Goal: Task Accomplishment & Management: Complete application form

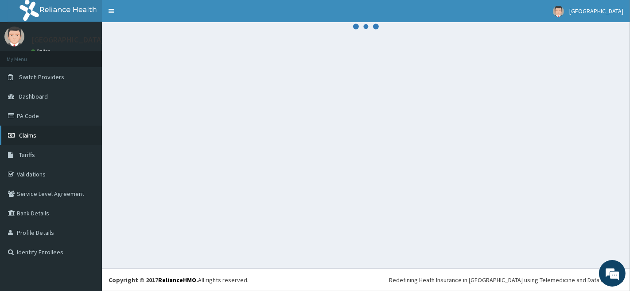
click at [20, 134] on span "Claims" at bounding box center [27, 135] width 17 height 8
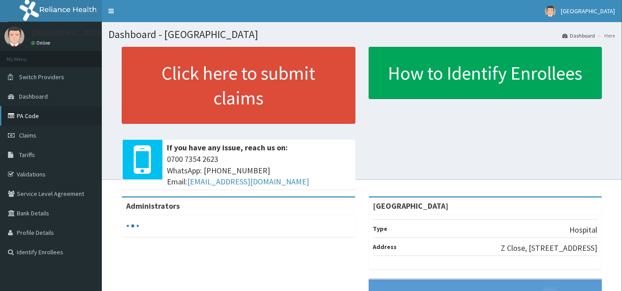
click at [23, 114] on link "PA Code" at bounding box center [51, 115] width 102 height 19
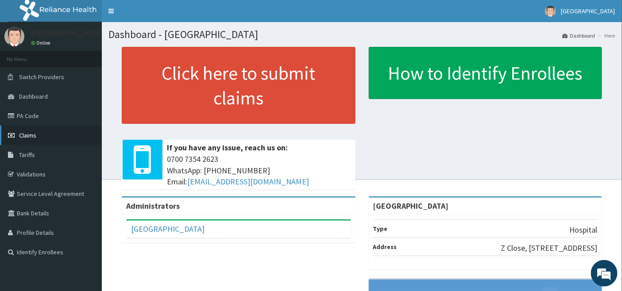
click at [30, 133] on span "Claims" at bounding box center [27, 135] width 17 height 8
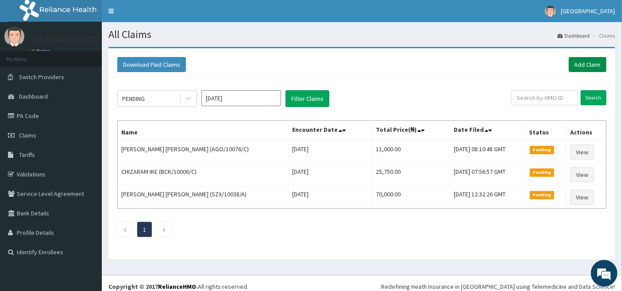
click at [582, 62] on link "Add Claim" at bounding box center [588, 64] width 38 height 15
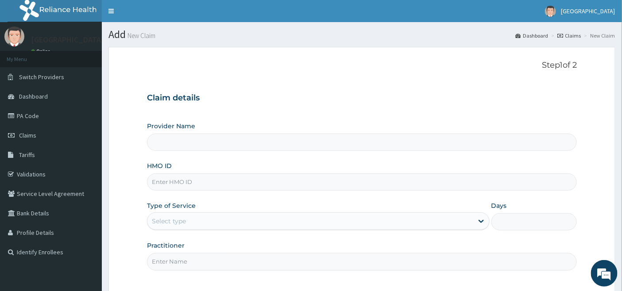
type input "Emel Hospital"
click at [202, 182] on input "HMO ID" at bounding box center [362, 182] width 430 height 17
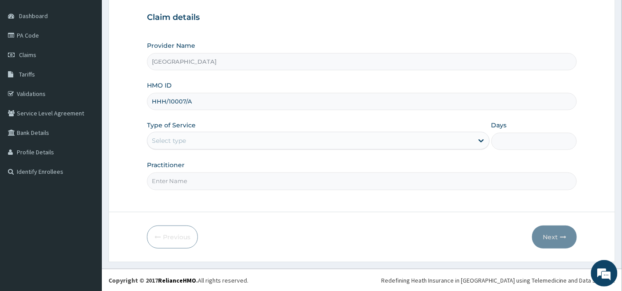
scroll to position [81, 0]
type input "HHH/10007/A"
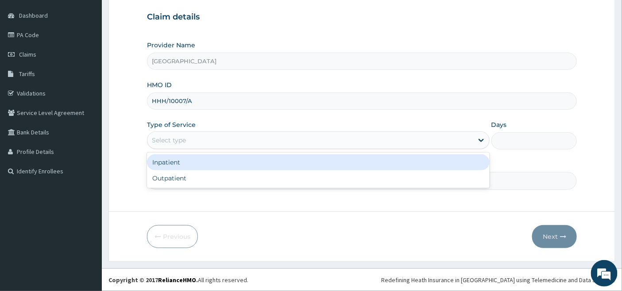
click at [176, 138] on div "Select type" at bounding box center [169, 140] width 34 height 9
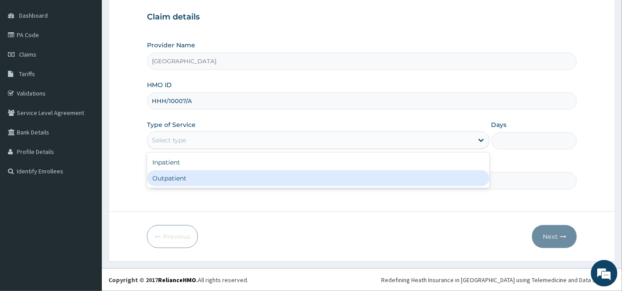
click at [173, 176] on div "Outpatient" at bounding box center [318, 178] width 343 height 16
type input "1"
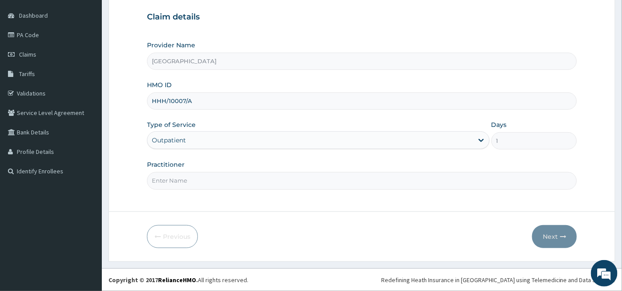
click at [175, 183] on input "Practitioner" at bounding box center [362, 180] width 430 height 17
type input "AMARACHI"
click at [550, 237] on button "Next" at bounding box center [554, 236] width 45 height 23
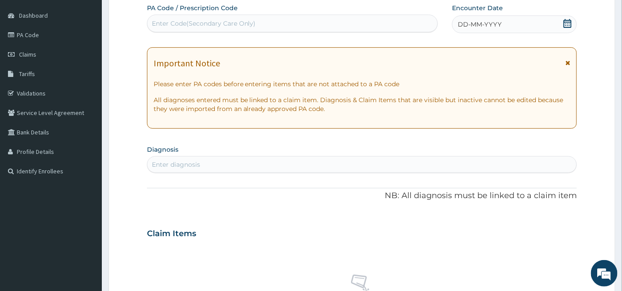
click at [568, 23] on icon at bounding box center [567, 23] width 9 height 9
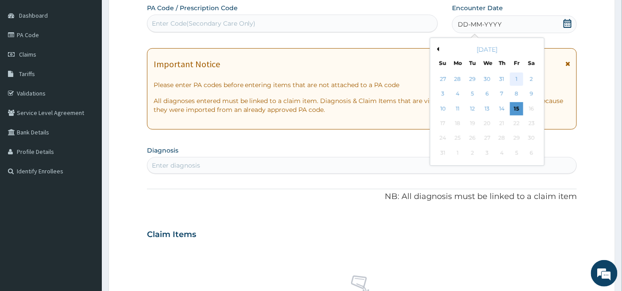
click at [516, 79] on div "1" at bounding box center [516, 79] width 13 height 13
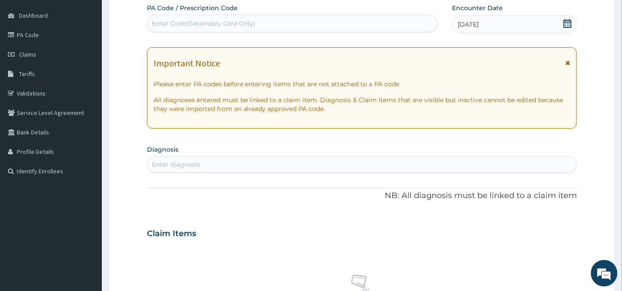
click at [196, 157] on div "Enter diagnosis" at bounding box center [362, 164] width 430 height 17
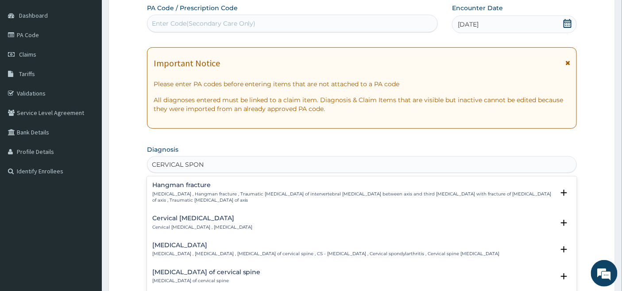
type input "CERVICAL SPOND"
click at [172, 246] on h4 "Cervical spondylosis" at bounding box center [326, 245] width 348 height 7
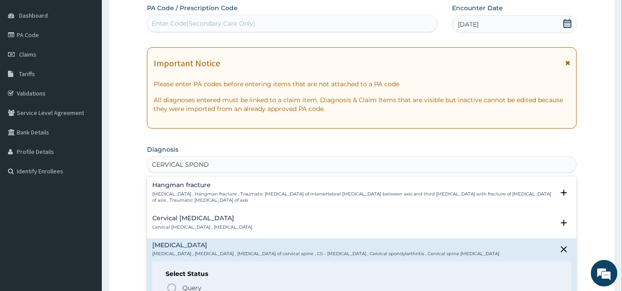
scroll to position [49, 0]
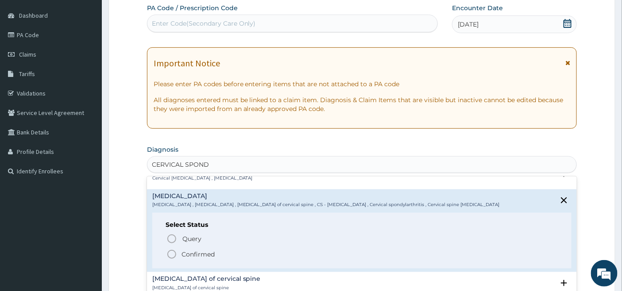
click at [173, 254] on icon "status option filled" at bounding box center [171, 254] width 11 height 11
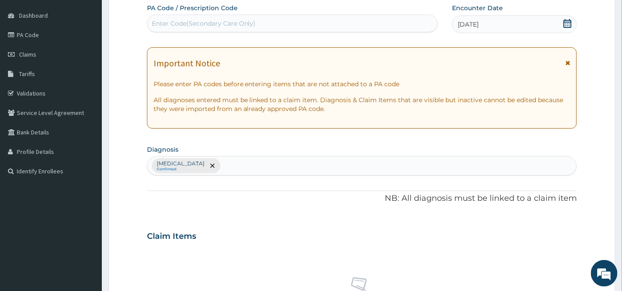
click at [210, 12] on div "PA Code / Prescription Code Enter Code(Secondary Care Only)" at bounding box center [292, 18] width 291 height 29
click at [188, 23] on div "Enter Code(Secondary Care Only)" at bounding box center [204, 23] width 104 height 9
paste input "PA/363F77"
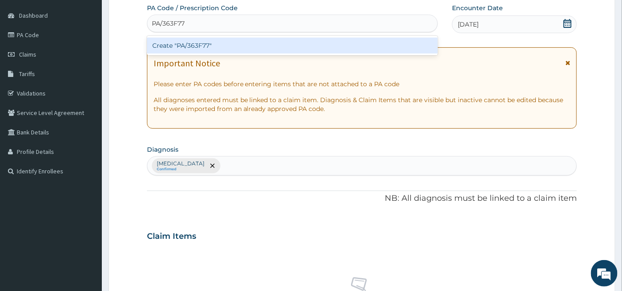
type input "PA/363F77"
click at [185, 43] on div "Create "PA/363F77"" at bounding box center [292, 46] width 291 height 16
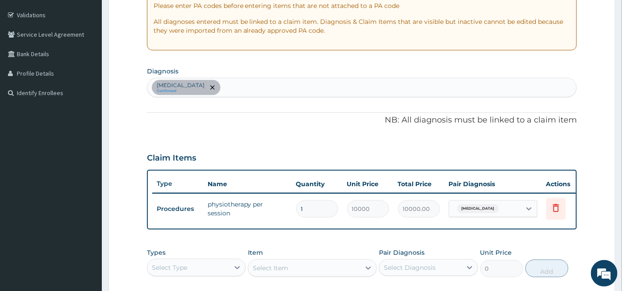
scroll to position [282, 0]
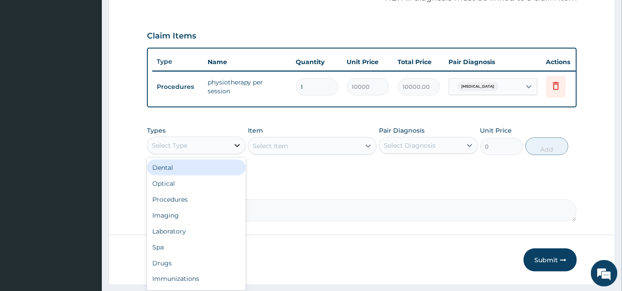
click at [235, 148] on icon at bounding box center [237, 145] width 9 height 9
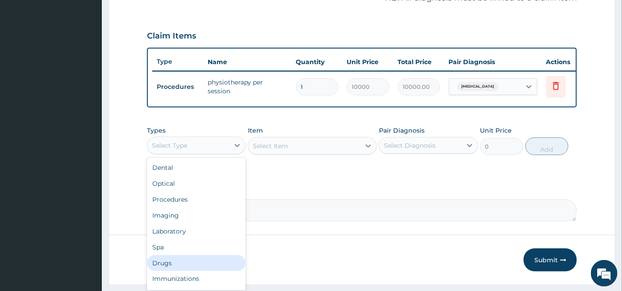
click at [173, 267] on div "Drugs" at bounding box center [196, 263] width 99 height 16
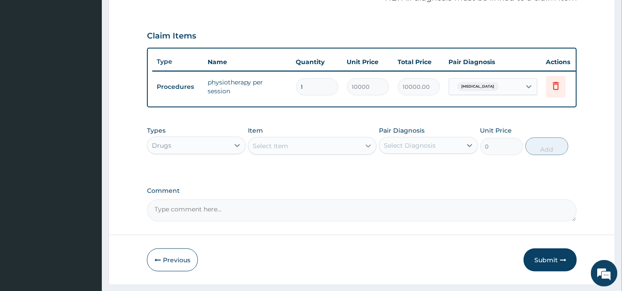
click at [362, 154] on div at bounding box center [368, 146] width 16 height 16
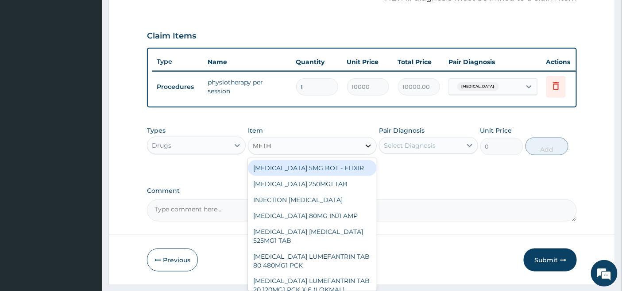
type input "METHY"
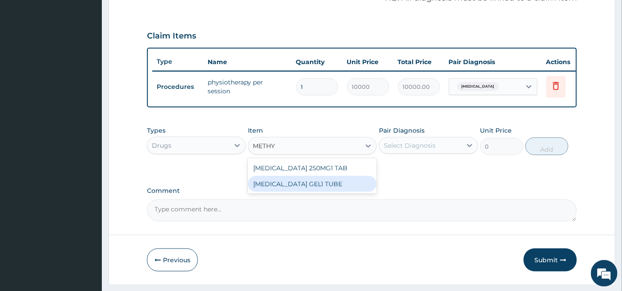
click at [313, 192] on div "METHYL SALICYLATE GEL1 TUBE" at bounding box center [312, 184] width 129 height 16
type input "1800"
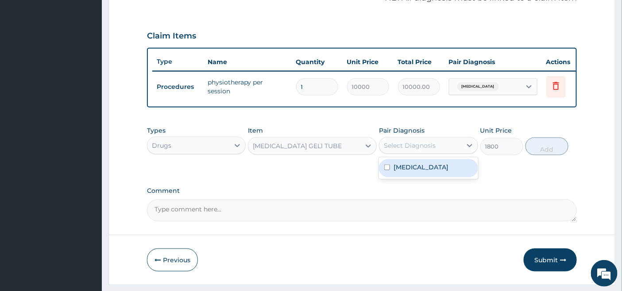
click at [423, 149] on div "Select Diagnosis" at bounding box center [410, 145] width 52 height 9
click at [409, 172] on label "Cervical spondylosis" at bounding box center [421, 167] width 55 height 9
checkbox input "true"
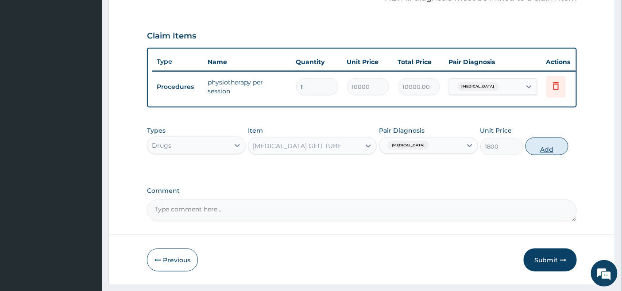
click at [550, 152] on button "Add" at bounding box center [547, 147] width 43 height 18
type input "0"
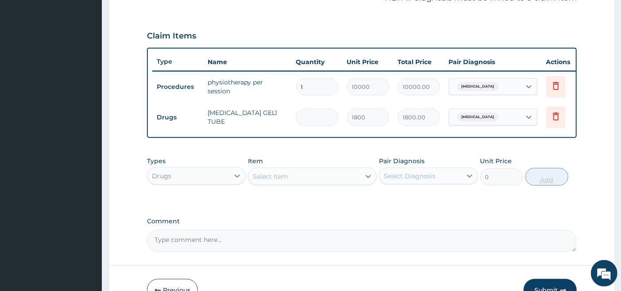
type input "0.00"
type input "2"
type input "3600.00"
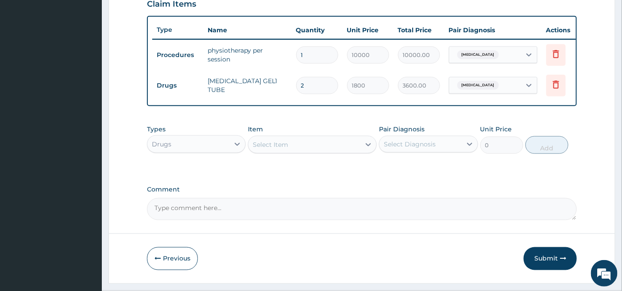
scroll to position [342, 0]
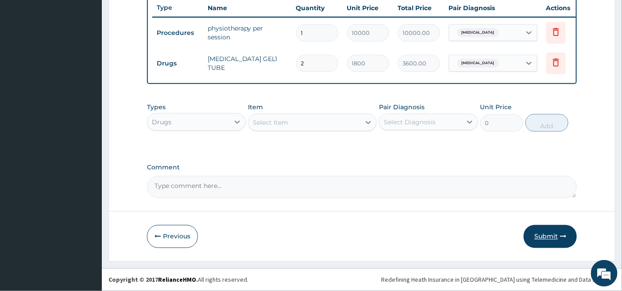
type input "2"
click at [541, 233] on button "Submit" at bounding box center [550, 236] width 53 height 23
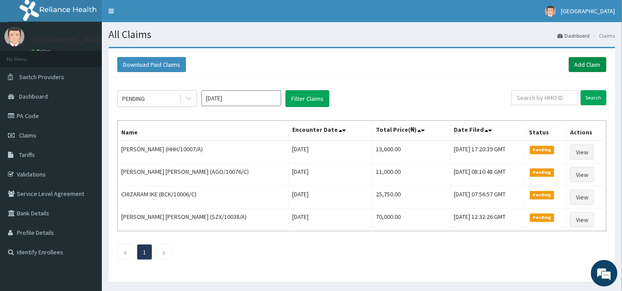
click at [590, 65] on link "Add Claim" at bounding box center [588, 64] width 38 height 15
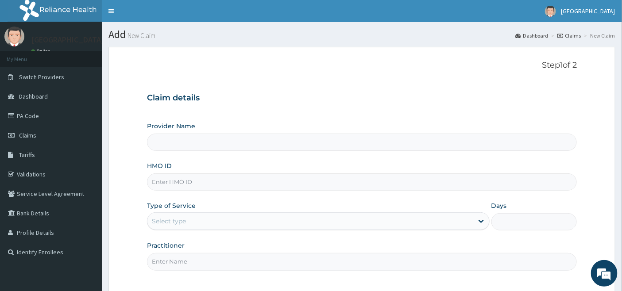
type input "[GEOGRAPHIC_DATA]"
click at [171, 178] on input "HMO ID" at bounding box center [362, 182] width 430 height 17
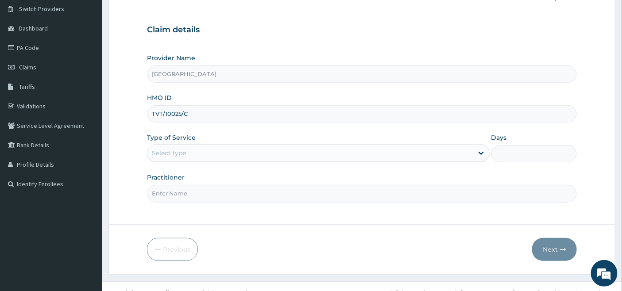
scroll to position [81, 0]
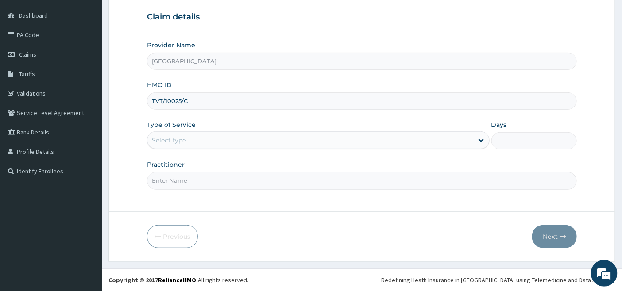
type input "TVT/10025/C"
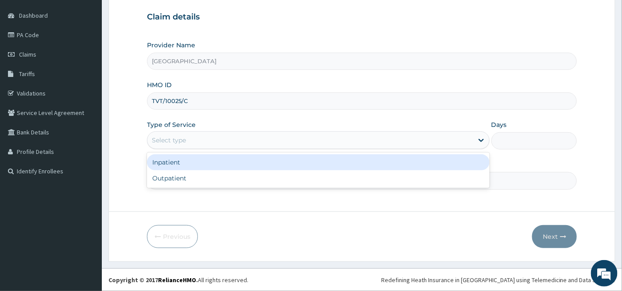
click at [175, 138] on div "Select type" at bounding box center [169, 140] width 34 height 9
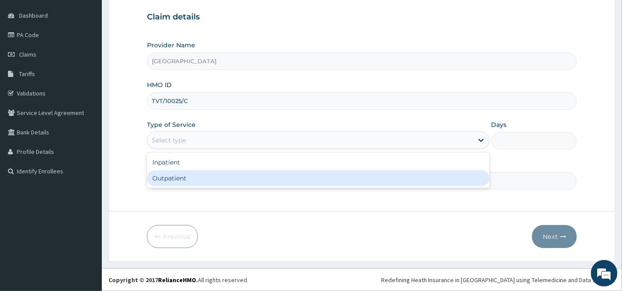
click at [169, 180] on div "Outpatient" at bounding box center [318, 178] width 343 height 16
type input "1"
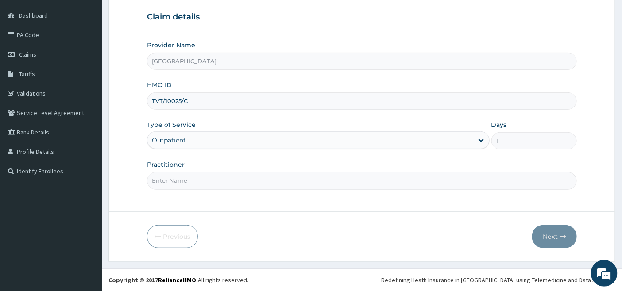
click at [169, 180] on input "Practitioner" at bounding box center [362, 180] width 430 height 17
type input "DR OKOH"
click at [546, 235] on button "Next" at bounding box center [554, 236] width 45 height 23
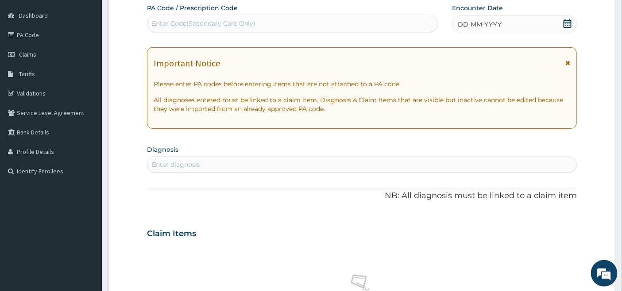
click at [566, 22] on icon at bounding box center [568, 23] width 8 height 9
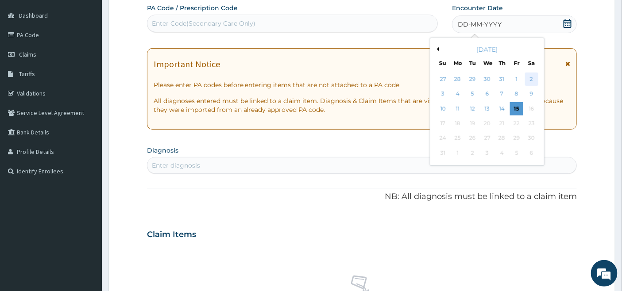
click at [530, 77] on div "2" at bounding box center [531, 79] width 13 height 13
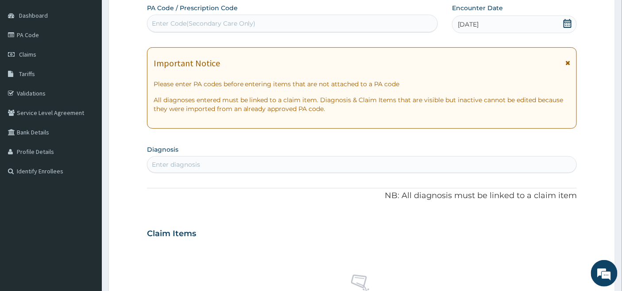
click at [287, 166] on div "Enter diagnosis" at bounding box center [361, 165] width 429 height 14
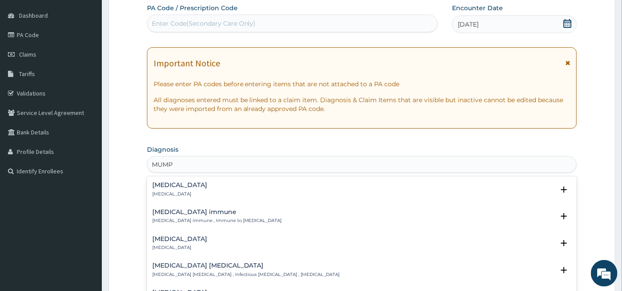
type input "MUMPS"
click at [161, 186] on h4 "Mumps" at bounding box center [179, 185] width 55 height 7
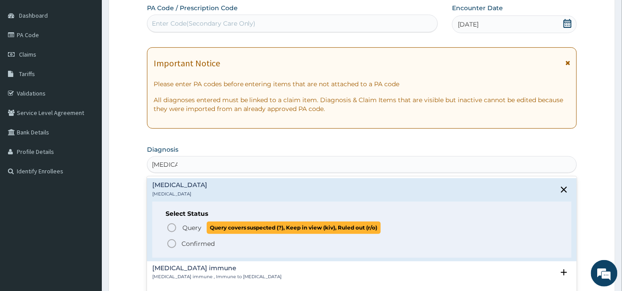
click at [170, 226] on icon "status option query" at bounding box center [171, 228] width 11 height 11
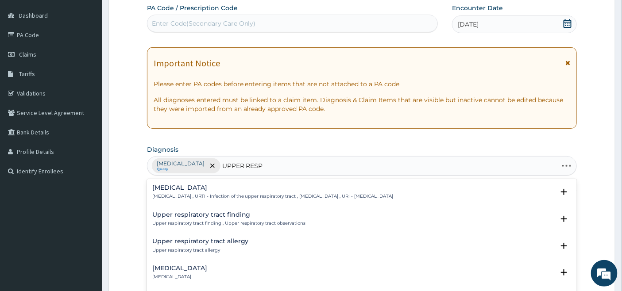
type input "UPPER RESPI"
click at [193, 193] on div "Upper respiratory infection Upper respiratory infection , URTI - Infection of t…" at bounding box center [272, 192] width 241 height 15
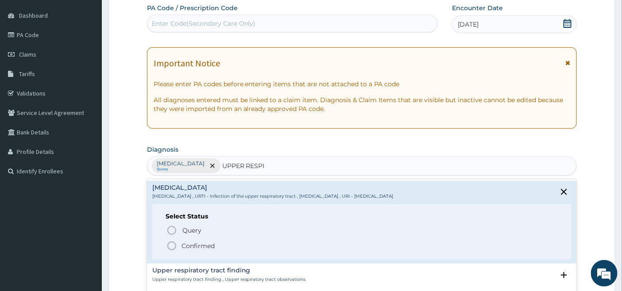
click at [174, 246] on icon "status option filled" at bounding box center [171, 246] width 11 height 11
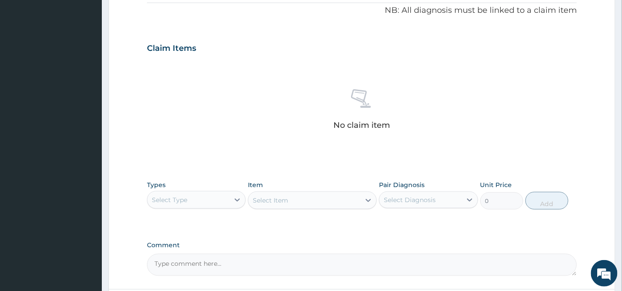
scroll to position [278, 0]
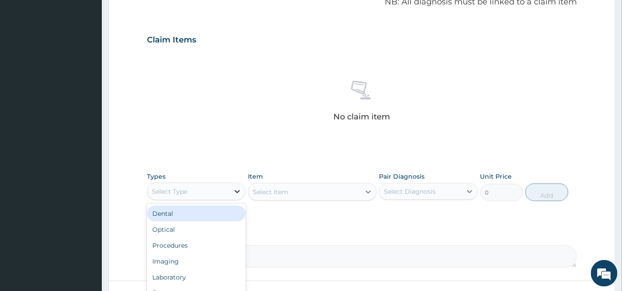
click at [237, 192] on icon at bounding box center [237, 191] width 5 height 3
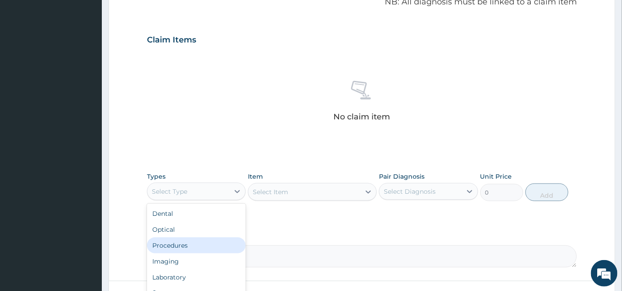
click at [186, 246] on div "Procedures" at bounding box center [196, 246] width 99 height 16
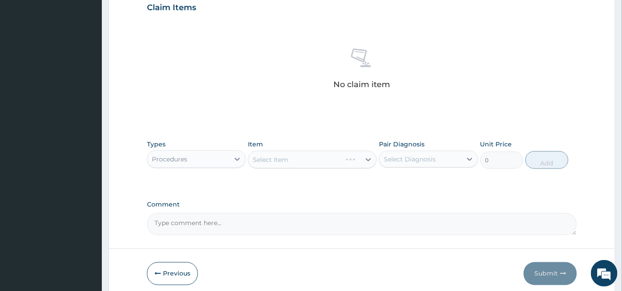
scroll to position [327, 0]
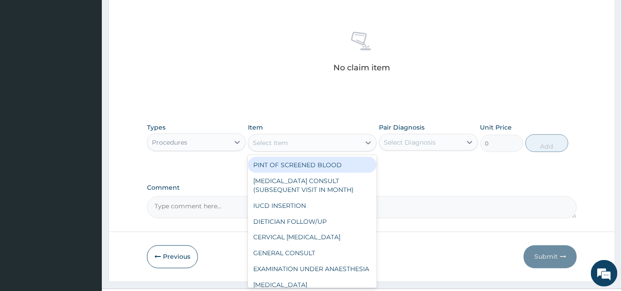
click at [355, 140] on div "Select Item" at bounding box center [304, 143] width 112 height 14
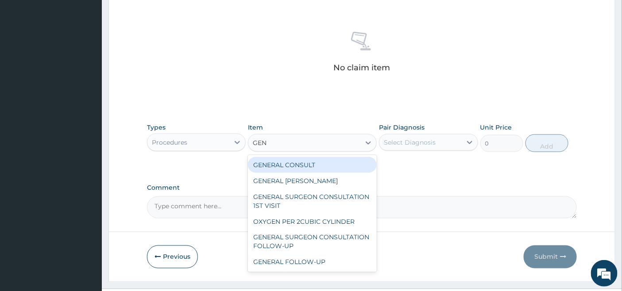
type input "GENE"
click at [351, 166] on div "GENERAL CONSULT" at bounding box center [312, 165] width 129 height 16
type input "5000"
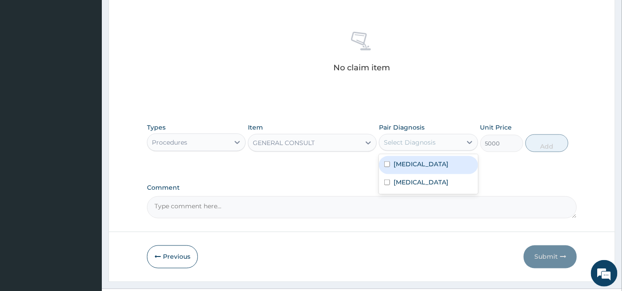
click at [414, 141] on div "Select Diagnosis" at bounding box center [410, 142] width 52 height 9
click at [406, 162] on label "Mumps" at bounding box center [421, 164] width 55 height 9
checkbox input "true"
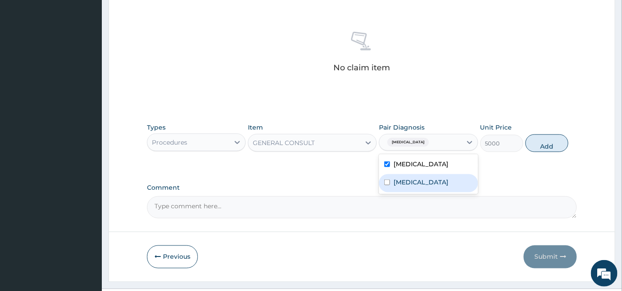
click at [397, 185] on label "Upper respiratory infection" at bounding box center [421, 182] width 55 height 9
checkbox input "true"
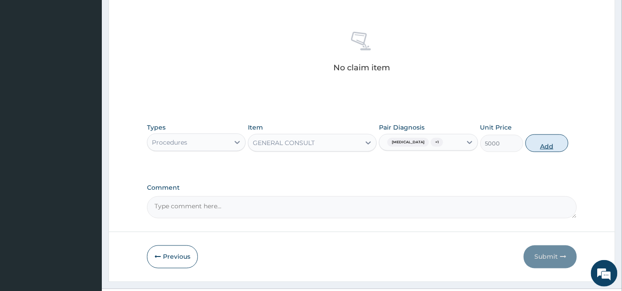
click at [548, 145] on button "Add" at bounding box center [547, 144] width 43 height 18
type input "0"
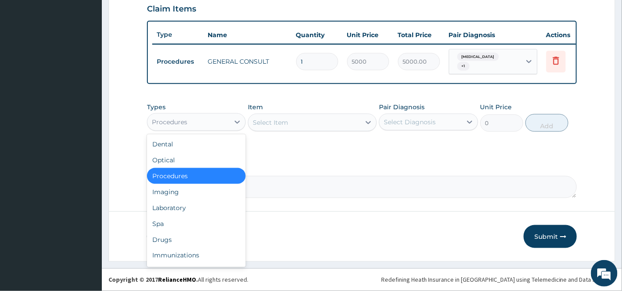
click at [217, 121] on div "Procedures" at bounding box center [188, 122] width 82 height 14
click at [180, 212] on div "Laboratory" at bounding box center [196, 208] width 99 height 16
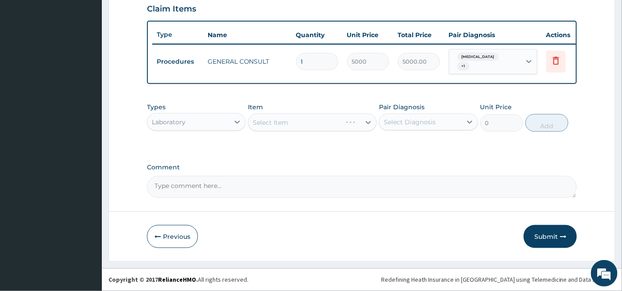
click at [296, 122] on div "Select Item" at bounding box center [312, 123] width 129 height 18
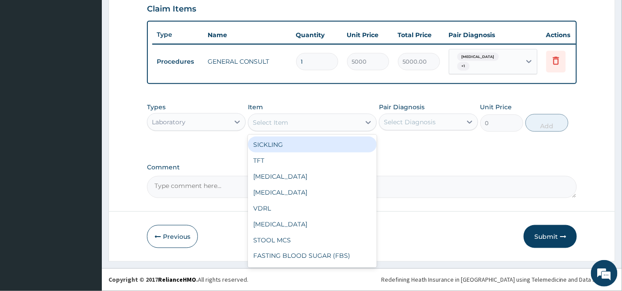
click at [344, 126] on div "Select Item" at bounding box center [304, 123] width 112 height 14
type input "FBC"
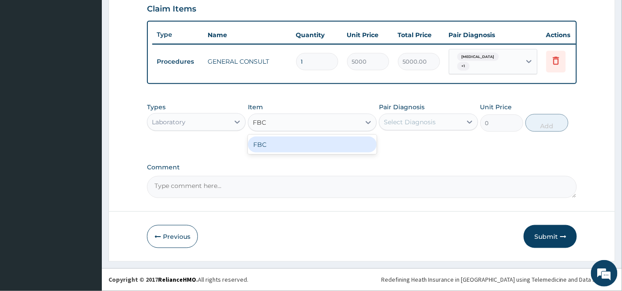
click at [342, 142] on div "FBC" at bounding box center [312, 145] width 129 height 16
type input "4500"
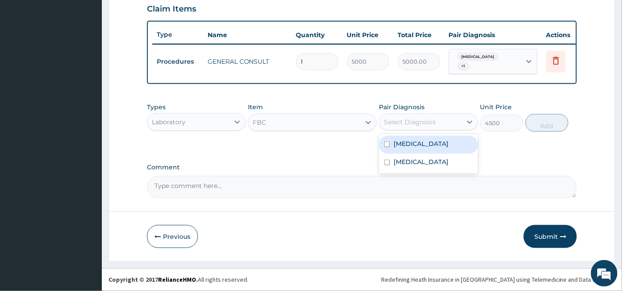
click at [398, 124] on div "Select Diagnosis" at bounding box center [410, 122] width 52 height 9
click at [400, 146] on label "Mumps" at bounding box center [421, 143] width 55 height 9
checkbox input "true"
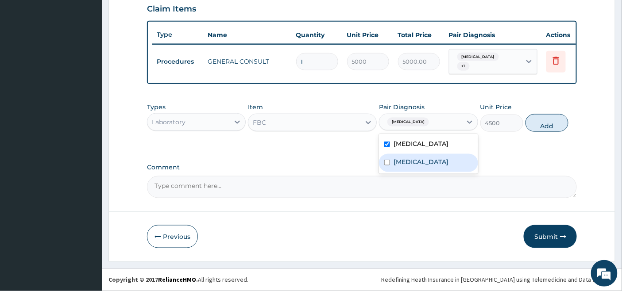
click at [401, 166] on label "Upper respiratory infection" at bounding box center [421, 162] width 55 height 9
checkbox input "true"
click at [556, 118] on button "Add" at bounding box center [547, 123] width 43 height 18
type input "0"
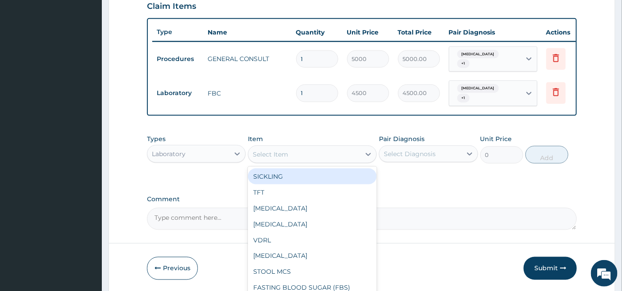
click at [322, 151] on div "Select Item" at bounding box center [304, 154] width 112 height 14
type input "ESR"
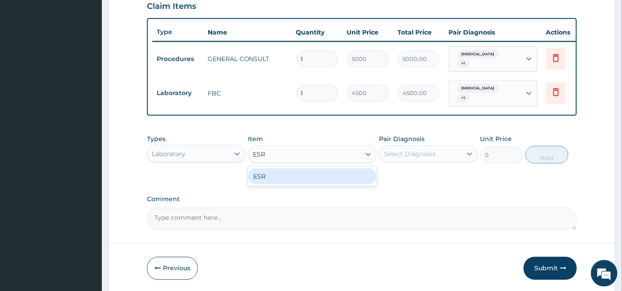
click at [317, 176] on div "ESR" at bounding box center [312, 177] width 129 height 16
type input "2000"
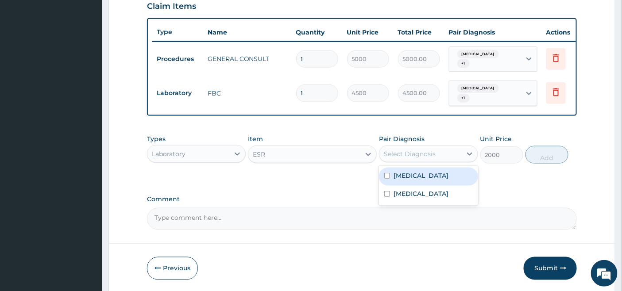
click at [404, 151] on div "Select Diagnosis" at bounding box center [410, 154] width 52 height 9
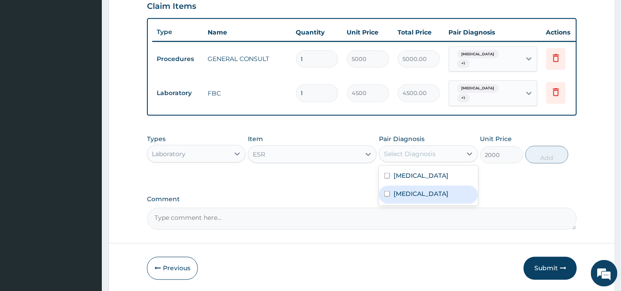
click at [402, 197] on label "Upper respiratory infection" at bounding box center [421, 193] width 55 height 9
checkbox input "true"
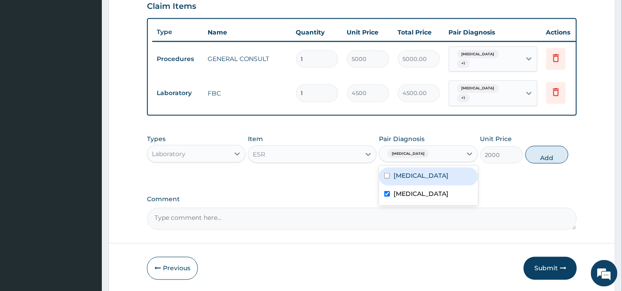
click at [398, 182] on div "Mumps" at bounding box center [428, 177] width 99 height 18
checkbox input "true"
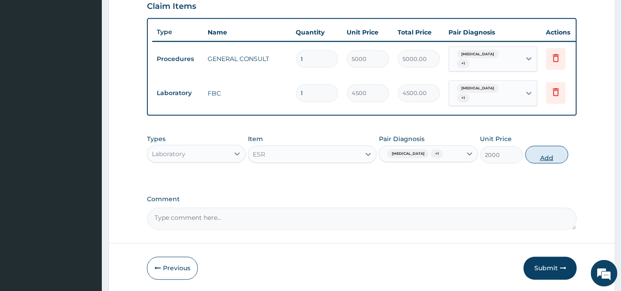
click at [545, 159] on button "Add" at bounding box center [547, 155] width 43 height 18
type input "0"
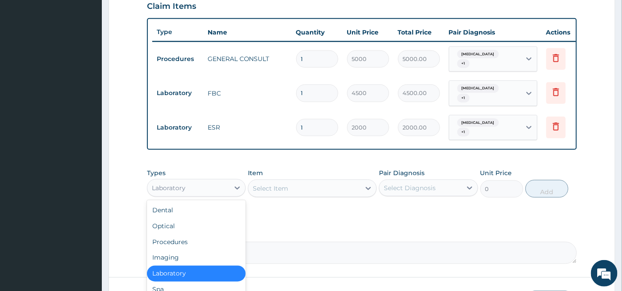
click at [222, 182] on div "Laboratory" at bounding box center [188, 188] width 82 height 14
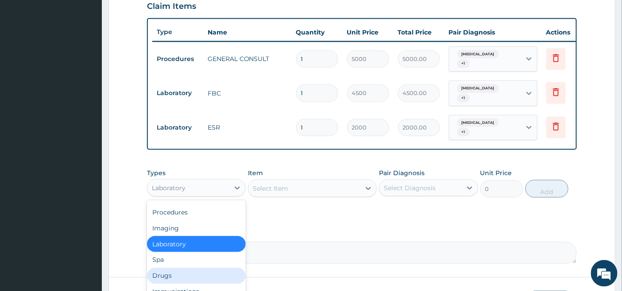
click at [164, 275] on div "Drugs" at bounding box center [196, 276] width 99 height 16
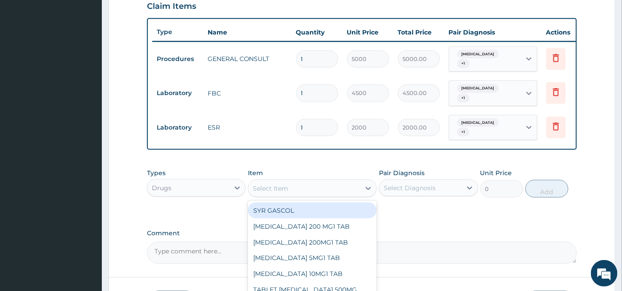
click at [303, 188] on div "Select Item" at bounding box center [304, 189] width 112 height 14
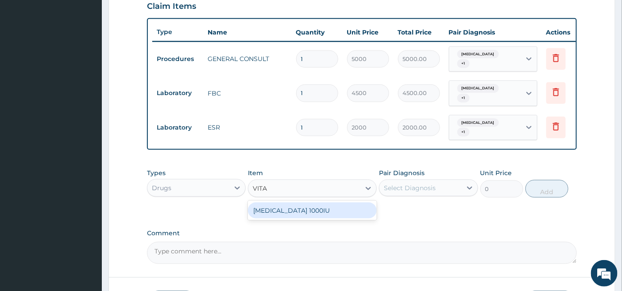
type input "VIT"
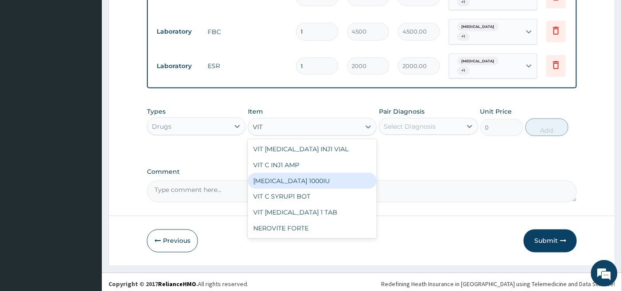
scroll to position [376, 0]
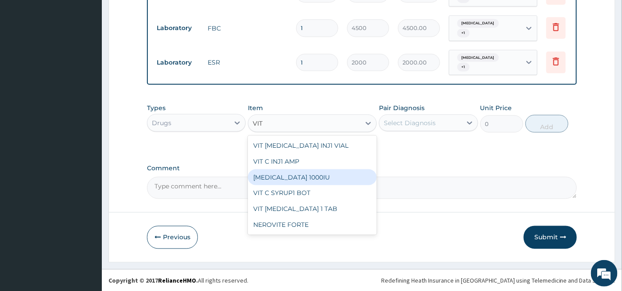
click at [304, 193] on div "VIT C SYRUP1 BOT" at bounding box center [312, 194] width 129 height 16
type input "1000"
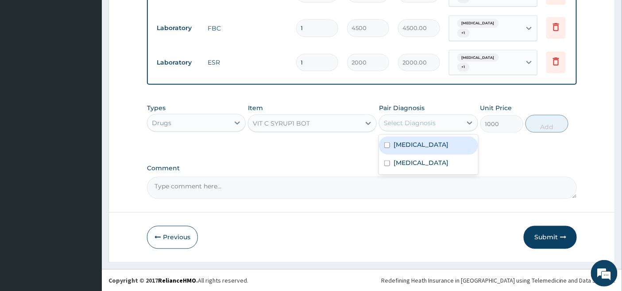
drag, startPoint x: 446, startPoint y: 120, endPoint x: 435, endPoint y: 133, distance: 17.0
click at [446, 121] on div "Select Diagnosis" at bounding box center [420, 123] width 82 height 14
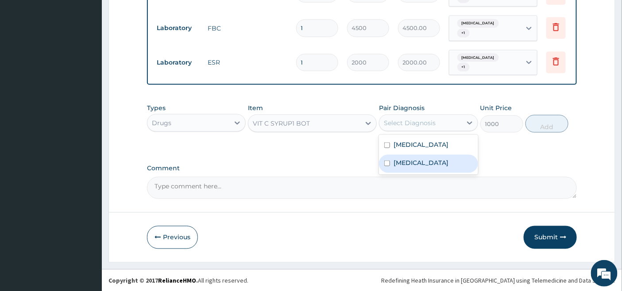
click at [411, 160] on label "Upper respiratory infection" at bounding box center [421, 163] width 55 height 9
checkbox input "true"
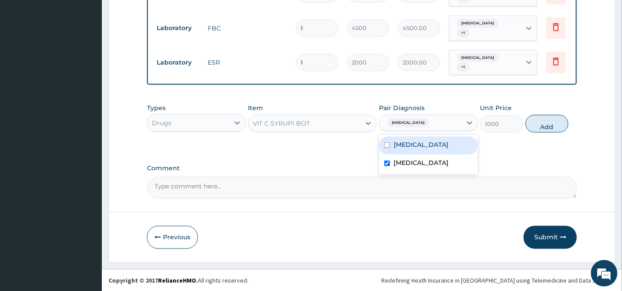
click at [412, 153] on div "Mumps" at bounding box center [428, 146] width 99 height 18
checkbox input "true"
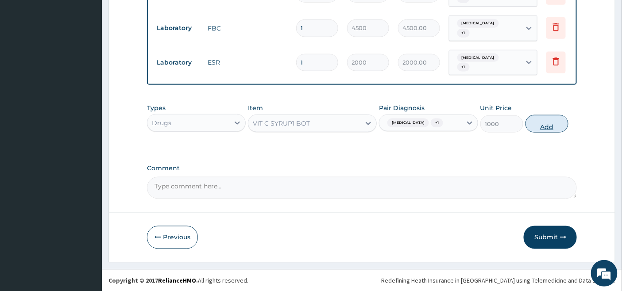
click at [556, 131] on button "Add" at bounding box center [547, 124] width 43 height 18
type input "0"
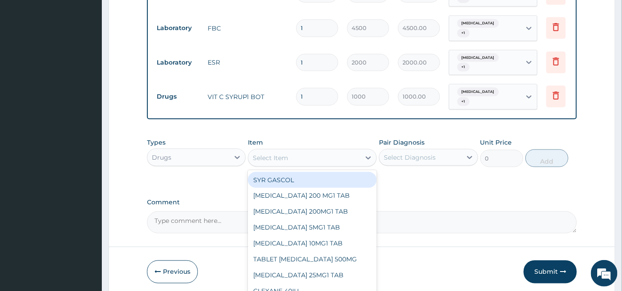
click at [307, 154] on div "Select Item" at bounding box center [304, 158] width 112 height 14
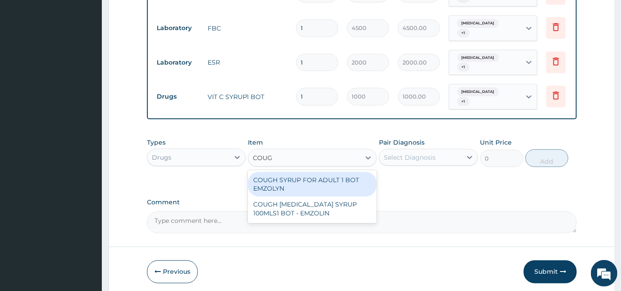
type input "COUGH"
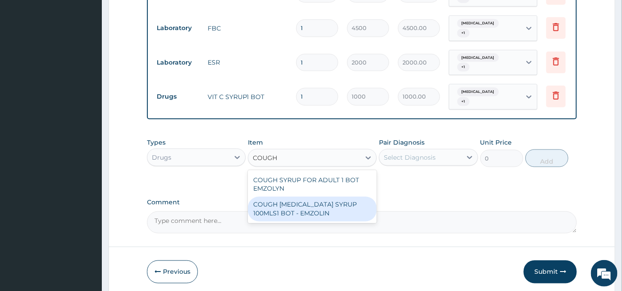
click at [308, 207] on div "COUGH EXPECTORANT SYRUP 100MLS1 BOT - EMZOLIN" at bounding box center [312, 209] width 129 height 25
type input "1125"
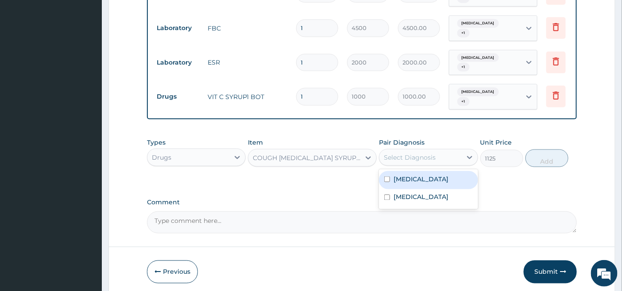
click at [400, 155] on div "Select Diagnosis" at bounding box center [410, 157] width 52 height 9
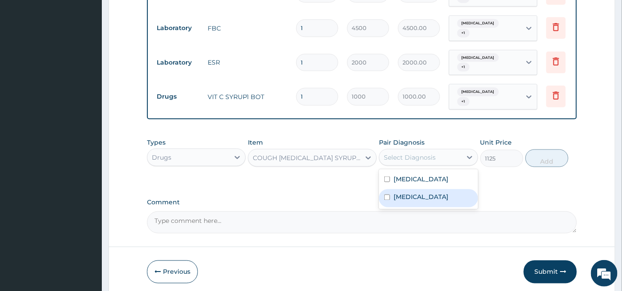
click at [400, 198] on label "Upper respiratory infection" at bounding box center [421, 197] width 55 height 9
checkbox input "true"
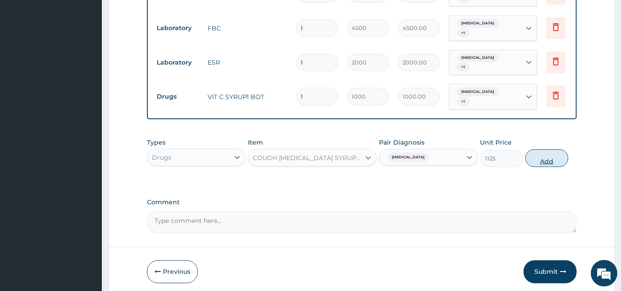
click at [538, 159] on button "Add" at bounding box center [547, 159] width 43 height 18
type input "0"
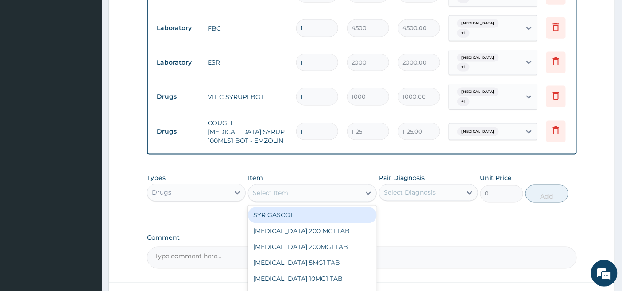
click at [322, 188] on div "Select Item" at bounding box center [304, 193] width 112 height 14
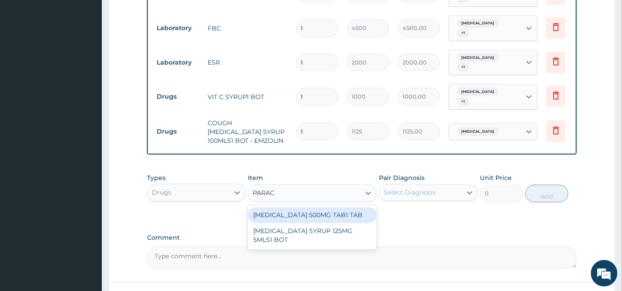
type input "PARACE"
click at [322, 214] on div "PARACETAMOL 500MG TAB1 TAB" at bounding box center [312, 216] width 129 height 16
type input "50"
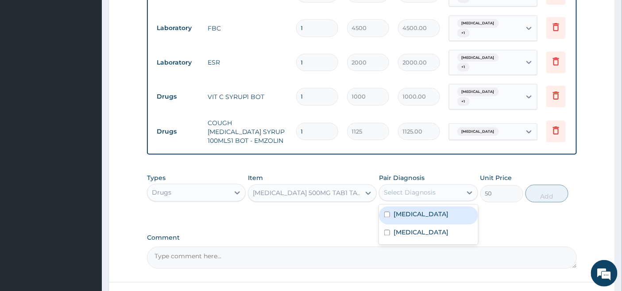
click at [403, 187] on div "Select Diagnosis" at bounding box center [420, 193] width 82 height 14
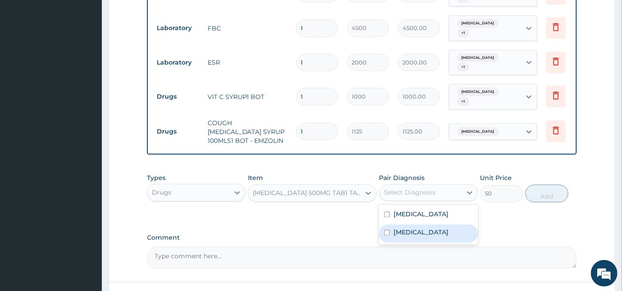
click at [400, 232] on label "Upper respiratory infection" at bounding box center [421, 232] width 55 height 9
checkbox input "true"
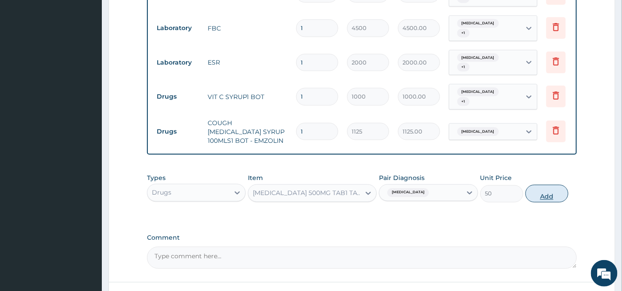
click at [552, 194] on button "Add" at bounding box center [547, 194] width 43 height 18
type input "0"
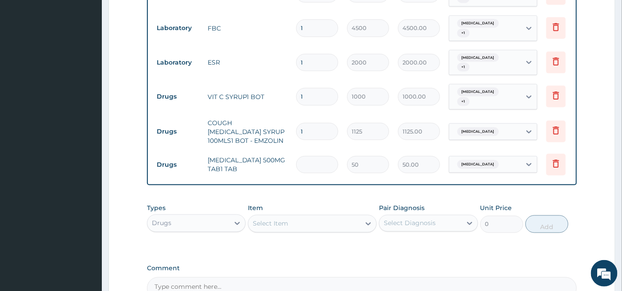
type input "0.00"
type input "9"
type input "450.00"
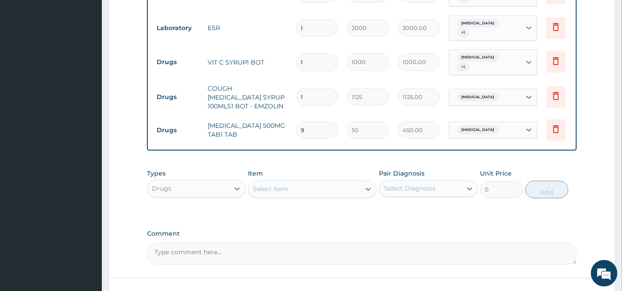
scroll to position [477, 0]
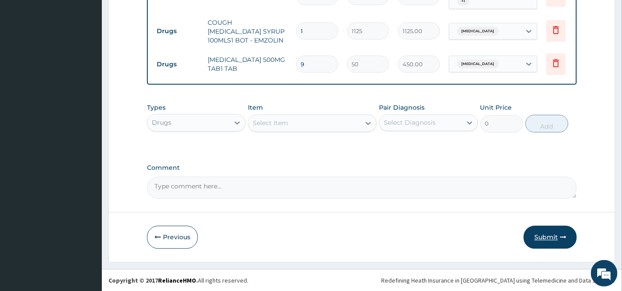
type input "9"
click at [542, 238] on button "Submit" at bounding box center [550, 237] width 53 height 23
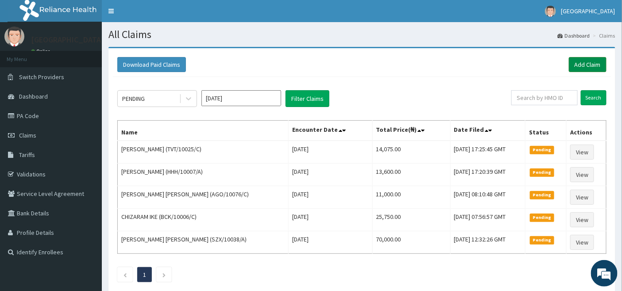
click at [591, 61] on link "Add Claim" at bounding box center [588, 64] width 38 height 15
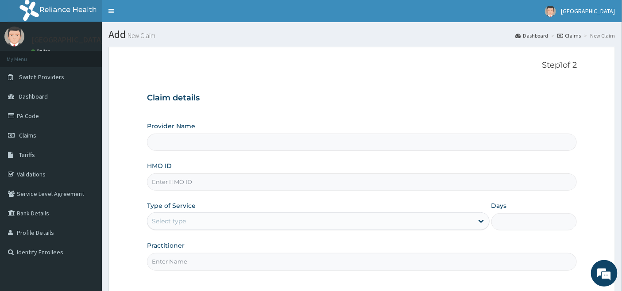
type input "Emel Hospital"
click at [176, 179] on input "HMO ID" at bounding box center [362, 182] width 430 height 17
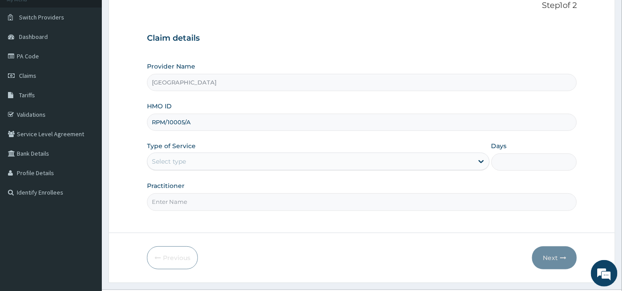
scroll to position [81, 0]
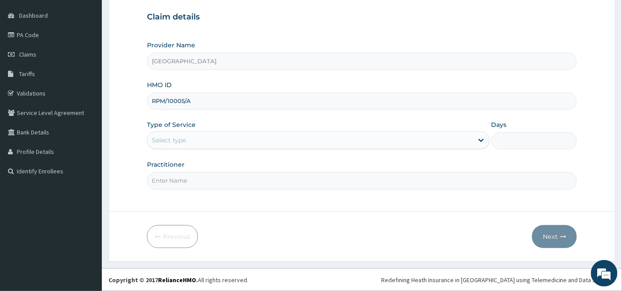
type input "RPM/10005/A"
click at [174, 136] on div "Select type" at bounding box center [169, 140] width 34 height 9
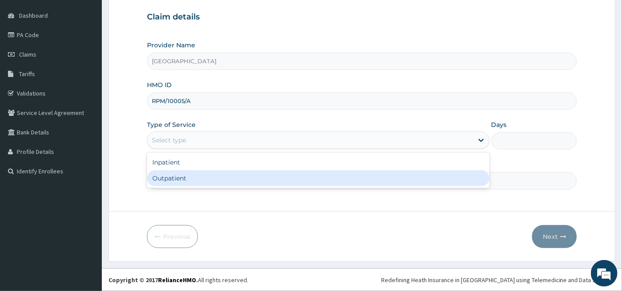
click at [167, 178] on div "Outpatient" at bounding box center [318, 178] width 343 height 16
type input "1"
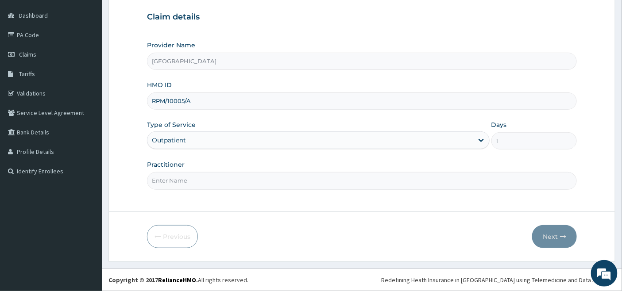
click at [167, 178] on input "Practitioner" at bounding box center [362, 180] width 430 height 17
type input "DR OKOH"
click at [550, 235] on button "Next" at bounding box center [554, 236] width 45 height 23
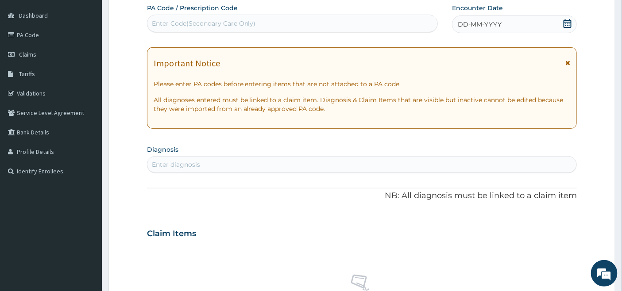
click at [565, 24] on icon at bounding box center [567, 23] width 9 height 9
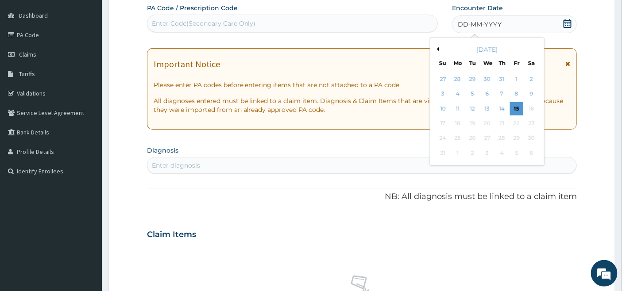
click at [533, 78] on div "2" at bounding box center [531, 79] width 13 height 13
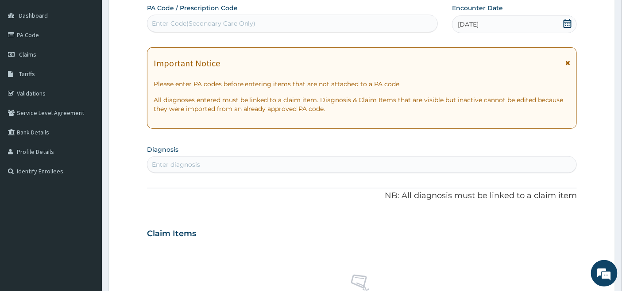
click at [176, 162] on div "Enter diagnosis" at bounding box center [176, 164] width 48 height 9
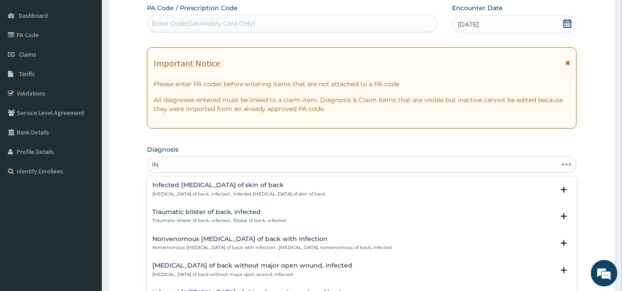
type input "I"
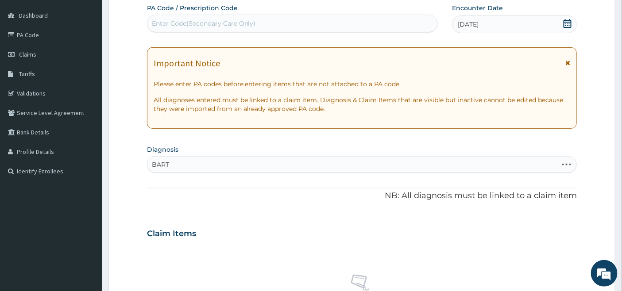
type input "BARTH"
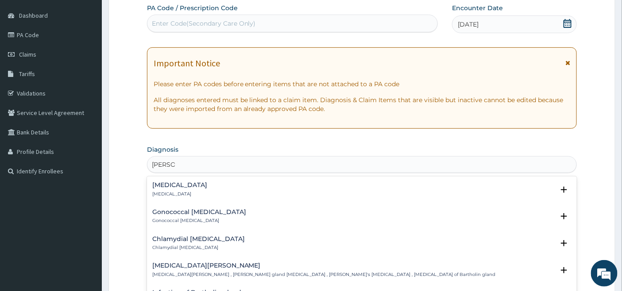
click at [171, 185] on h4 "Bartholinitis" at bounding box center [179, 185] width 55 height 7
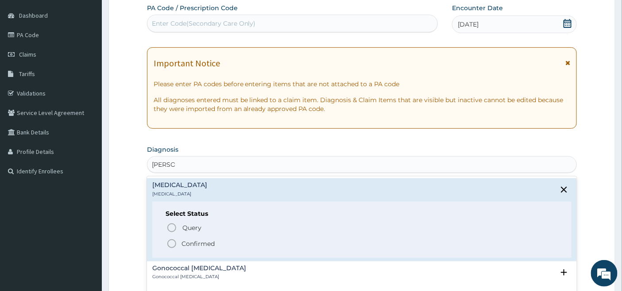
click at [170, 244] on icon "status option filled" at bounding box center [171, 244] width 11 height 11
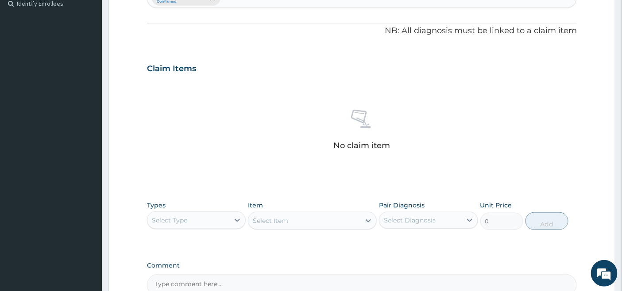
scroll to position [327, 0]
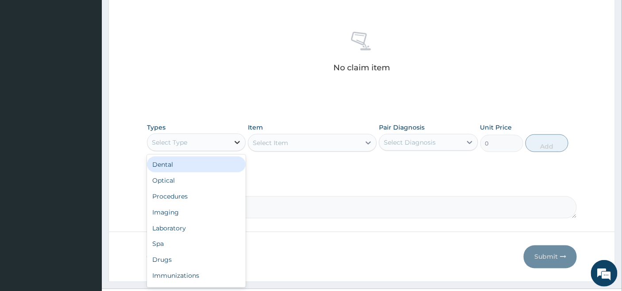
click at [231, 138] on div at bounding box center [237, 143] width 16 height 16
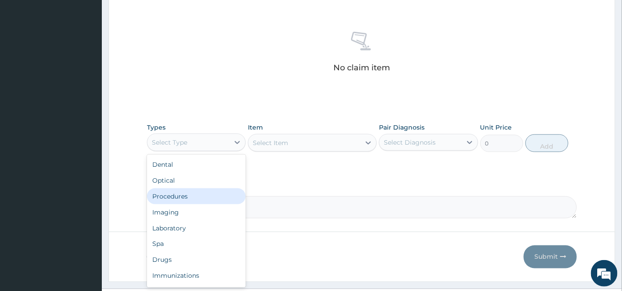
click at [184, 196] on div "Procedures" at bounding box center [196, 197] width 99 height 16
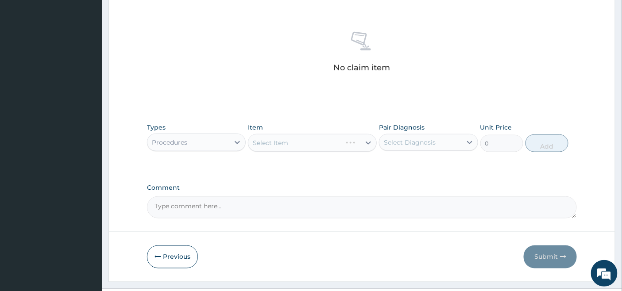
click at [313, 141] on div "Select Item" at bounding box center [312, 143] width 129 height 18
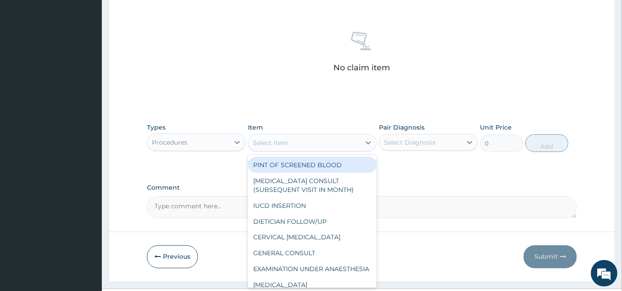
click at [313, 141] on div "Select Item" at bounding box center [304, 143] width 112 height 14
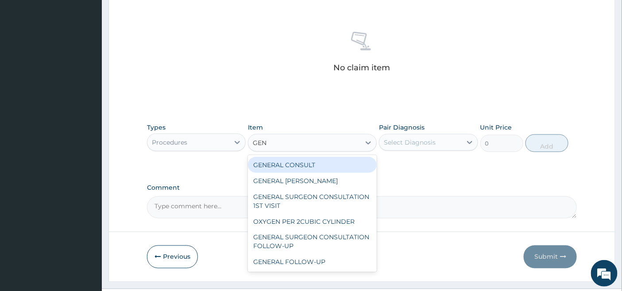
type input "GENE"
click at [315, 164] on div "GENERAL CONSULT" at bounding box center [312, 165] width 129 height 16
type input "5000"
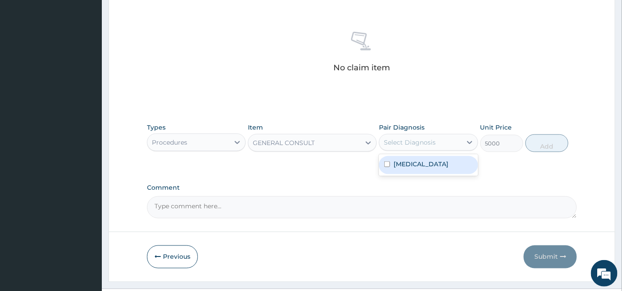
click at [412, 139] on div "Select Diagnosis" at bounding box center [410, 142] width 52 height 9
click at [405, 161] on label "Bartholinitis" at bounding box center [421, 164] width 55 height 9
checkbox input "true"
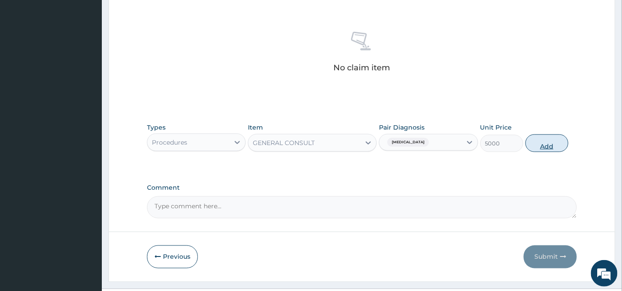
click at [539, 141] on button "Add" at bounding box center [547, 144] width 43 height 18
type input "0"
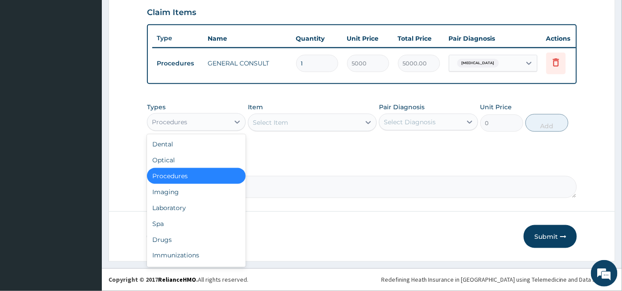
click at [227, 121] on div "Procedures" at bounding box center [188, 122] width 82 height 14
click at [162, 237] on div "Drugs" at bounding box center [196, 240] width 99 height 16
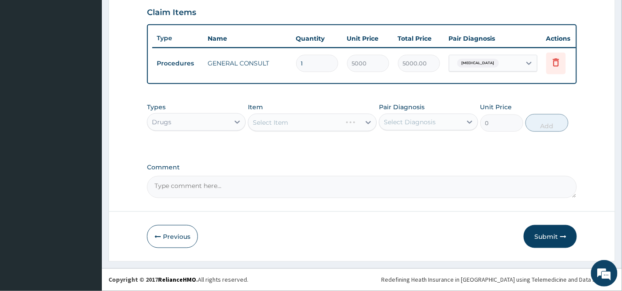
click at [317, 119] on div "Select Item" at bounding box center [312, 123] width 129 height 18
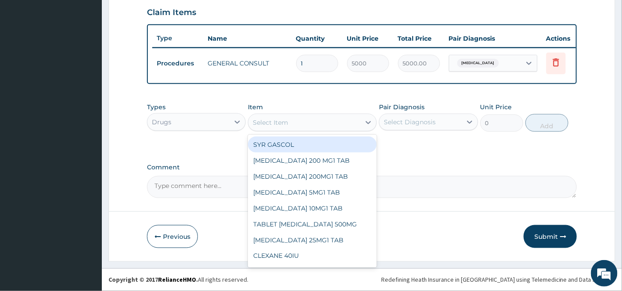
click at [317, 119] on div "Select Item" at bounding box center [304, 123] width 112 height 14
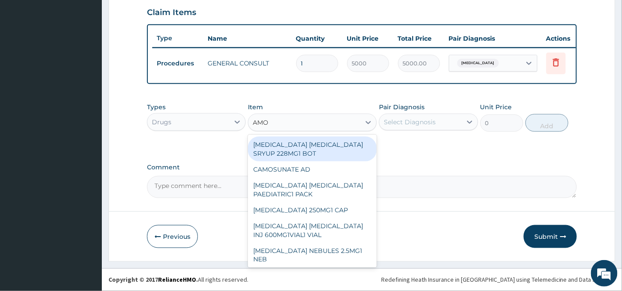
type input "AMOX"
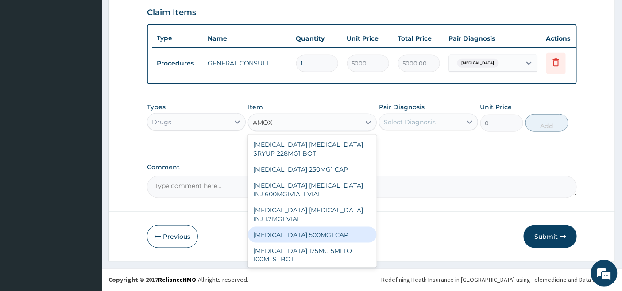
click at [313, 236] on div "AMOXYCILLIN 500MG1 CAP" at bounding box center [312, 235] width 129 height 16
type input "105"
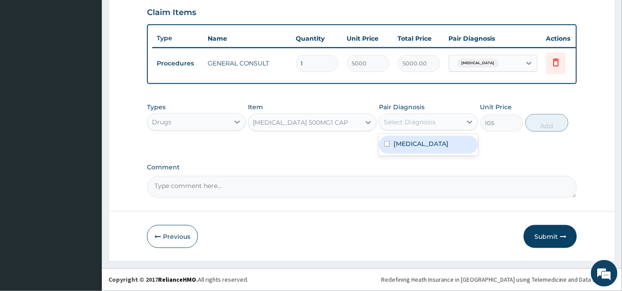
click at [446, 120] on div "Select Diagnosis" at bounding box center [420, 122] width 82 height 14
click at [405, 147] on label "Bartholinitis" at bounding box center [421, 143] width 55 height 9
checkbox input "true"
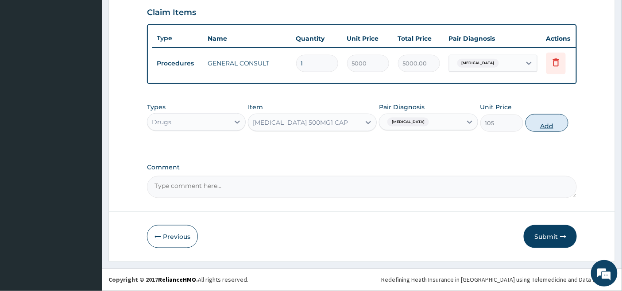
click at [547, 125] on button "Add" at bounding box center [547, 123] width 43 height 18
type input "0"
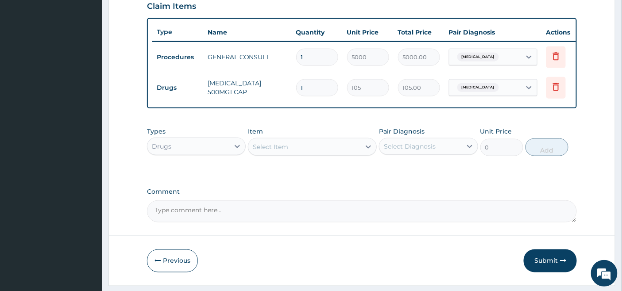
type input "15"
type input "1575.00"
type input "15"
click at [284, 151] on div "Select Item" at bounding box center [270, 147] width 35 height 9
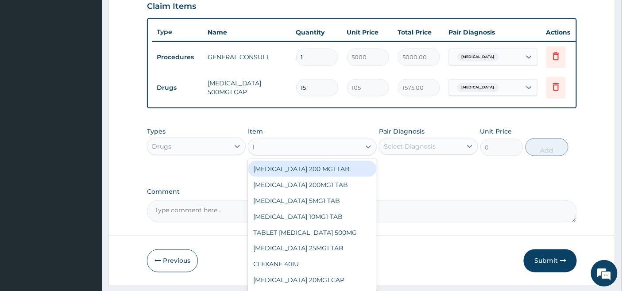
type input "IB"
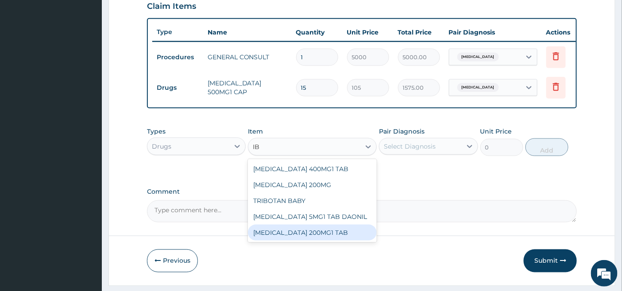
click at [288, 237] on div "[MEDICAL_DATA] 200MG1 TAB" at bounding box center [312, 233] width 129 height 16
type input "51"
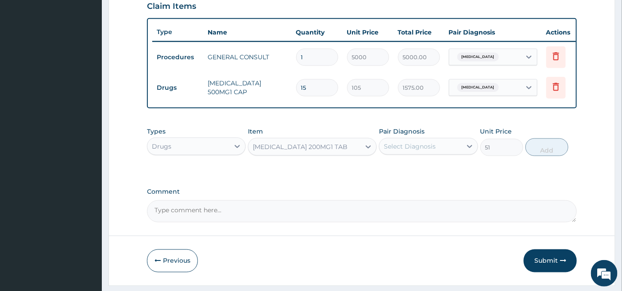
click at [433, 151] on div "Select Diagnosis" at bounding box center [410, 146] width 52 height 9
click at [406, 173] on label "Bartholinitis" at bounding box center [421, 168] width 55 height 9
checkbox input "true"
click at [549, 156] on button "Add" at bounding box center [547, 148] width 43 height 18
type input "0"
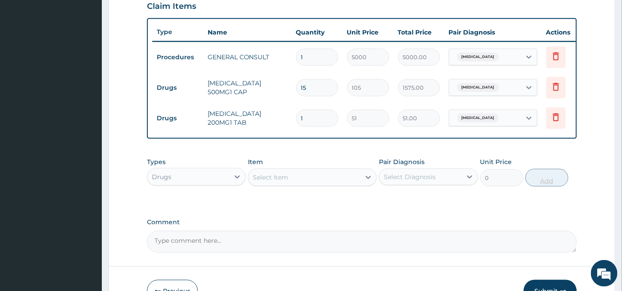
type input "12"
type input "612.00"
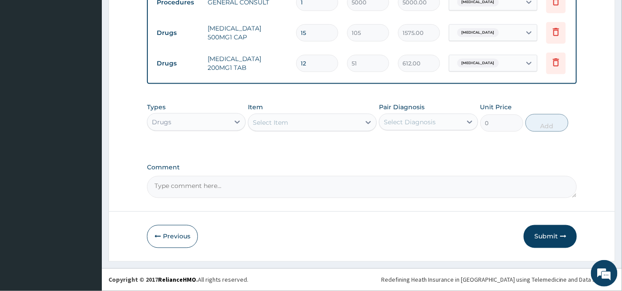
scroll to position [373, 0]
type input "12"
click at [545, 237] on button "Submit" at bounding box center [550, 236] width 53 height 23
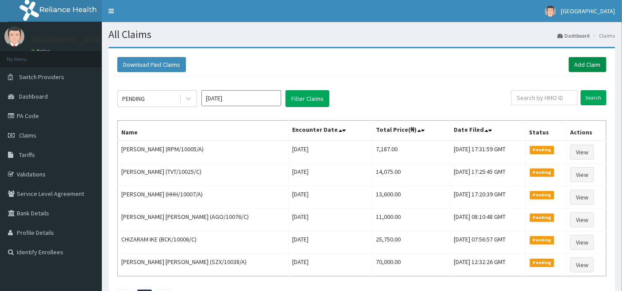
click at [586, 66] on link "Add Claim" at bounding box center [588, 64] width 38 height 15
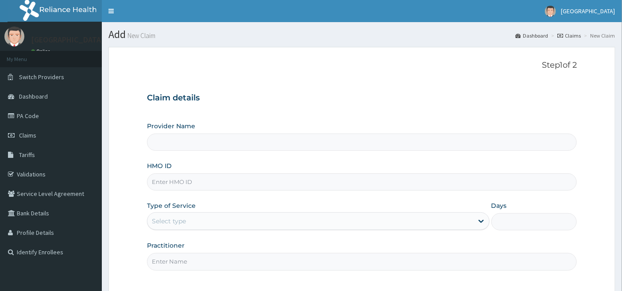
type input "[GEOGRAPHIC_DATA]"
click at [182, 180] on input "HMO ID" at bounding box center [362, 182] width 430 height 17
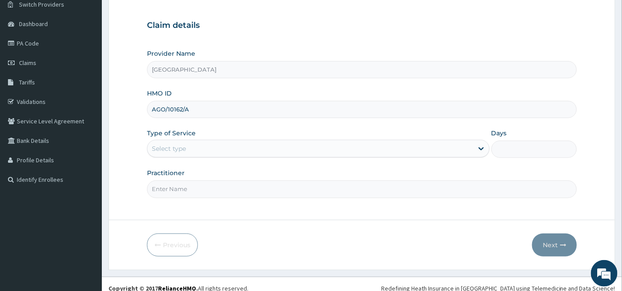
scroll to position [81, 0]
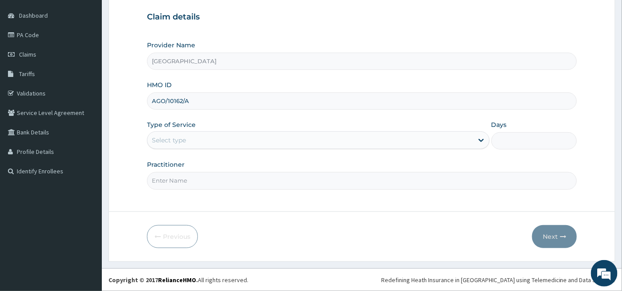
type input "AGO/10162/A"
click at [179, 151] on div "Provider Name Emel Hospital HMO ID AGO/10162/A Type of Service Select type Days…" at bounding box center [362, 115] width 430 height 149
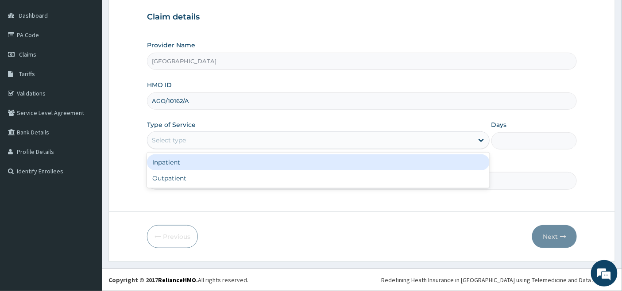
click at [182, 137] on div "Select type" at bounding box center [169, 140] width 34 height 9
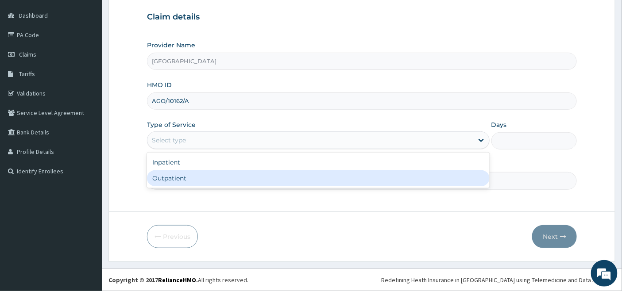
click at [174, 180] on div "Outpatient" at bounding box center [318, 178] width 343 height 16
type input "1"
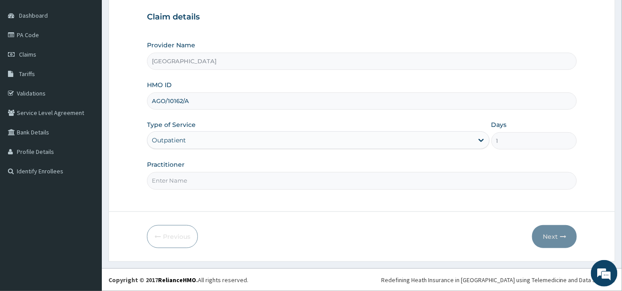
click at [169, 181] on input "Practitioner" at bounding box center [362, 180] width 430 height 17
type input "[PERSON_NAME]"
click at [551, 235] on button "Next" at bounding box center [554, 236] width 45 height 23
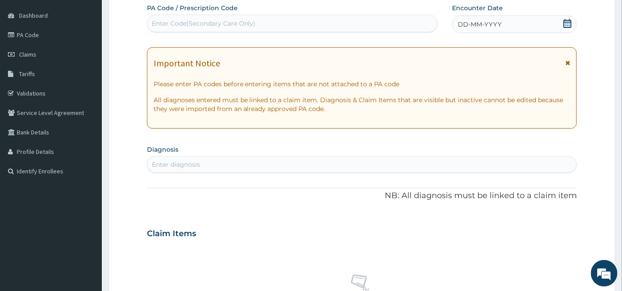
click at [178, 19] on div "Enter Code(Secondary Care Only)" at bounding box center [204, 23] width 104 height 9
paste input "PA/82FABE"
type input "PA/82FABE"
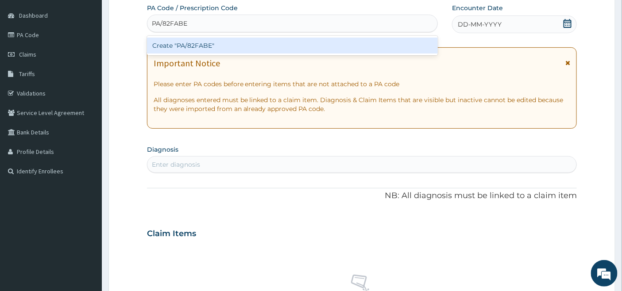
click at [179, 43] on div "Create "PA/82FABE"" at bounding box center [292, 46] width 291 height 16
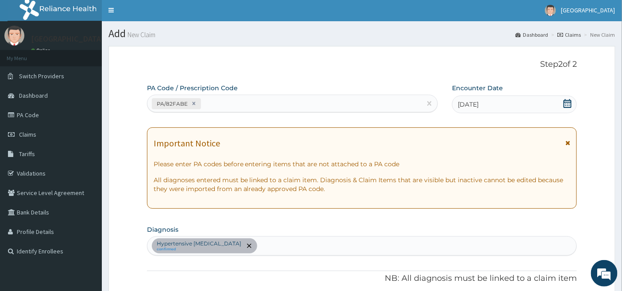
scroll to position [0, 0]
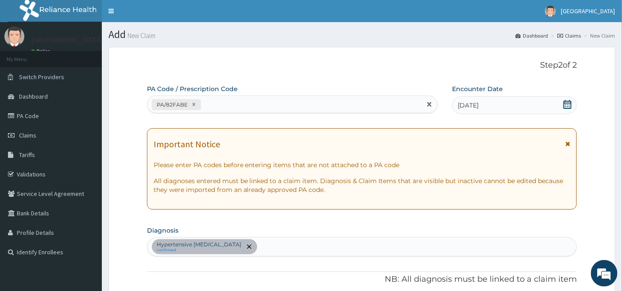
click at [220, 103] on div "PA/82FABE" at bounding box center [284, 104] width 275 height 15
paste input "PA/FF9CF9"
type input "PA/FF9CF9"
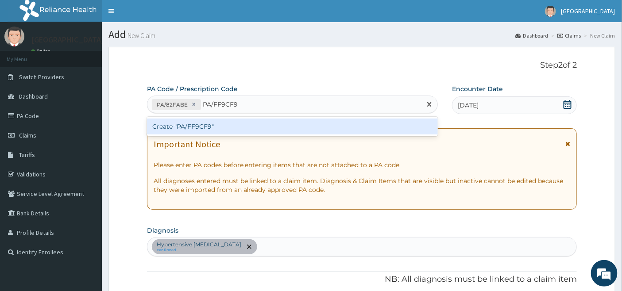
click at [204, 124] on div "Create "PA/FF9CF9"" at bounding box center [292, 127] width 291 height 16
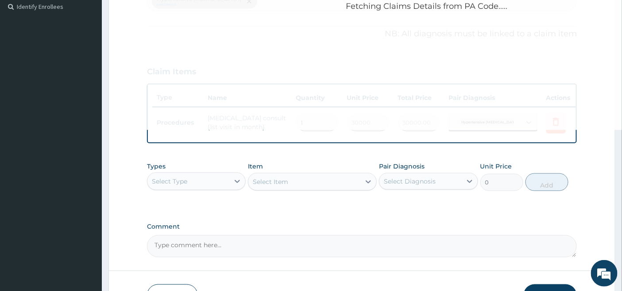
scroll to position [295, 0]
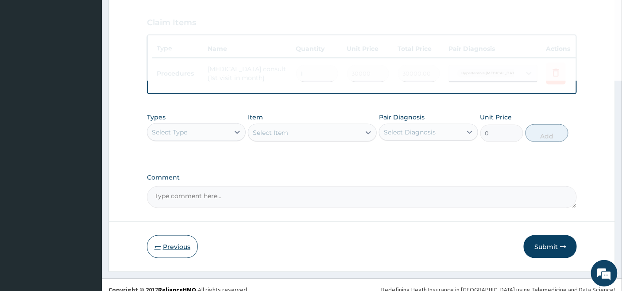
click at [165, 251] on button "Previous" at bounding box center [172, 247] width 51 height 23
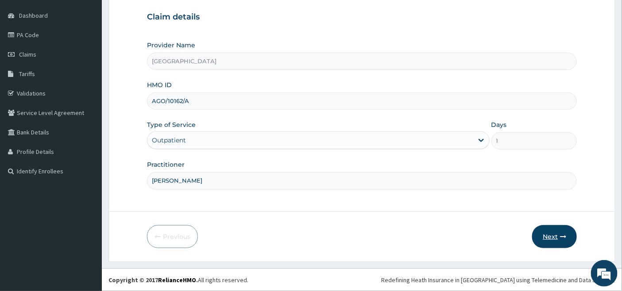
click at [555, 236] on button "Next" at bounding box center [554, 236] width 45 height 23
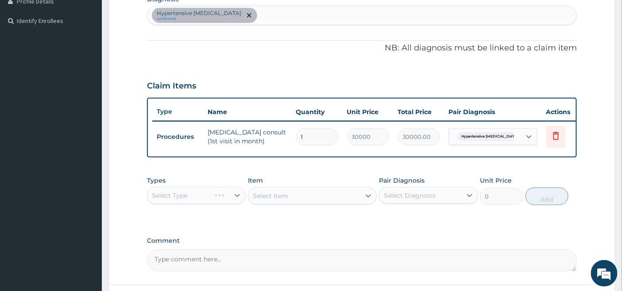
scroll to position [114, 0]
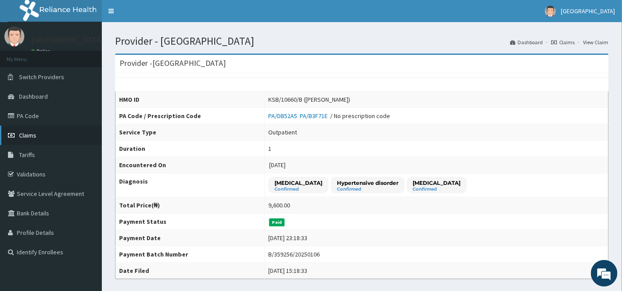
click at [32, 132] on span "Claims" at bounding box center [27, 135] width 17 height 8
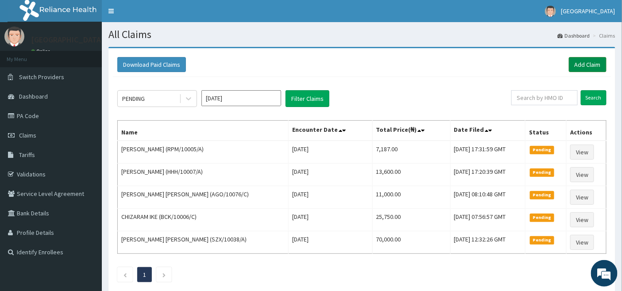
click at [581, 62] on link "Add Claim" at bounding box center [588, 64] width 38 height 15
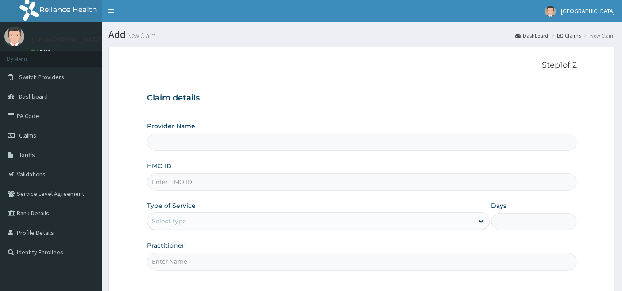
type input "Emel Hospital"
click at [209, 184] on input "HMO ID" at bounding box center [362, 182] width 430 height 17
type input "AGO/10162/A"
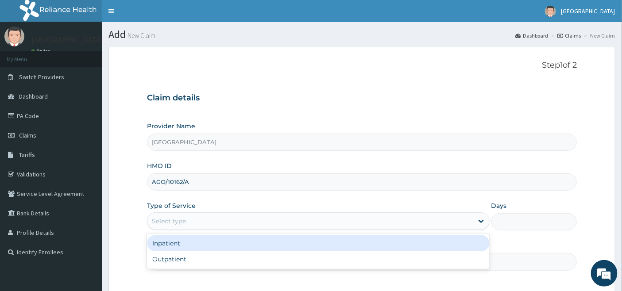
click at [197, 220] on div "Select type" at bounding box center [310, 221] width 326 height 14
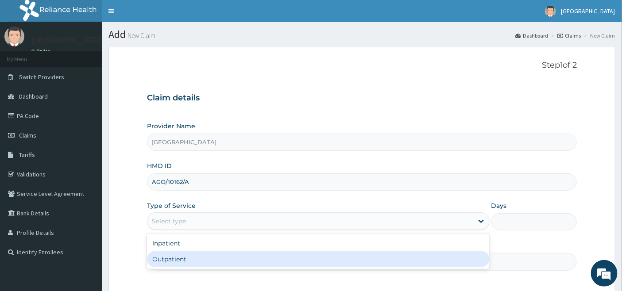
click at [182, 263] on div "Outpatient" at bounding box center [318, 259] width 343 height 16
type input "1"
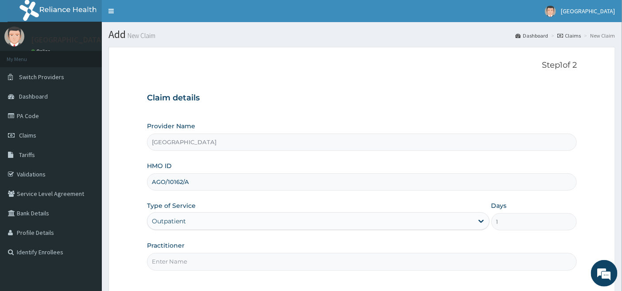
click at [183, 261] on input "Practitioner" at bounding box center [362, 261] width 430 height 17
type input "DR IJEH"
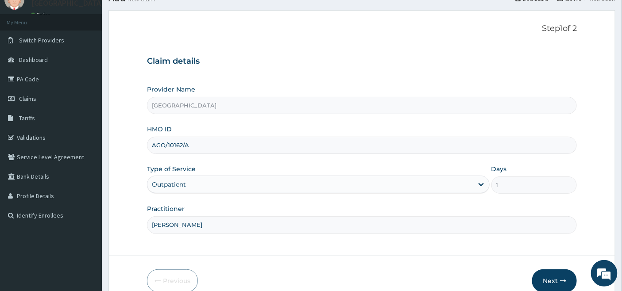
scroll to position [81, 0]
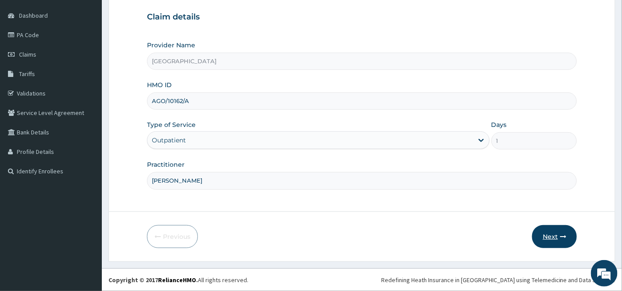
click at [549, 237] on button "Next" at bounding box center [554, 236] width 45 height 23
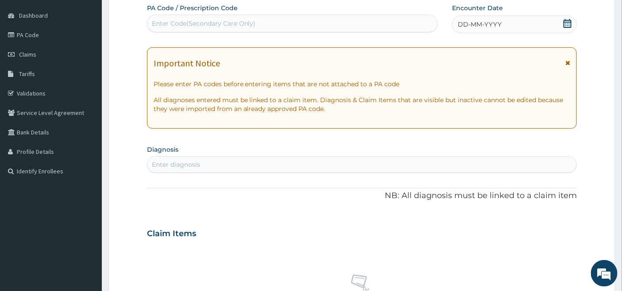
click at [228, 19] on div "Enter Code(Secondary Care Only)" at bounding box center [204, 23] width 104 height 9
paste input "PA/FF9CF9"
type input "PA/FF9CF9"
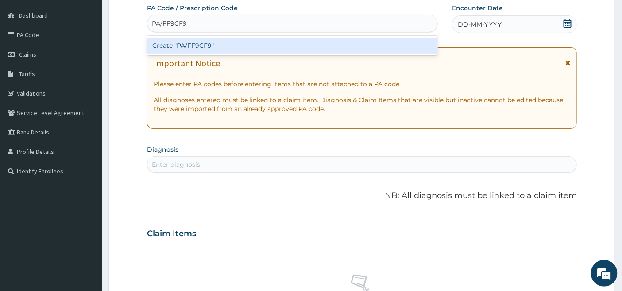
click at [200, 49] on div "Create "PA/FF9CF9"" at bounding box center [292, 46] width 291 height 16
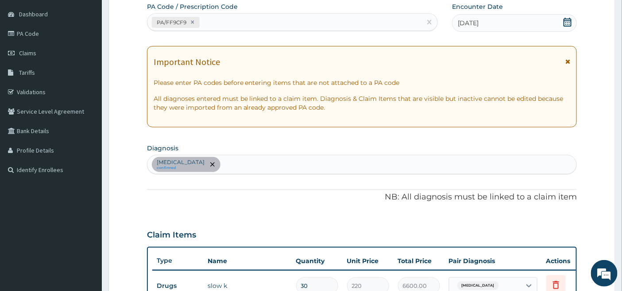
scroll to position [38, 0]
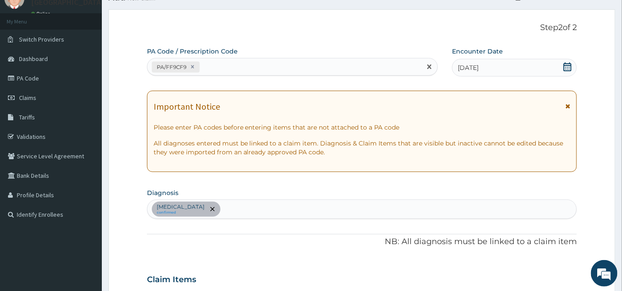
click at [220, 68] on div "PA/FF9CF9" at bounding box center [284, 67] width 275 height 15
paste input "PA/82FABE"
type input "PA/82FABE"
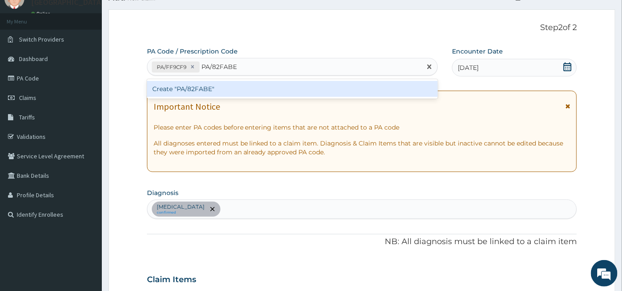
click at [199, 87] on div "Create "PA/82FABE"" at bounding box center [292, 89] width 291 height 16
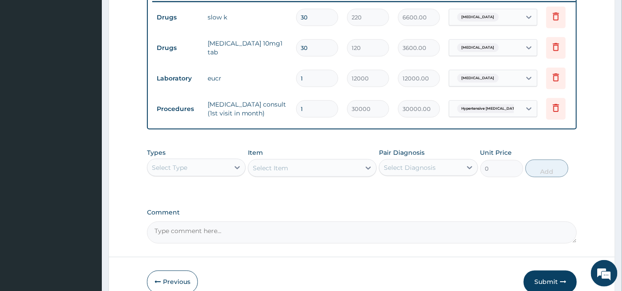
scroll to position [404, 0]
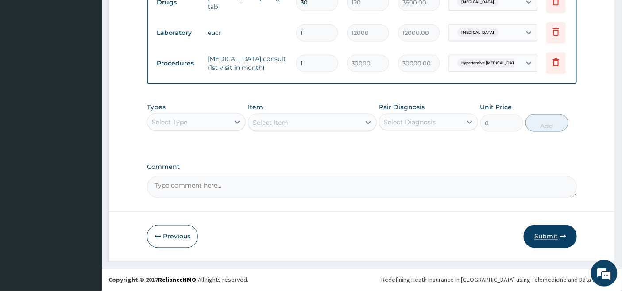
click at [545, 240] on button "Submit" at bounding box center [550, 236] width 53 height 23
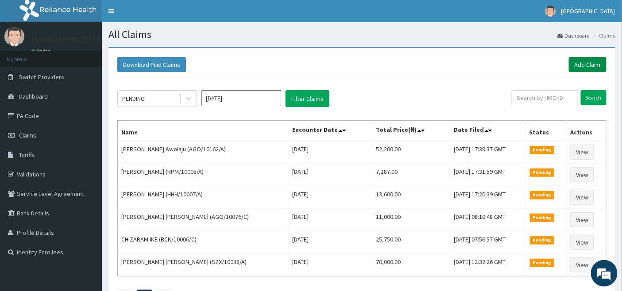
click at [578, 63] on link "Add Claim" at bounding box center [588, 64] width 38 height 15
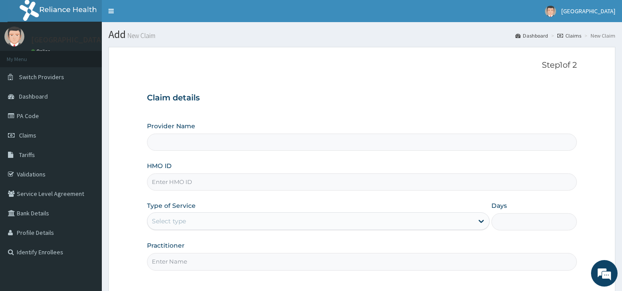
type input "[GEOGRAPHIC_DATA]"
click at [243, 179] on input "HMO ID" at bounding box center [362, 182] width 430 height 17
type input "LFL/10049/B"
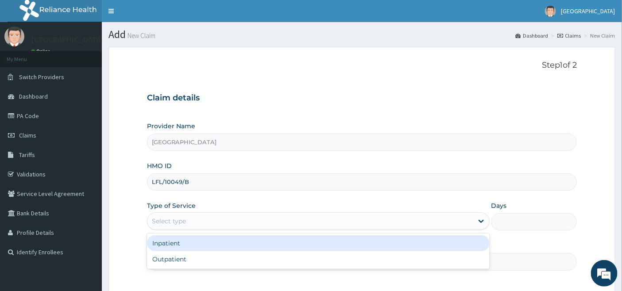
click at [161, 219] on div "Select type" at bounding box center [169, 221] width 34 height 9
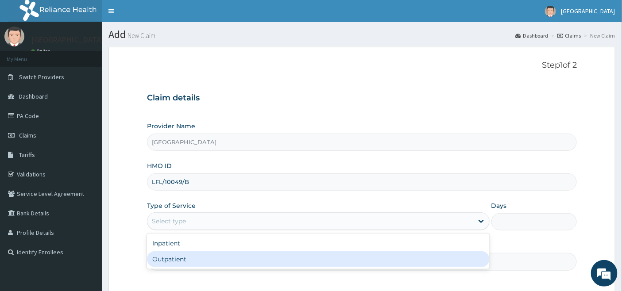
click at [161, 258] on div "Outpatient" at bounding box center [318, 259] width 343 height 16
type input "1"
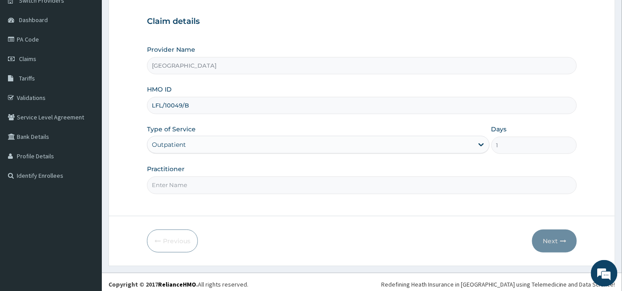
scroll to position [81, 0]
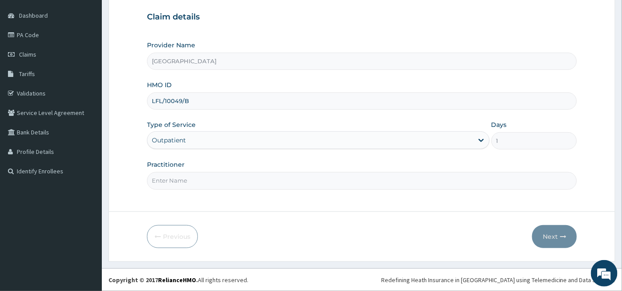
click at [186, 175] on input "Practitioner" at bounding box center [362, 180] width 430 height 17
type input "DR OKOH"
click at [549, 236] on button "Next" at bounding box center [554, 236] width 45 height 23
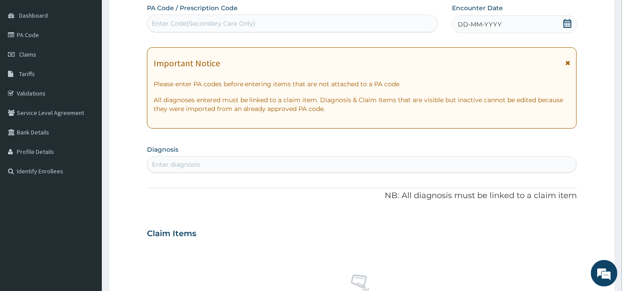
click at [264, 18] on div "Enter Code(Secondary Care Only)" at bounding box center [292, 23] width 290 height 14
paste input "PA/76317D"
type input "PA/76317D"
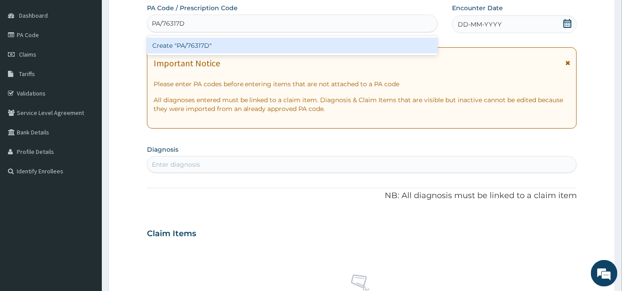
click at [241, 44] on div "Create "PA/76317D"" at bounding box center [292, 46] width 291 height 16
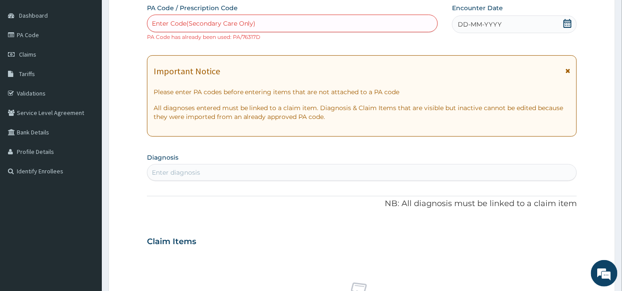
click at [566, 21] on icon at bounding box center [567, 23] width 9 height 9
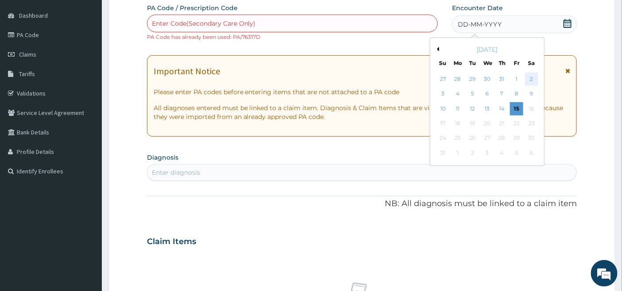
click at [529, 78] on div "2" at bounding box center [531, 79] width 13 height 13
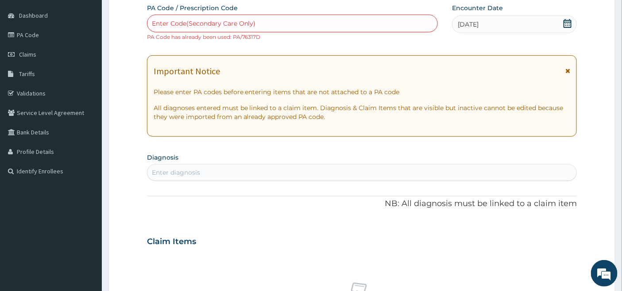
click at [194, 166] on div "Enter diagnosis" at bounding box center [361, 173] width 429 height 14
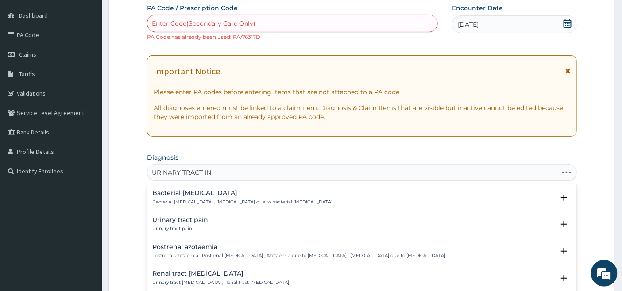
type input "URINARY TRACT INF"
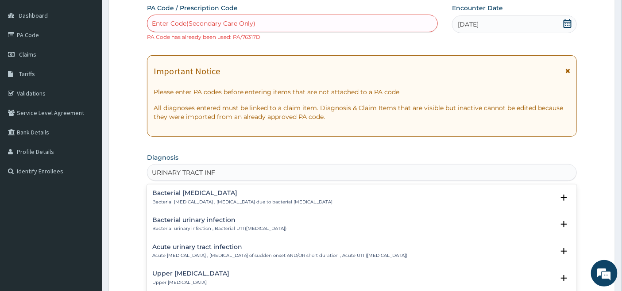
click at [174, 226] on p "Bacterial urinary infection , Bacterial UTI (urinary tract infection)" at bounding box center [219, 229] width 135 height 6
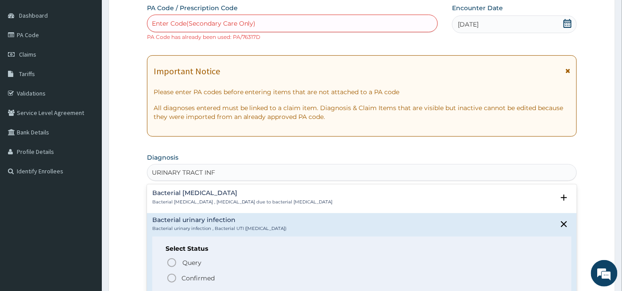
click at [170, 277] on icon "status option filled" at bounding box center [171, 278] width 11 height 11
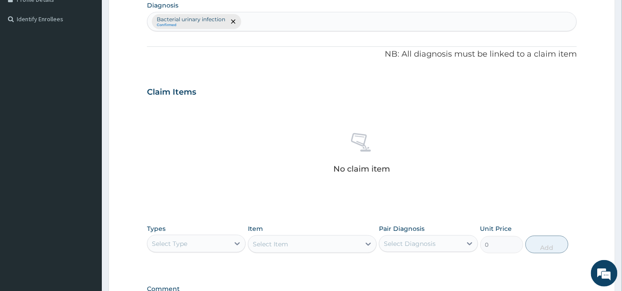
scroll to position [278, 0]
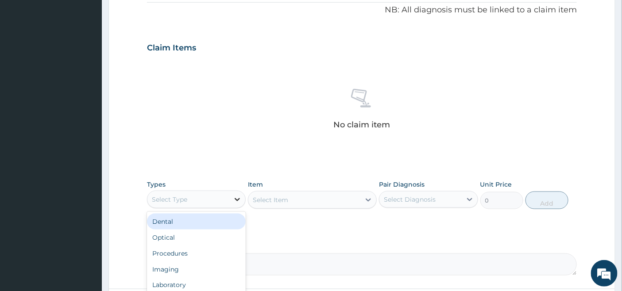
click at [237, 200] on icon at bounding box center [237, 199] width 5 height 3
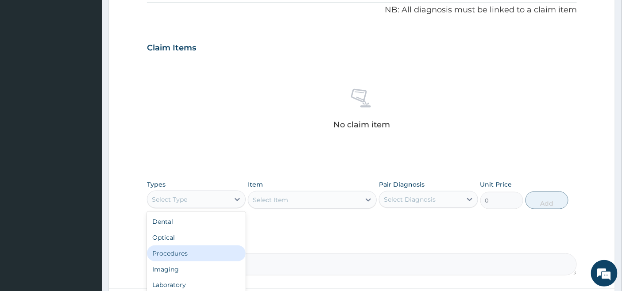
click at [194, 250] on div "Procedures" at bounding box center [196, 254] width 99 height 16
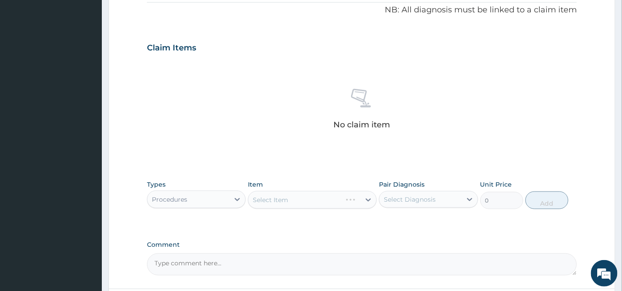
click at [354, 197] on div "Select Item" at bounding box center [312, 200] width 129 height 18
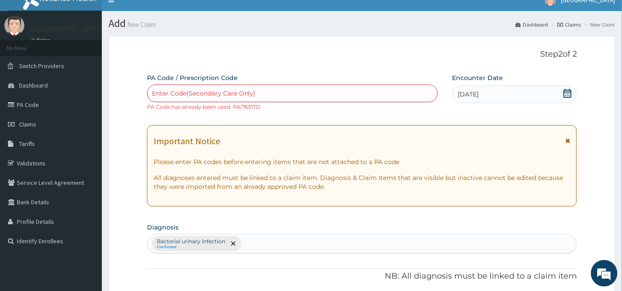
scroll to position [0, 0]
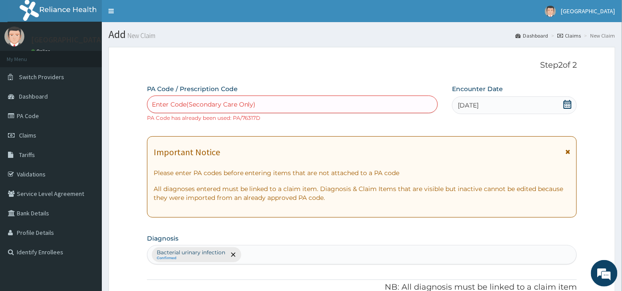
click at [259, 108] on div "Enter Code(Secondary Care Only)" at bounding box center [292, 104] width 290 height 14
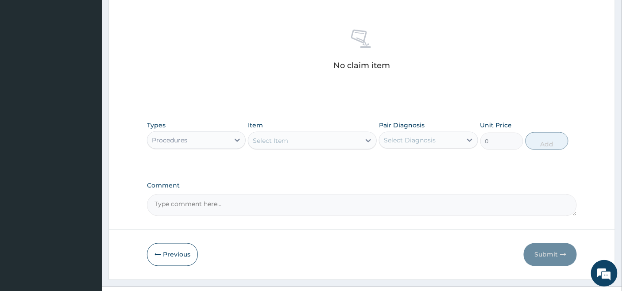
scroll to position [355, 0]
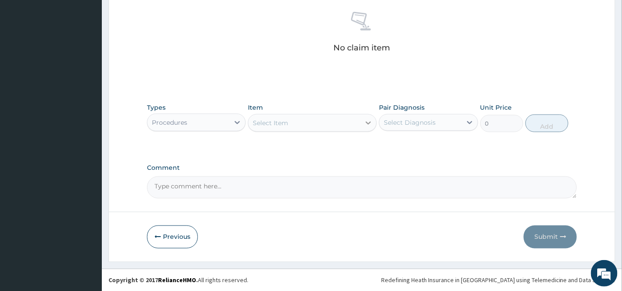
click at [362, 121] on div at bounding box center [368, 123] width 16 height 16
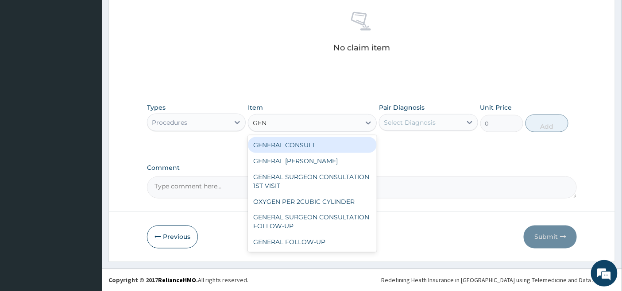
type input "GENE"
click at [339, 142] on div "GENERAL CONSULT" at bounding box center [312, 145] width 129 height 16
type input "5000"
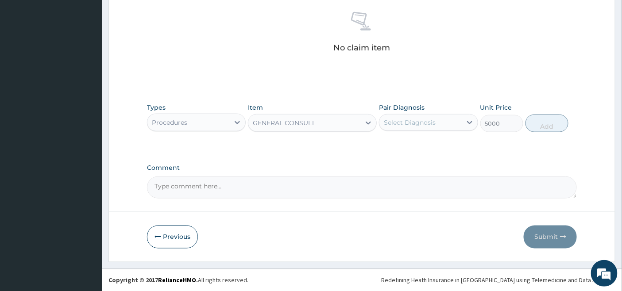
click at [432, 122] on div "Select Diagnosis" at bounding box center [410, 122] width 52 height 9
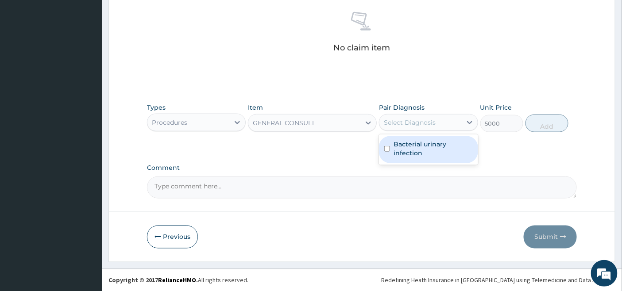
click at [413, 150] on label "Bacterial urinary infection" at bounding box center [433, 149] width 79 height 18
checkbox input "true"
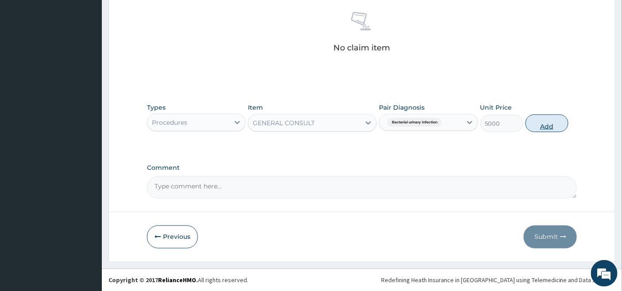
click at [547, 124] on button "Add" at bounding box center [547, 124] width 43 height 18
type input "0"
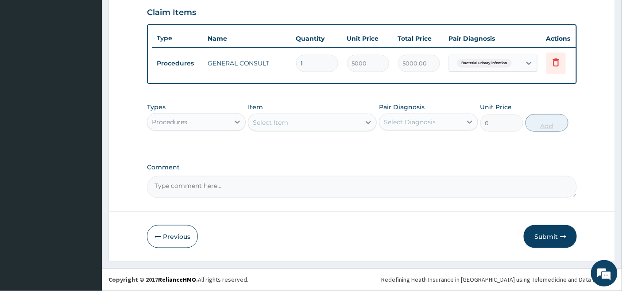
scroll to position [319, 0]
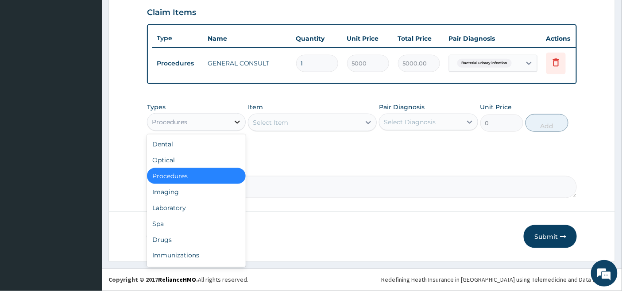
click at [235, 120] on icon at bounding box center [237, 122] width 9 height 9
click at [162, 241] on div "Drugs" at bounding box center [196, 240] width 99 height 16
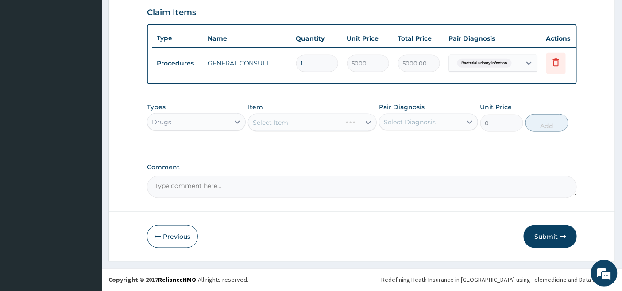
click at [356, 120] on div "Select Item" at bounding box center [312, 123] width 129 height 18
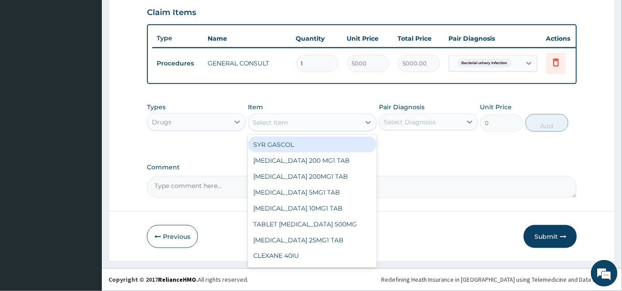
click at [351, 126] on div "Select Item" at bounding box center [304, 123] width 112 height 14
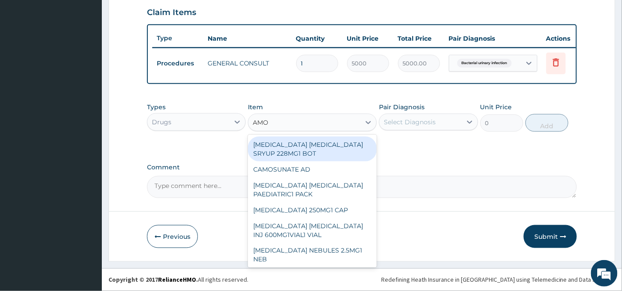
type input "AMOX"
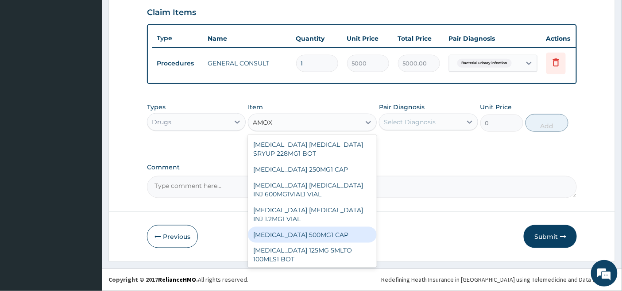
click at [314, 235] on div "AMOXYCILLIN 500MG1 CAP" at bounding box center [312, 235] width 129 height 16
type input "105"
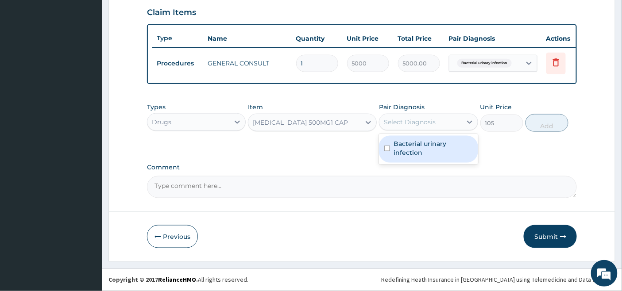
click at [432, 119] on div "Select Diagnosis" at bounding box center [410, 122] width 52 height 9
click at [421, 146] on label "Bacterial urinary infection" at bounding box center [433, 148] width 79 height 18
checkbox input "true"
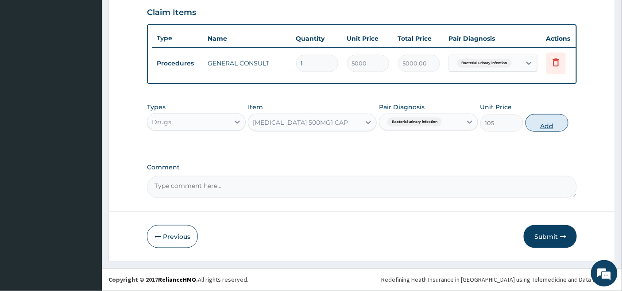
click at [548, 122] on button "Add" at bounding box center [547, 123] width 43 height 18
type input "0"
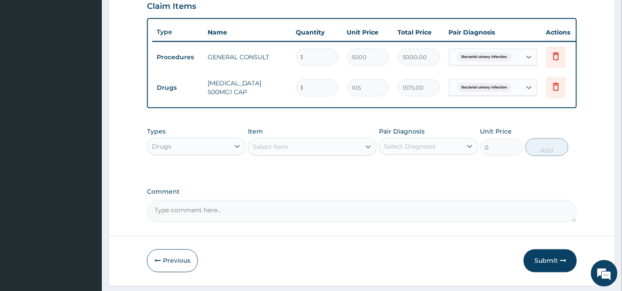
type input "15"
type input "1575.00"
type input "15"
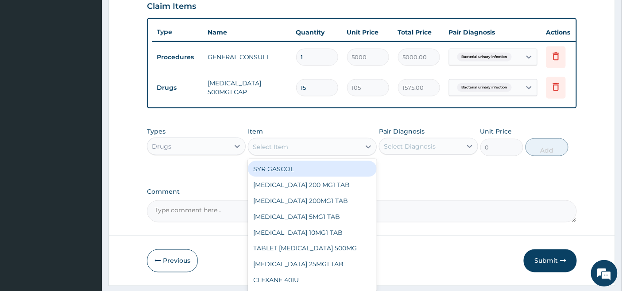
click at [315, 154] on div "Select Item" at bounding box center [304, 147] width 112 height 14
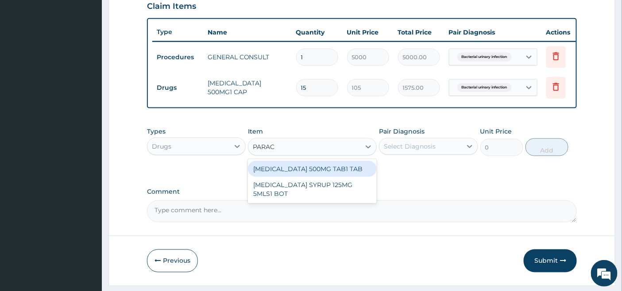
type input "PARACE"
click at [325, 172] on div "PARACETAMOL 500MG TAB1 TAB" at bounding box center [312, 169] width 129 height 16
type input "50"
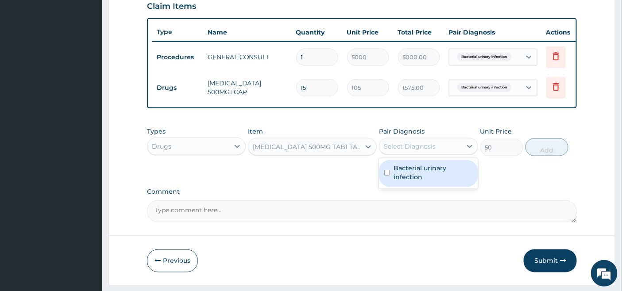
click at [416, 151] on div "Select Diagnosis" at bounding box center [410, 146] width 52 height 9
click at [397, 180] on label "Bacterial urinary infection" at bounding box center [433, 173] width 79 height 18
checkbox input "true"
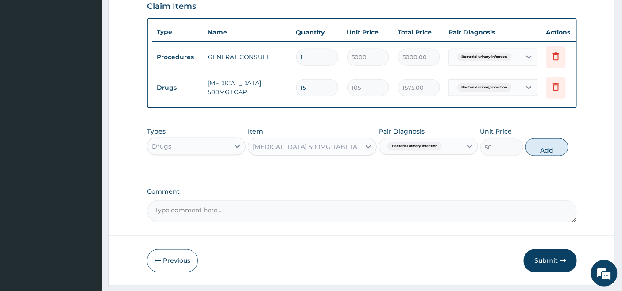
click at [546, 154] on button "Add" at bounding box center [547, 148] width 43 height 18
type input "0"
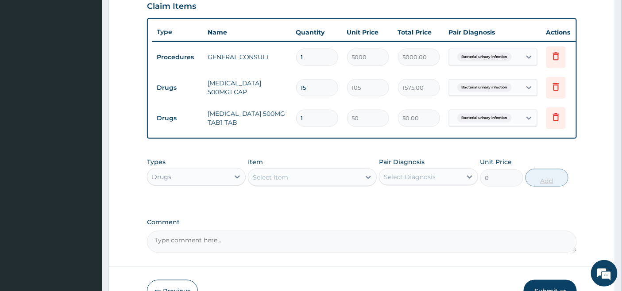
type input "18"
type input "900.00"
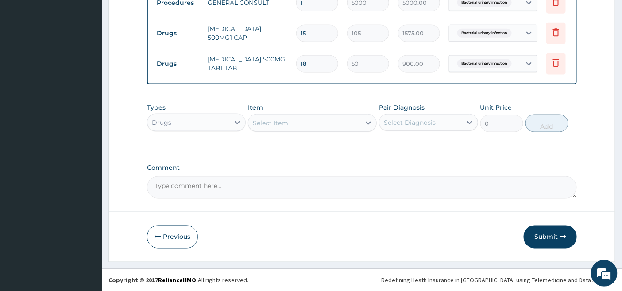
scroll to position [381, 0]
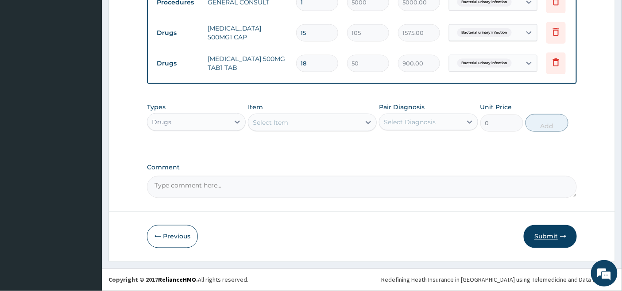
type input "18"
click at [545, 237] on button "Submit" at bounding box center [550, 236] width 53 height 23
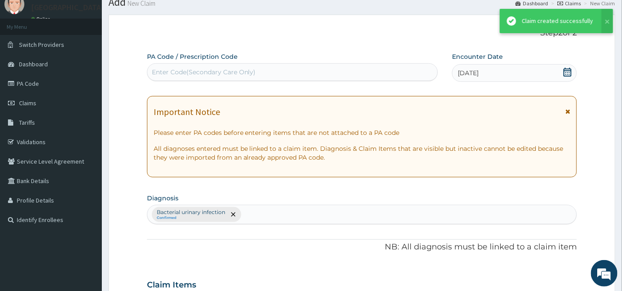
scroll to position [373, 0]
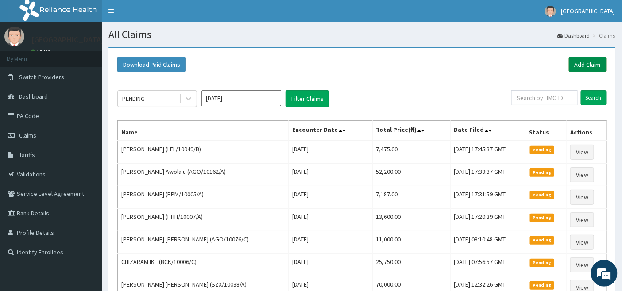
click at [594, 62] on link "Add Claim" at bounding box center [588, 64] width 38 height 15
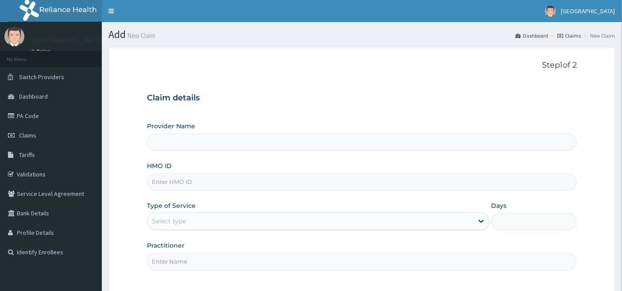
type input "[GEOGRAPHIC_DATA]"
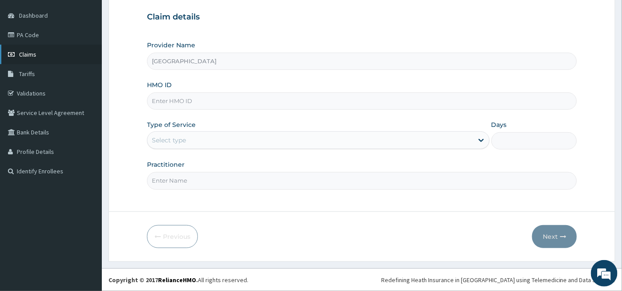
click at [37, 56] on link "Claims" at bounding box center [51, 54] width 102 height 19
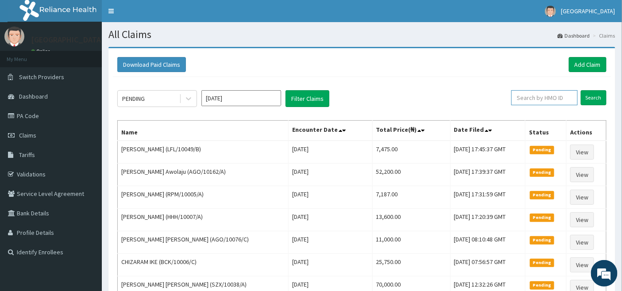
click at [529, 102] on input "text" at bounding box center [544, 97] width 66 height 15
type input "LFL/10049/B"
click at [592, 97] on input "Search" at bounding box center [594, 97] width 26 height 15
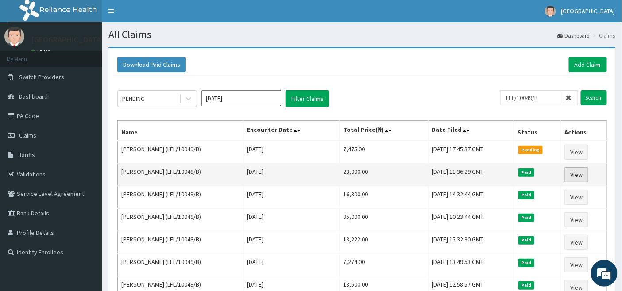
click at [576, 170] on link "View" at bounding box center [577, 174] width 24 height 15
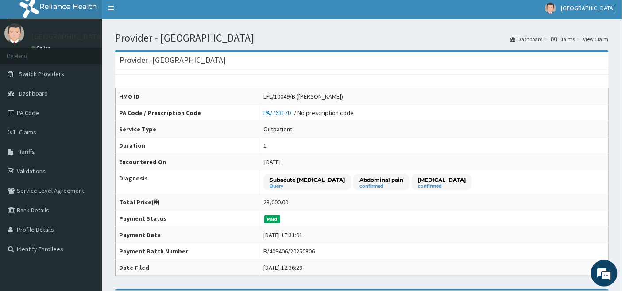
scroll to position [3, 0]
click at [28, 133] on span "Claims" at bounding box center [27, 133] width 17 height 8
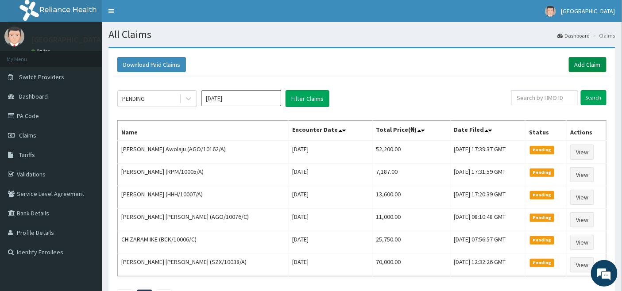
click at [594, 65] on link "Add Claim" at bounding box center [588, 64] width 38 height 15
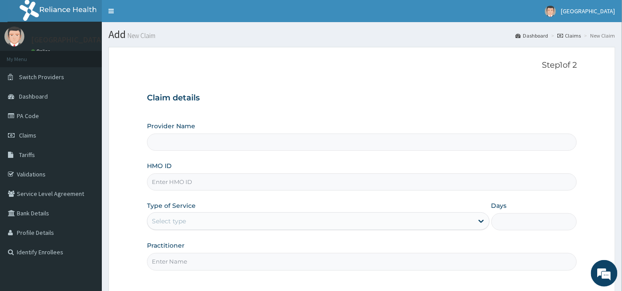
type input "[GEOGRAPHIC_DATA]"
click at [223, 182] on input "HMO ID" at bounding box center [362, 182] width 430 height 17
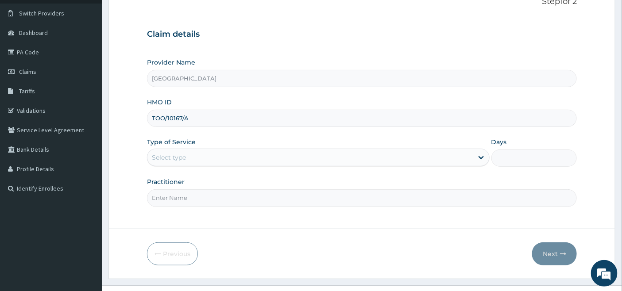
scroll to position [81, 0]
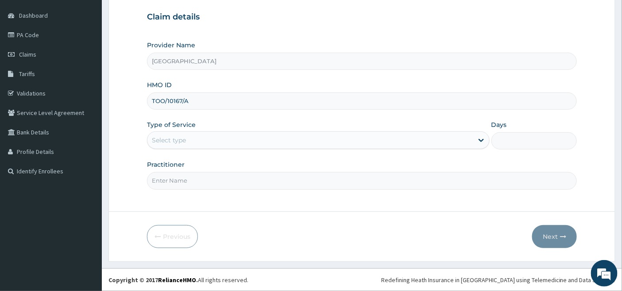
type input "TOO/10167/A"
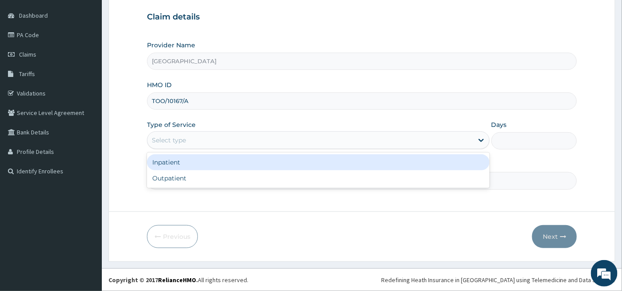
click at [176, 139] on div "Select type" at bounding box center [169, 140] width 34 height 9
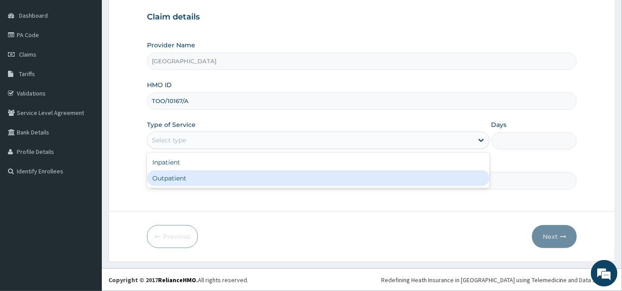
click at [167, 180] on div "Outpatient" at bounding box center [318, 178] width 343 height 16
type input "1"
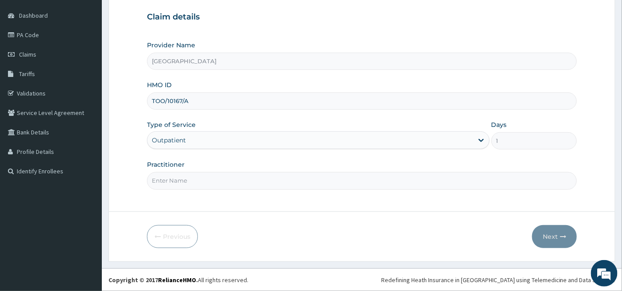
click at [166, 180] on input "Practitioner" at bounding box center [362, 180] width 430 height 17
type input "[PERSON_NAME]"
click at [549, 234] on button "Next" at bounding box center [554, 236] width 45 height 23
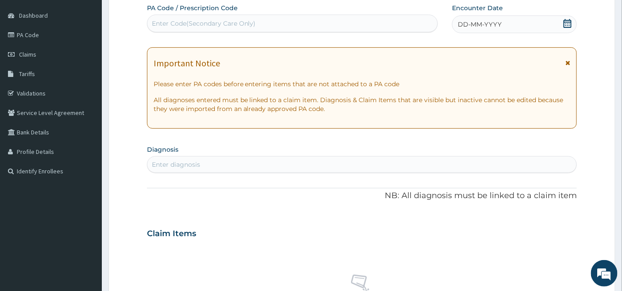
click at [240, 15] on div "Enter Code(Secondary Care Only)" at bounding box center [292, 24] width 291 height 18
paste input "PA/42AD13"
type input "PA/42AD13"
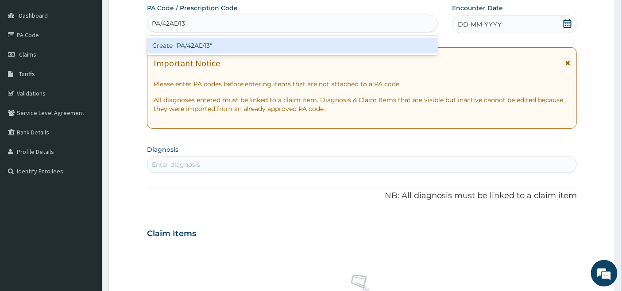
click at [220, 47] on div "Create "PA/42AD13"" at bounding box center [292, 46] width 291 height 16
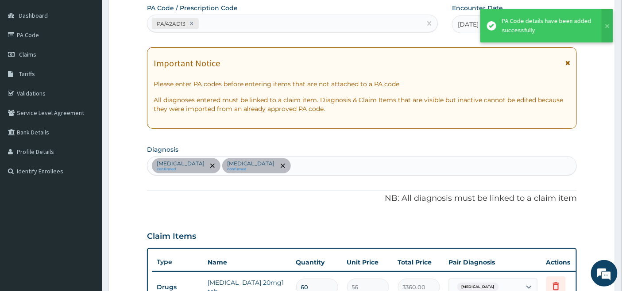
scroll to position [314, 0]
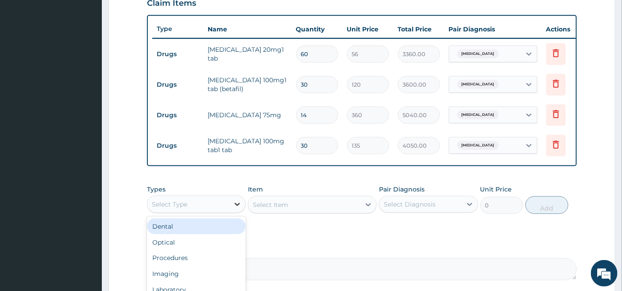
click at [236, 209] on icon at bounding box center [237, 204] width 9 height 9
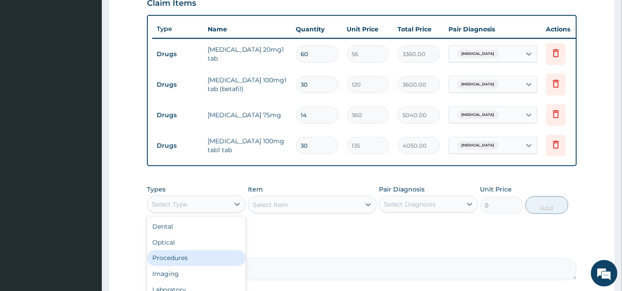
click at [171, 262] on div "Procedures" at bounding box center [196, 259] width 99 height 16
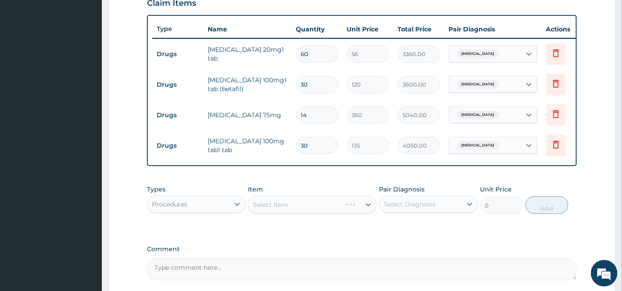
click at [323, 213] on div "Select Item" at bounding box center [312, 205] width 129 height 18
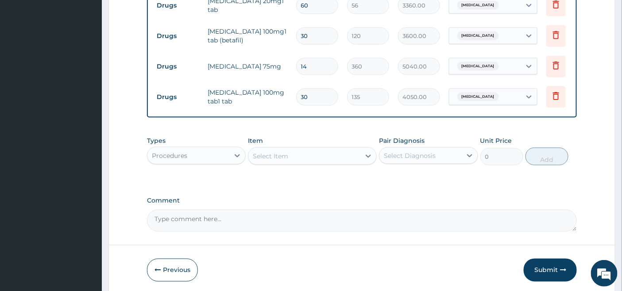
scroll to position [363, 0]
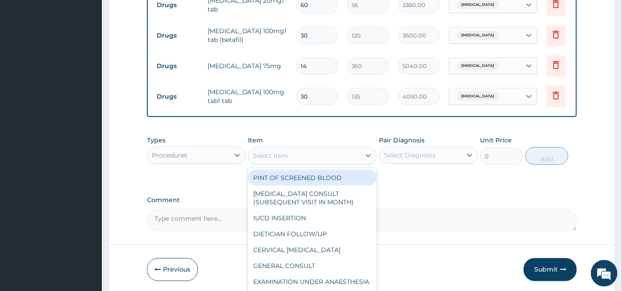
click at [325, 163] on div "Select Item" at bounding box center [304, 156] width 112 height 14
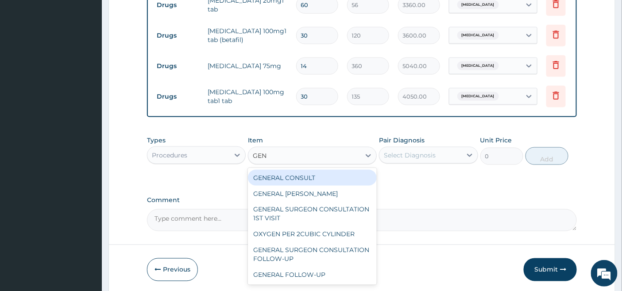
type input "GENE"
click at [333, 182] on div "GENERAL CONSULT" at bounding box center [312, 178] width 129 height 16
type input "5000"
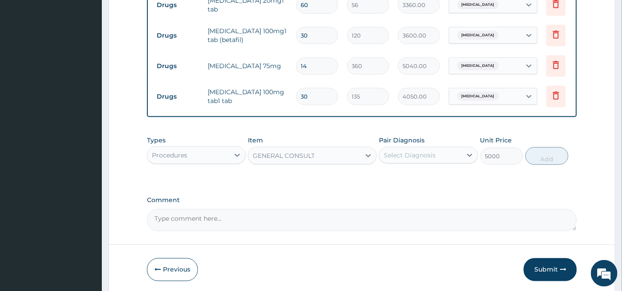
click at [415, 160] on div "Select Diagnosis" at bounding box center [410, 155] width 52 height 9
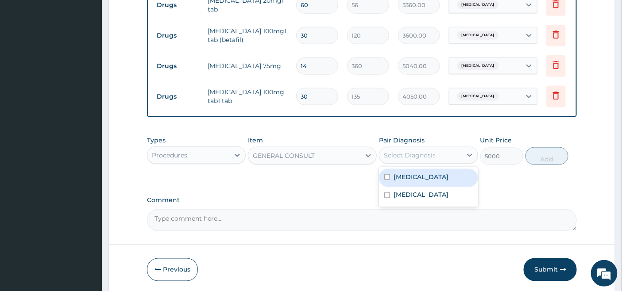
click at [406, 182] on label "Secondary hypertension" at bounding box center [421, 177] width 55 height 9
checkbox input "true"
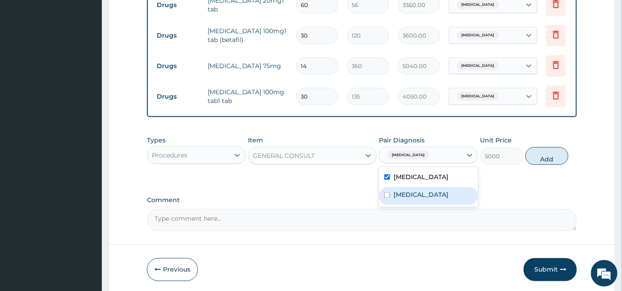
click at [396, 200] on label "Sciatica" at bounding box center [421, 195] width 55 height 9
checkbox input "true"
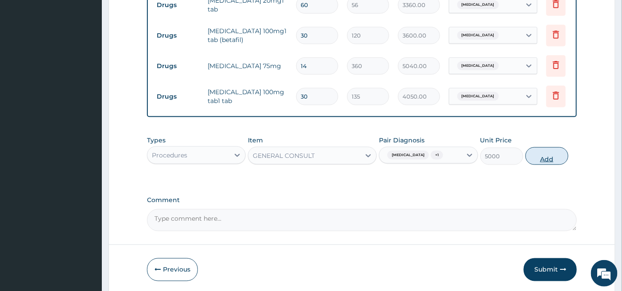
click at [548, 165] on button "Add" at bounding box center [547, 156] width 43 height 18
type input "0"
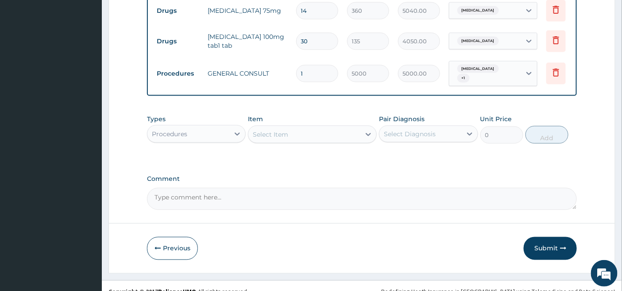
scroll to position [438, 0]
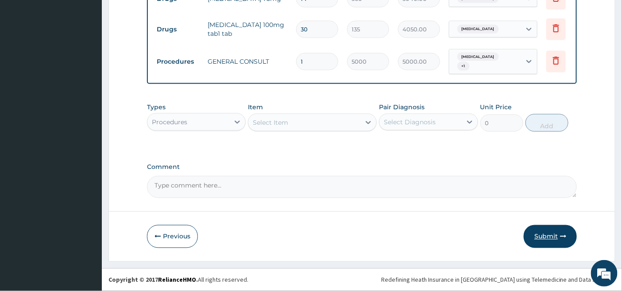
click at [545, 236] on button "Submit" at bounding box center [550, 236] width 53 height 23
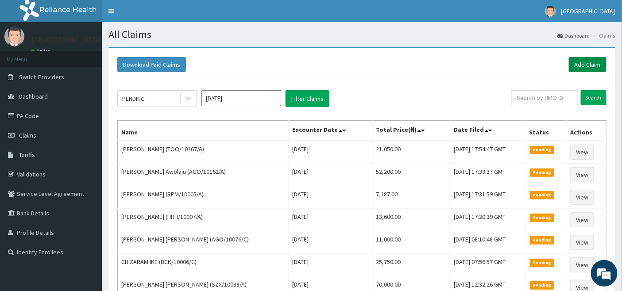
click at [591, 65] on link "Add Claim" at bounding box center [588, 64] width 38 height 15
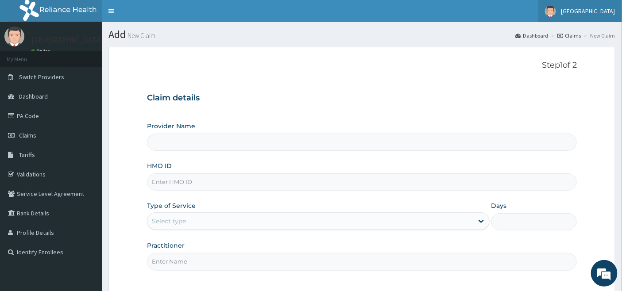
type input "[GEOGRAPHIC_DATA]"
click at [171, 184] on input "HMO ID" at bounding box center [362, 182] width 430 height 17
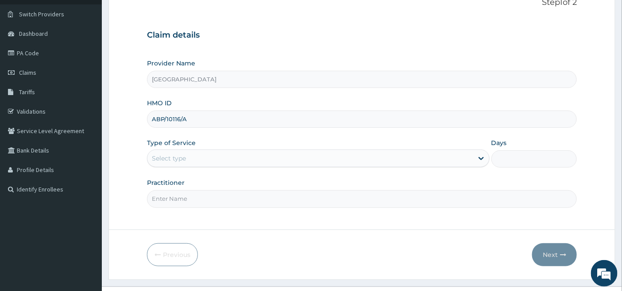
scroll to position [81, 0]
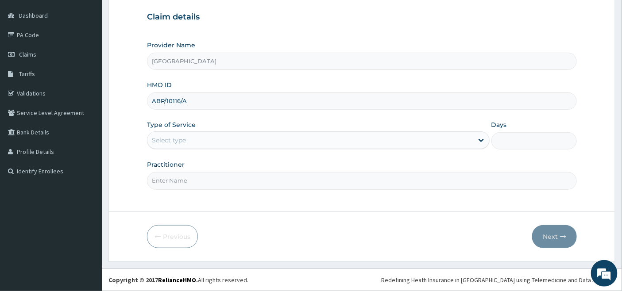
type input "ABP/10116/A"
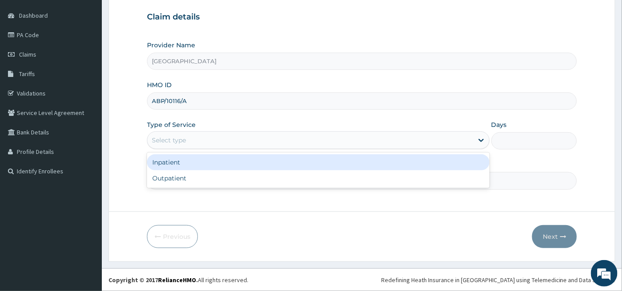
click at [174, 138] on div "Select type" at bounding box center [169, 140] width 34 height 9
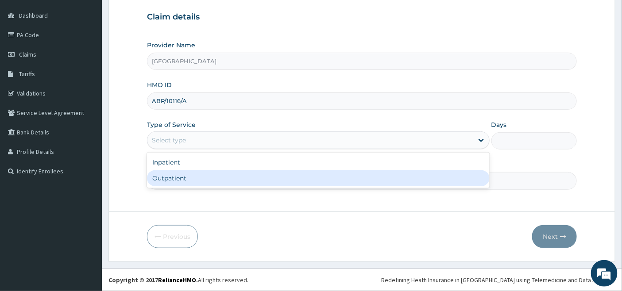
click at [169, 175] on div "Outpatient" at bounding box center [318, 178] width 343 height 16
type input "1"
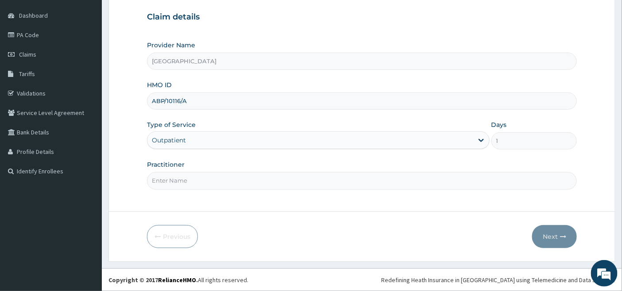
click at [174, 178] on input "Practitioner" at bounding box center [362, 180] width 430 height 17
type input "[PERSON_NAME]"
click at [546, 235] on button "Next" at bounding box center [554, 236] width 45 height 23
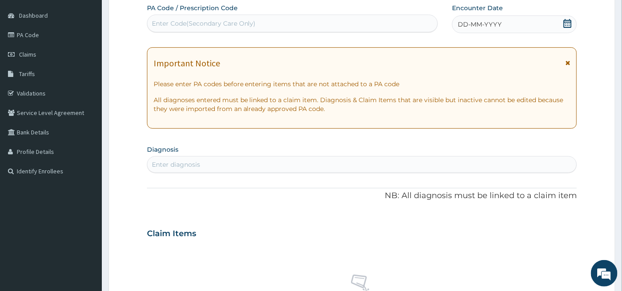
click at [566, 24] on icon at bounding box center [567, 23] width 9 height 9
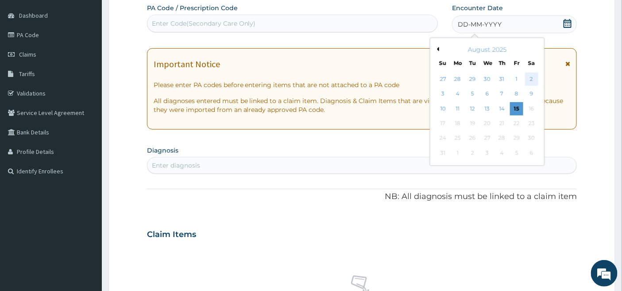
click at [534, 81] on div "2" at bounding box center [531, 79] width 13 height 13
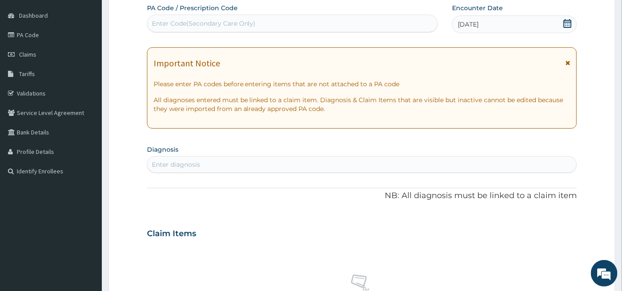
click at [222, 162] on div "Enter diagnosis" at bounding box center [361, 165] width 429 height 14
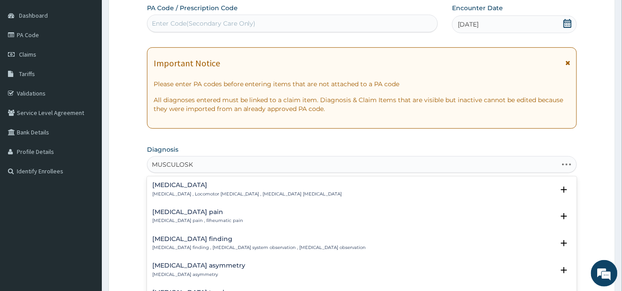
type input "MUSCULOSKE"
click at [187, 214] on h4 "[MEDICAL_DATA] pain" at bounding box center [197, 212] width 91 height 7
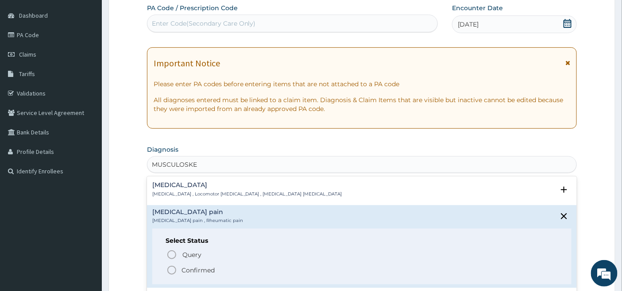
click at [170, 271] on icon "status option filled" at bounding box center [171, 270] width 11 height 11
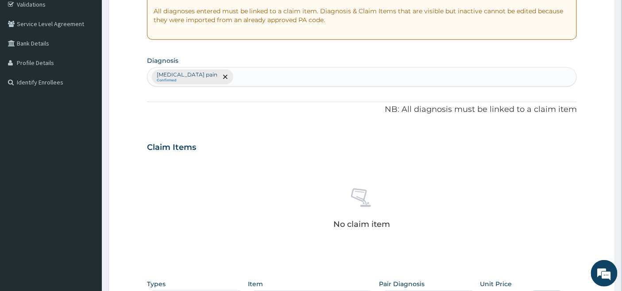
scroll to position [347, 0]
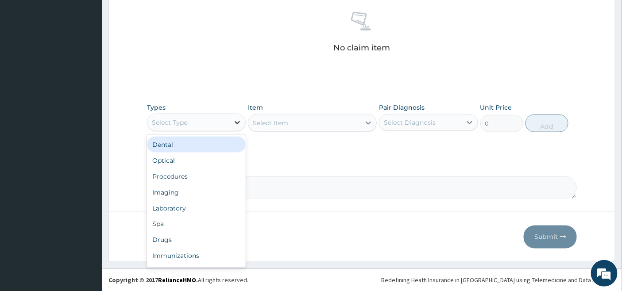
click at [232, 120] on div at bounding box center [237, 123] width 16 height 16
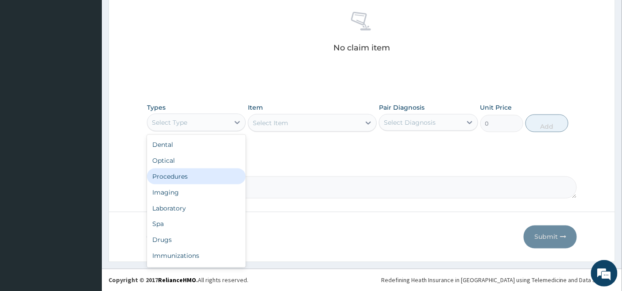
click at [202, 178] on div "Procedures" at bounding box center [196, 177] width 99 height 16
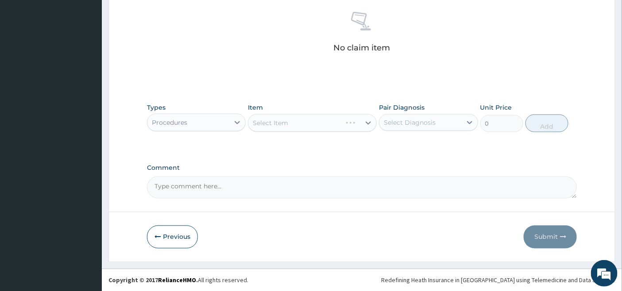
click at [344, 120] on div "Select Item" at bounding box center [312, 123] width 129 height 18
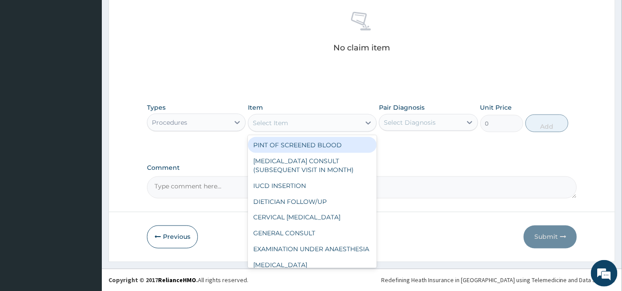
click at [346, 122] on div "Select Item" at bounding box center [304, 123] width 112 height 14
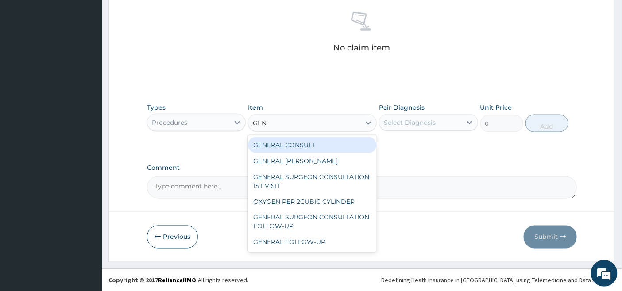
type input "GENE"
click at [316, 146] on div "GENERAL CONSULT" at bounding box center [312, 145] width 129 height 16
type input "5000"
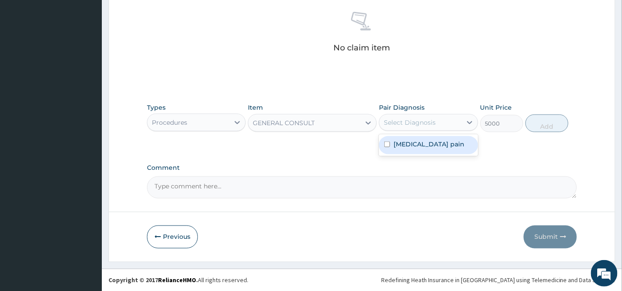
click at [404, 117] on div "Select Diagnosis" at bounding box center [420, 123] width 82 height 14
click at [394, 147] on label "[MEDICAL_DATA] pain" at bounding box center [429, 144] width 71 height 9
checkbox input "true"
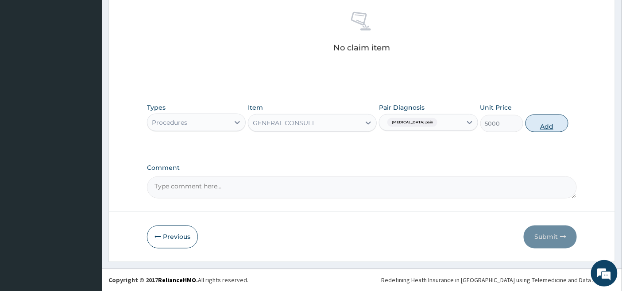
click at [548, 121] on button "Add" at bounding box center [547, 124] width 43 height 18
type input "0"
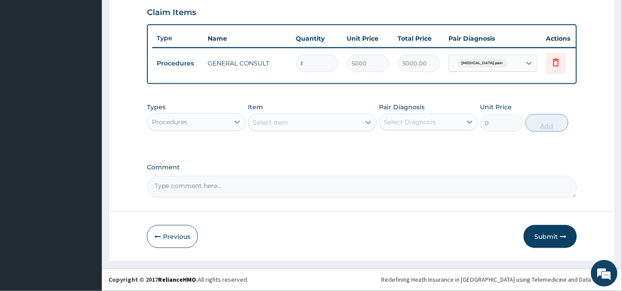
scroll to position [311, 0]
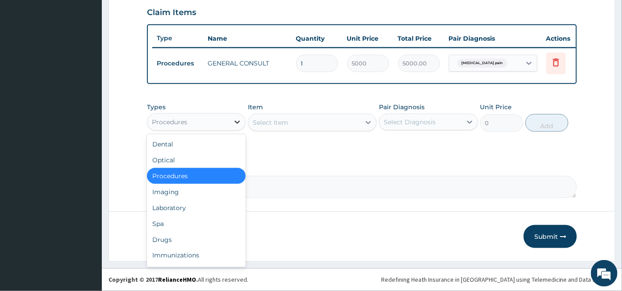
click at [235, 121] on icon at bounding box center [237, 122] width 9 height 9
click at [166, 239] on div "Drugs" at bounding box center [196, 240] width 99 height 16
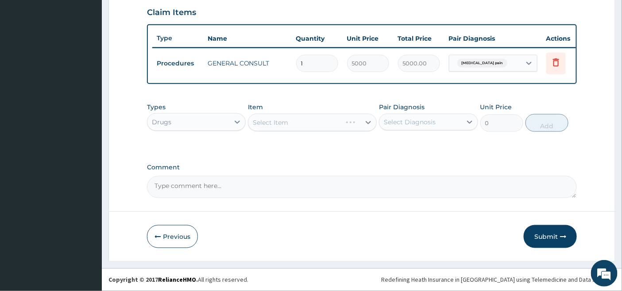
click at [355, 122] on div "Select Item" at bounding box center [312, 123] width 129 height 18
click at [353, 122] on div "Select Item" at bounding box center [312, 123] width 129 height 18
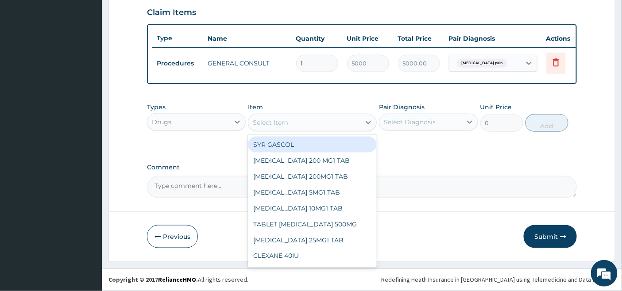
click at [357, 122] on div "Select Item" at bounding box center [304, 123] width 112 height 14
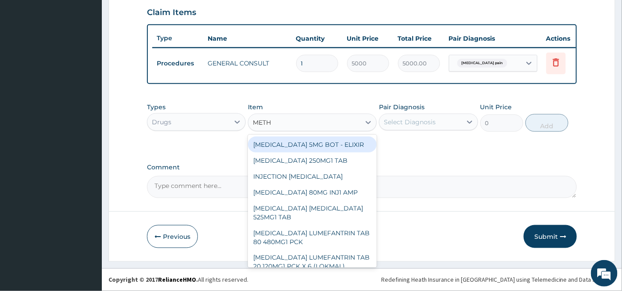
type input "METHY"
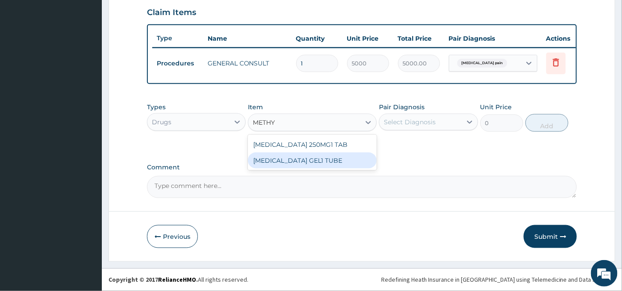
click at [303, 162] on div "[MEDICAL_DATA] GEL1 TUBE" at bounding box center [312, 161] width 129 height 16
type input "1800"
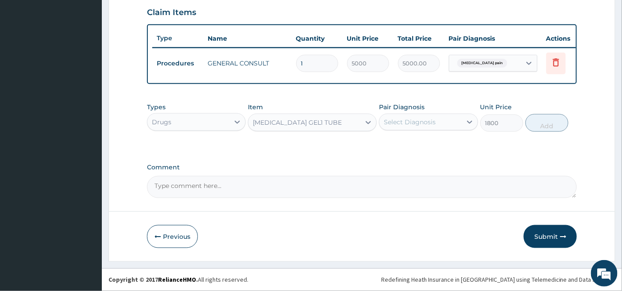
click at [426, 120] on div "Select Diagnosis" at bounding box center [410, 122] width 52 height 9
click at [411, 143] on label "[MEDICAL_DATA] pain" at bounding box center [429, 143] width 71 height 9
checkbox input "true"
click at [549, 118] on button "Add" at bounding box center [547, 123] width 43 height 18
type input "0"
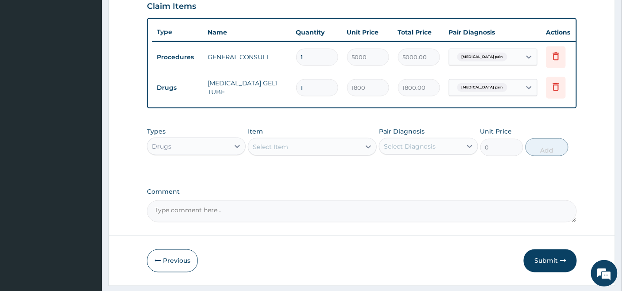
click at [270, 151] on div "Select Item" at bounding box center [270, 147] width 35 height 9
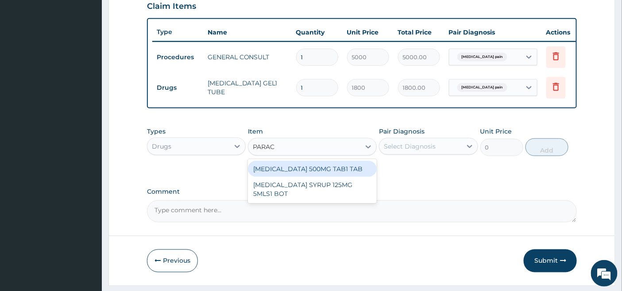
type input "PARACE"
click at [284, 177] on div "[MEDICAL_DATA] 500MG TAB1 TAB" at bounding box center [312, 169] width 129 height 16
type input "50"
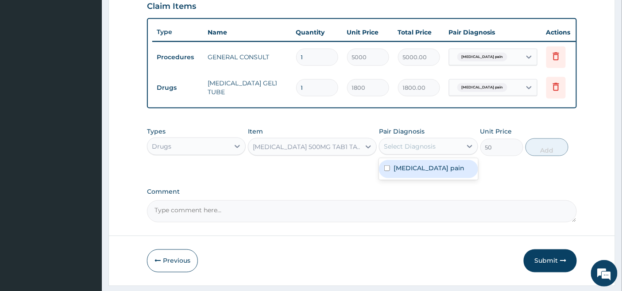
click at [400, 151] on div "Select Diagnosis" at bounding box center [410, 146] width 52 height 9
click at [394, 173] on label "[MEDICAL_DATA] pain" at bounding box center [429, 168] width 71 height 9
checkbox input "true"
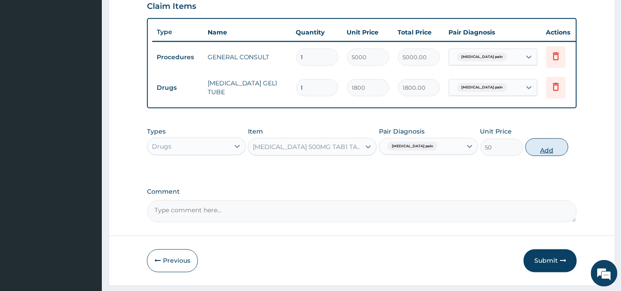
click at [546, 153] on button "Add" at bounding box center [547, 148] width 43 height 18
type input "0"
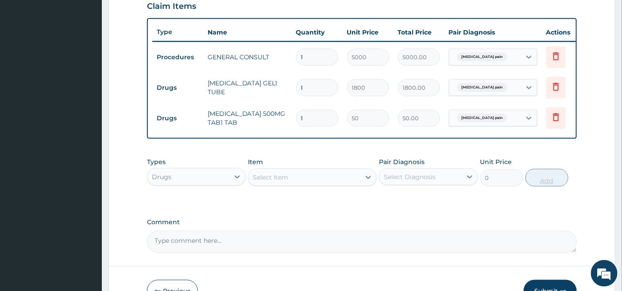
type input "18"
type input "900.00"
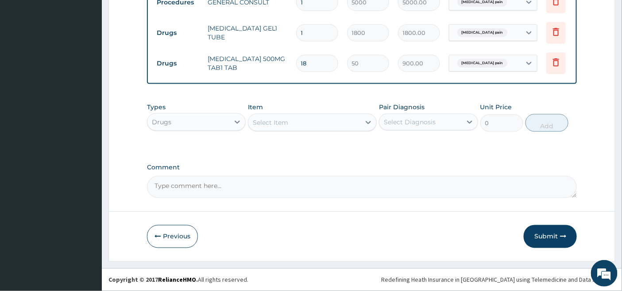
scroll to position [373, 0]
type input "18"
click at [543, 236] on button "Submit" at bounding box center [550, 236] width 53 height 23
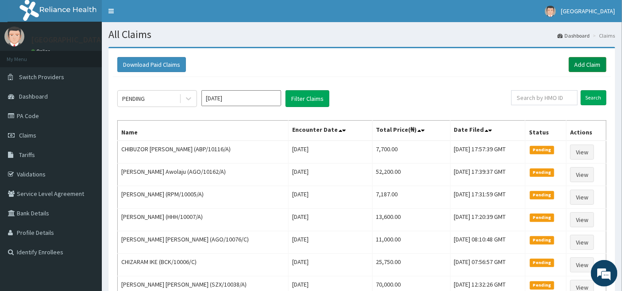
click at [581, 64] on link "Add Claim" at bounding box center [588, 64] width 38 height 15
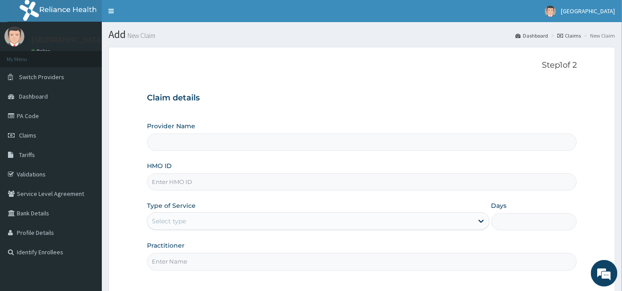
type input "[GEOGRAPHIC_DATA]"
click at [180, 180] on input "HMO ID" at bounding box center [362, 182] width 430 height 17
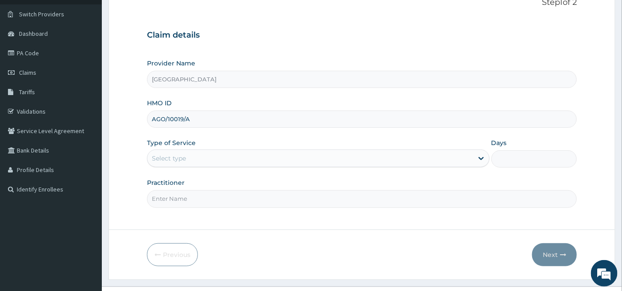
scroll to position [81, 0]
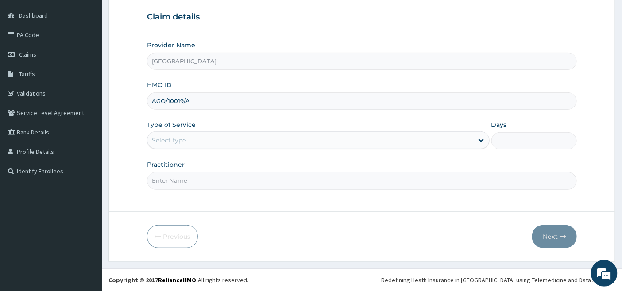
type input "AGO/10019/A"
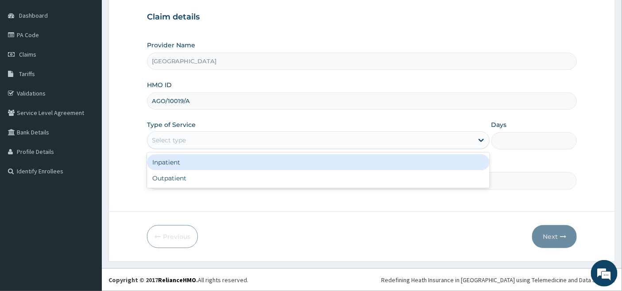
click at [186, 140] on div "Select type" at bounding box center [310, 140] width 326 height 14
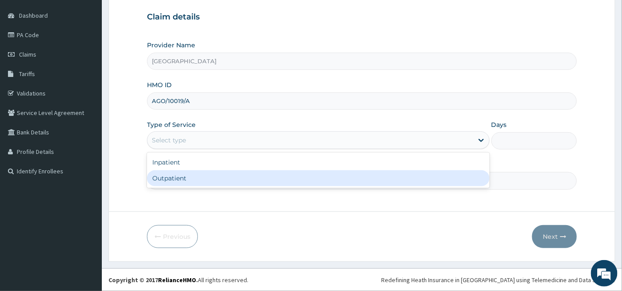
click at [176, 178] on div "Outpatient" at bounding box center [318, 178] width 343 height 16
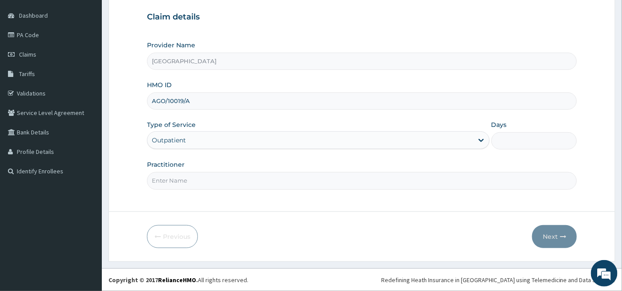
type input "1"
click at [176, 178] on input "Practitioner" at bounding box center [362, 180] width 430 height 17
type input "[PERSON_NAME]"
click at [553, 233] on button "Next" at bounding box center [554, 236] width 45 height 23
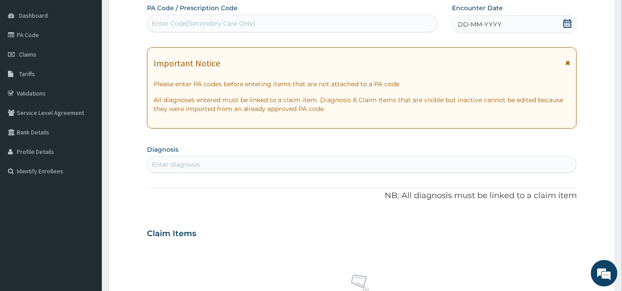
click at [277, 19] on div "Enter Code(Secondary Care Only)" at bounding box center [292, 23] width 290 height 14
paste input "PA/880123"
type input "PA/880123"
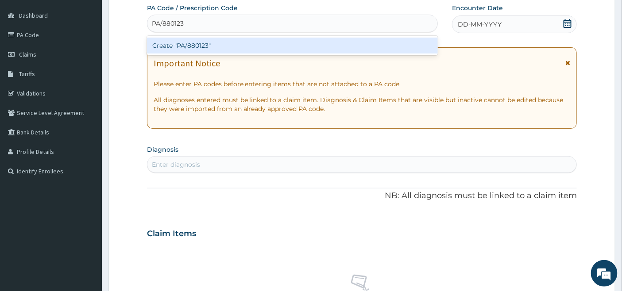
click at [250, 45] on div "Create "PA/880123"" at bounding box center [292, 46] width 291 height 16
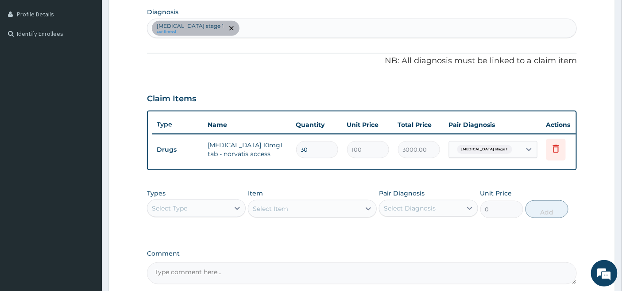
scroll to position [232, 0]
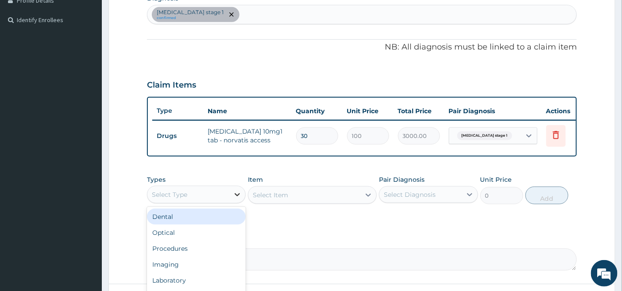
click at [235, 199] on icon at bounding box center [237, 194] width 9 height 9
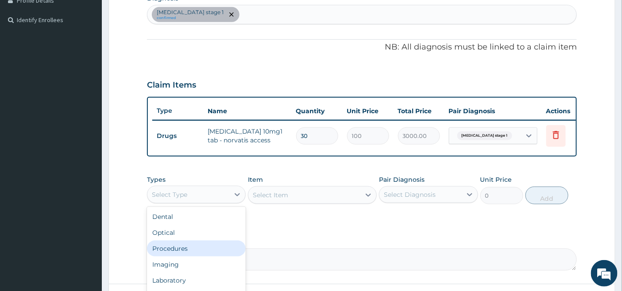
click at [191, 256] on div "Procedures" at bounding box center [196, 249] width 99 height 16
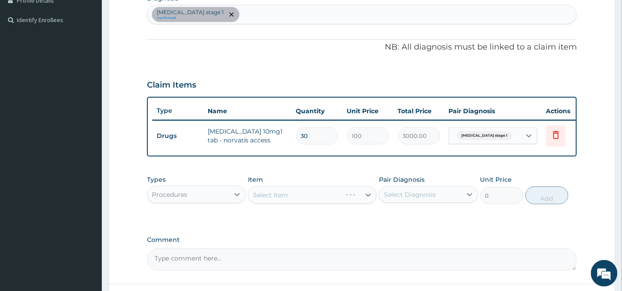
click at [359, 198] on div "Select Item" at bounding box center [312, 195] width 129 height 18
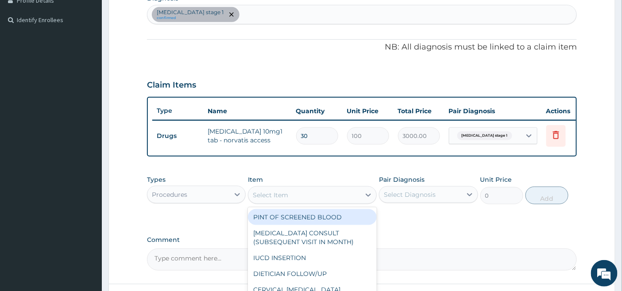
click at [352, 201] on div "Select Item" at bounding box center [304, 195] width 112 height 14
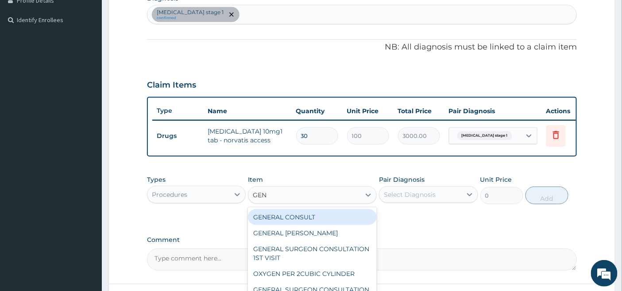
type input "GENE"
click at [333, 225] on div "GENERAL CONSULT" at bounding box center [312, 217] width 129 height 16
type input "5000"
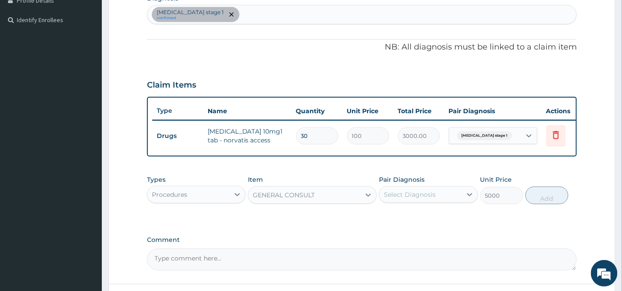
click at [429, 199] on div "Select Diagnosis" at bounding box center [410, 194] width 52 height 9
click at [422, 227] on div "Hypertension stage 1" at bounding box center [428, 218] width 99 height 18
checkbox input "true"
click at [548, 203] on button "Add" at bounding box center [547, 196] width 43 height 18
type input "0"
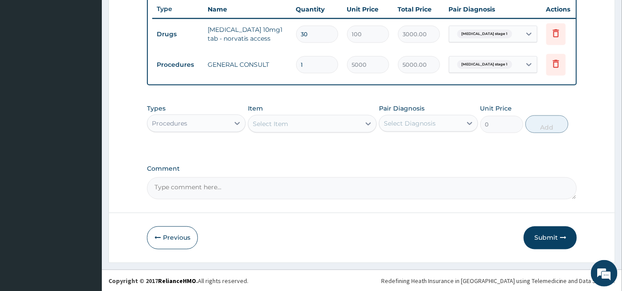
scroll to position [342, 0]
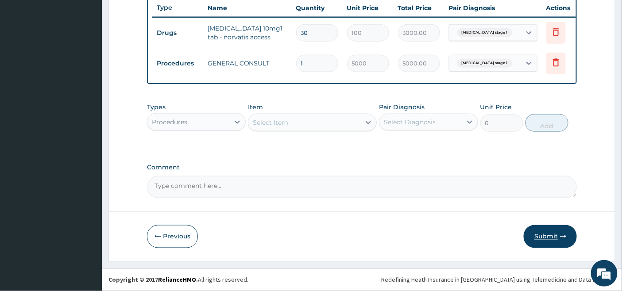
click at [554, 232] on button "Submit" at bounding box center [550, 236] width 53 height 23
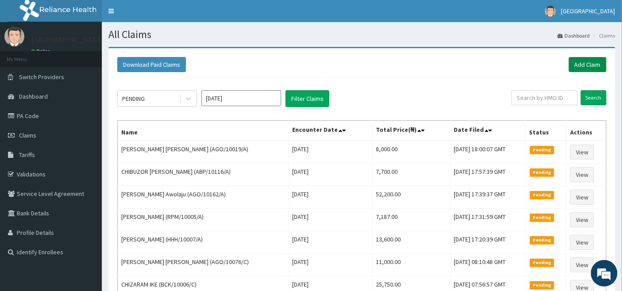
click at [591, 65] on link "Add Claim" at bounding box center [588, 64] width 38 height 15
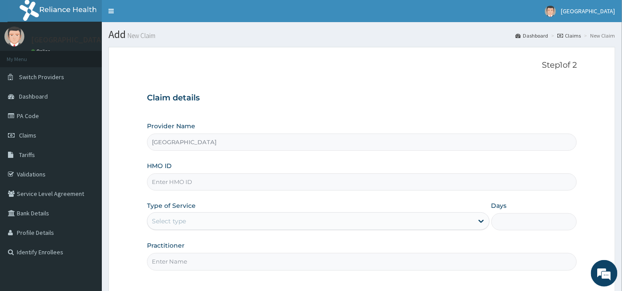
type input "[GEOGRAPHIC_DATA]"
click at [236, 176] on input "HMO ID" at bounding box center [362, 182] width 430 height 17
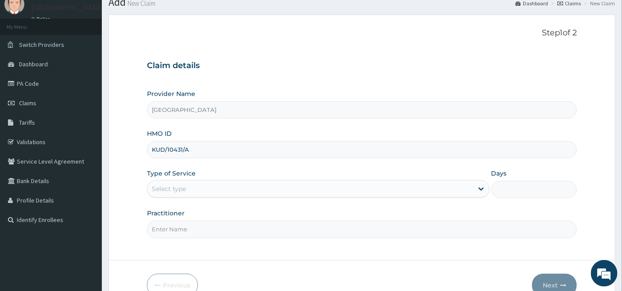
scroll to position [81, 0]
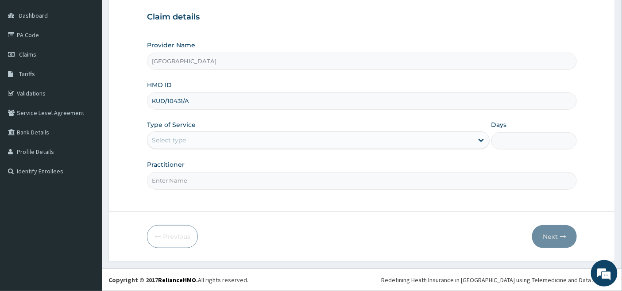
type input "KUD/10431/A"
click at [232, 138] on div "Select type" at bounding box center [310, 140] width 326 height 14
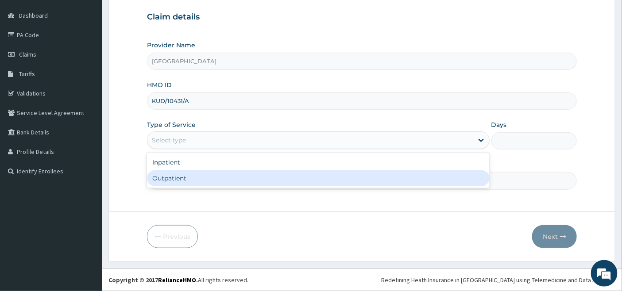
click at [199, 178] on div "Outpatient" at bounding box center [318, 178] width 343 height 16
type input "1"
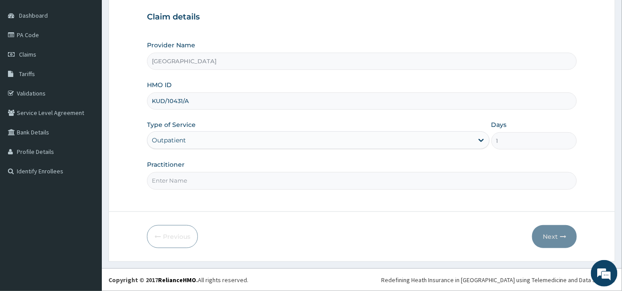
click at [199, 178] on input "Practitioner" at bounding box center [362, 180] width 430 height 17
type input "[PERSON_NAME]"
click at [547, 233] on button "Next" at bounding box center [554, 236] width 45 height 23
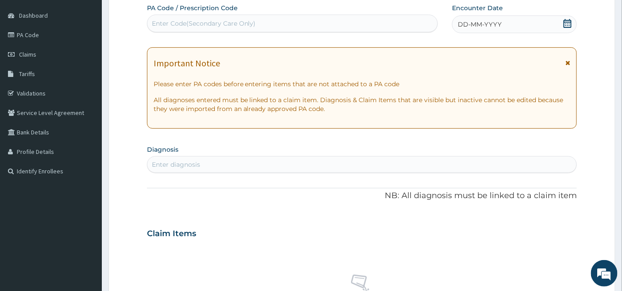
click at [568, 23] on icon at bounding box center [568, 23] width 8 height 9
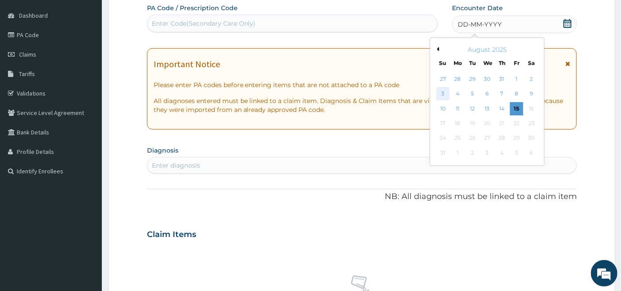
click at [446, 94] on div "3" at bounding box center [443, 94] width 13 height 13
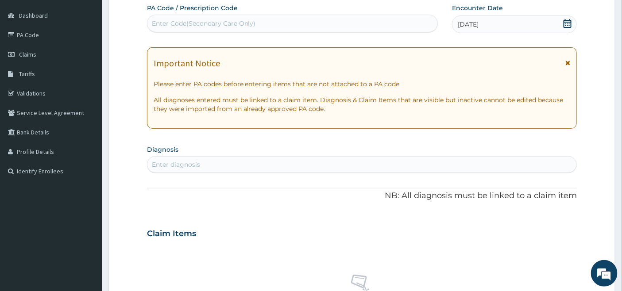
click at [254, 161] on div "Enter diagnosis" at bounding box center [361, 165] width 429 height 14
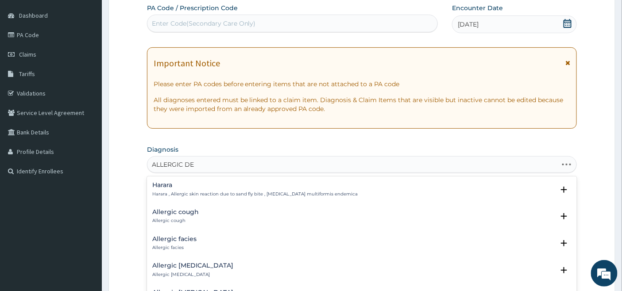
type input "ALLERGIC DER"
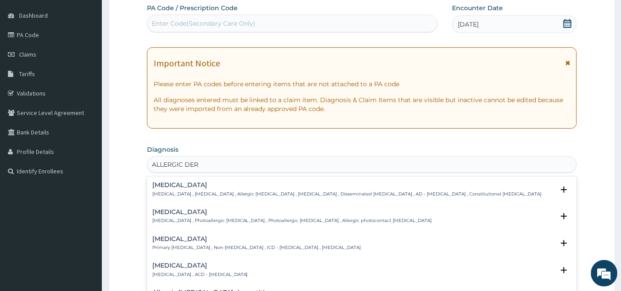
click at [189, 188] on h4 "Atopic dermatitis" at bounding box center [347, 185] width 390 height 7
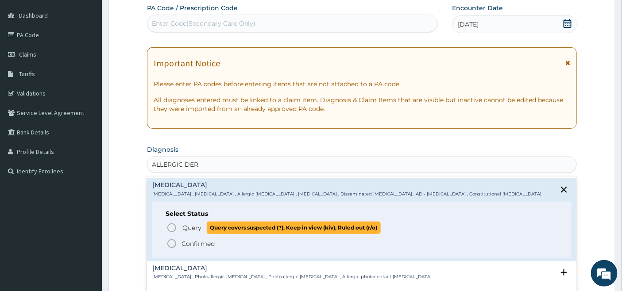
click at [170, 227] on icon "status option query" at bounding box center [171, 228] width 11 height 11
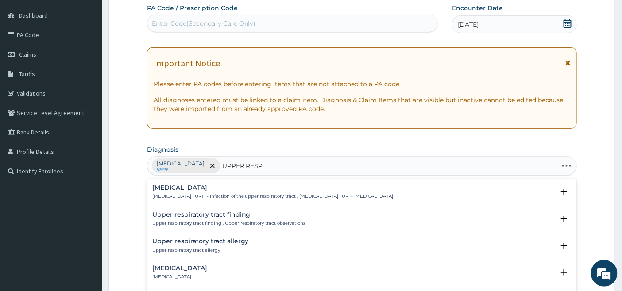
type input "UPPER RESPI"
click at [211, 189] on h4 "Upper respiratory infection" at bounding box center [272, 188] width 241 height 7
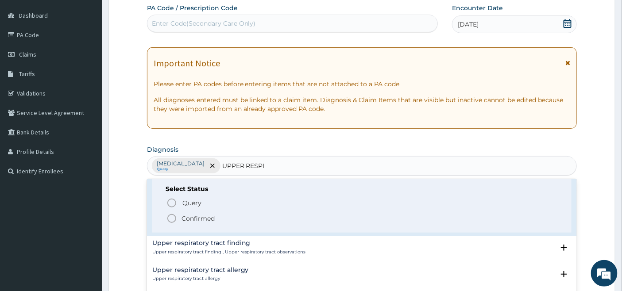
scroll to position [49, 0]
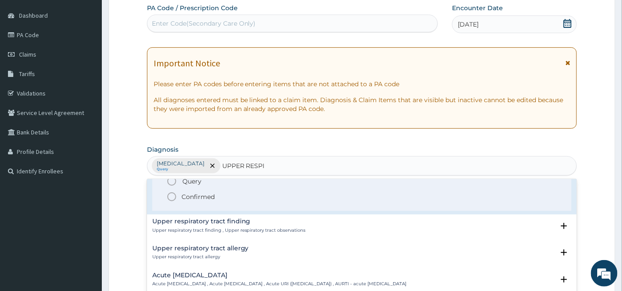
click at [172, 195] on icon "status option filled" at bounding box center [171, 197] width 11 height 11
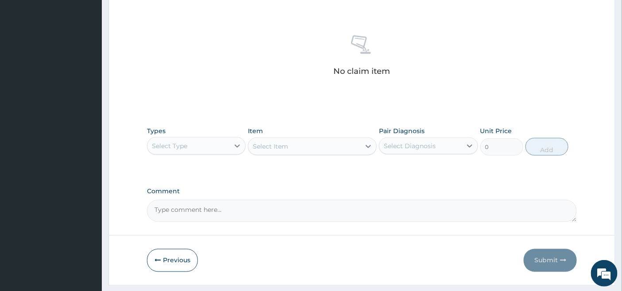
scroll to position [327, 0]
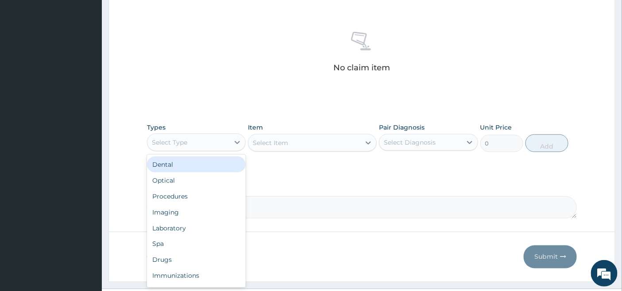
click at [227, 140] on div "Select Type" at bounding box center [188, 142] width 82 height 14
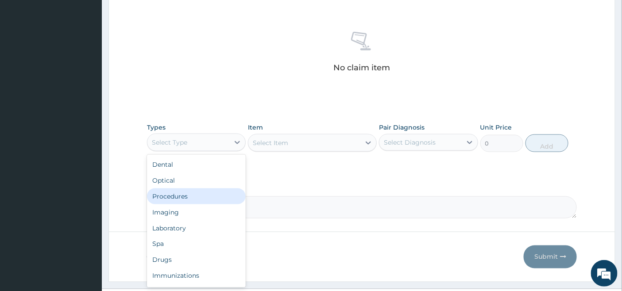
click at [193, 196] on div "Procedures" at bounding box center [196, 197] width 99 height 16
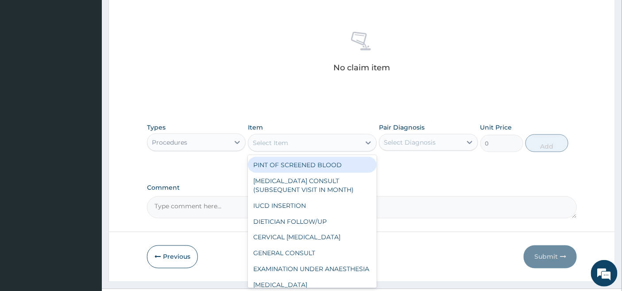
click at [353, 141] on div "Select Item" at bounding box center [304, 143] width 112 height 14
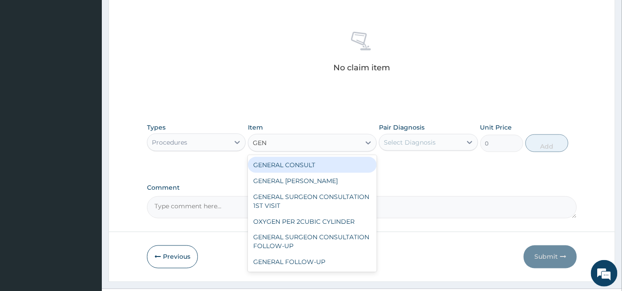
type input "GENE"
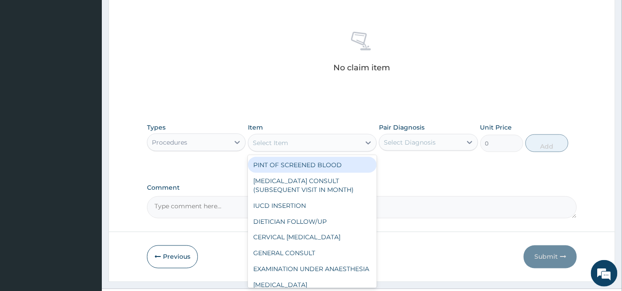
drag, startPoint x: 353, startPoint y: 141, endPoint x: 295, endPoint y: 143, distance: 58.5
click at [295, 143] on div "Select Item" at bounding box center [304, 143] width 112 height 14
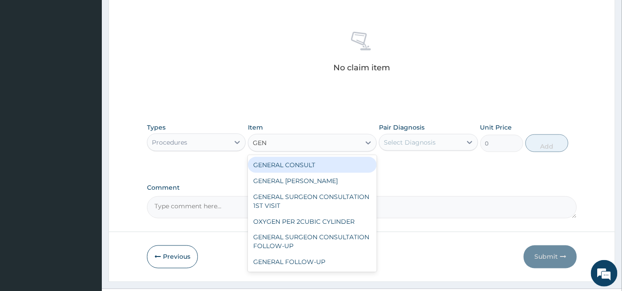
type input "GENE"
click at [314, 161] on div "GENERAL CONSULT" at bounding box center [312, 165] width 129 height 16
type input "5000"
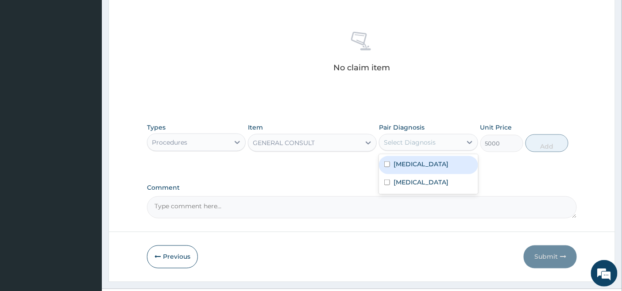
click at [401, 139] on div "Select Diagnosis" at bounding box center [410, 142] width 52 height 9
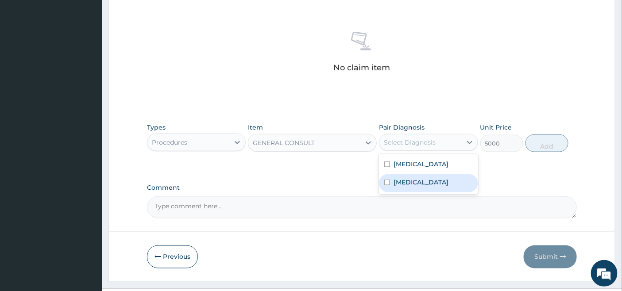
click at [394, 183] on label "Upper respiratory infection" at bounding box center [421, 182] width 55 height 9
checkbox input "true"
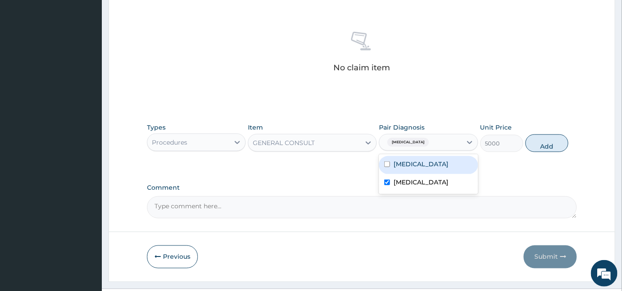
click at [397, 163] on label "Atopic dermatitis" at bounding box center [421, 164] width 55 height 9
checkbox input "true"
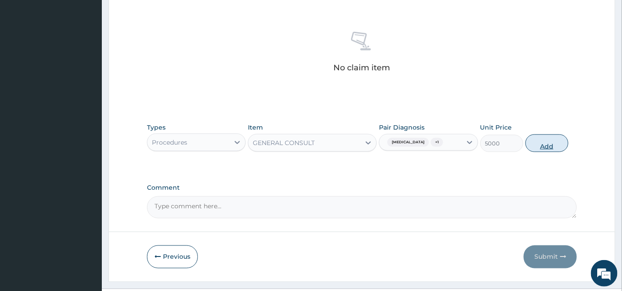
click at [554, 152] on button "Add" at bounding box center [547, 144] width 43 height 18
type input "0"
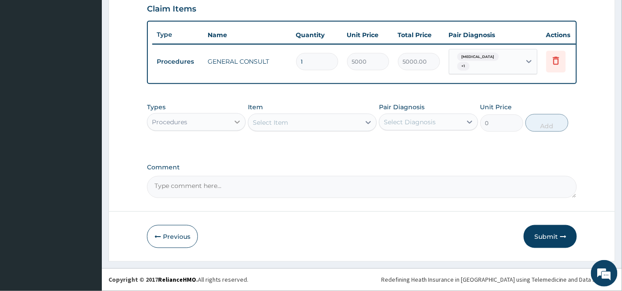
click at [236, 122] on icon at bounding box center [237, 122] width 5 height 3
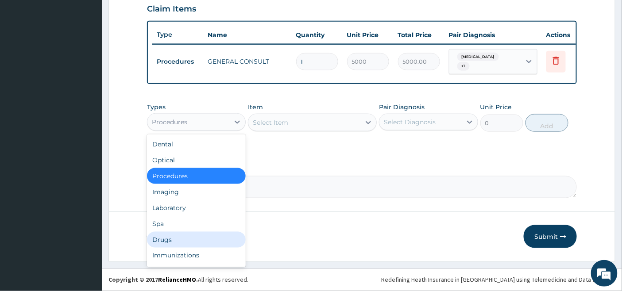
drag, startPoint x: 170, startPoint y: 240, endPoint x: 195, endPoint y: 192, distance: 53.9
click at [170, 240] on div "Drugs" at bounding box center [196, 240] width 99 height 16
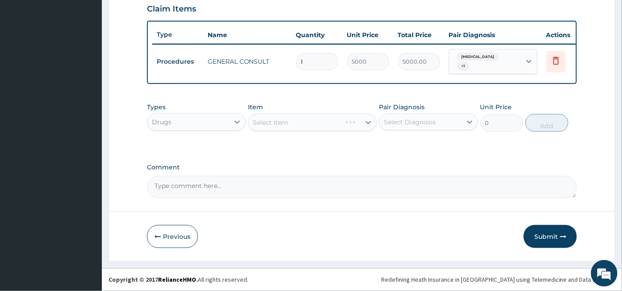
click at [297, 121] on div "Select Item" at bounding box center [312, 123] width 129 height 18
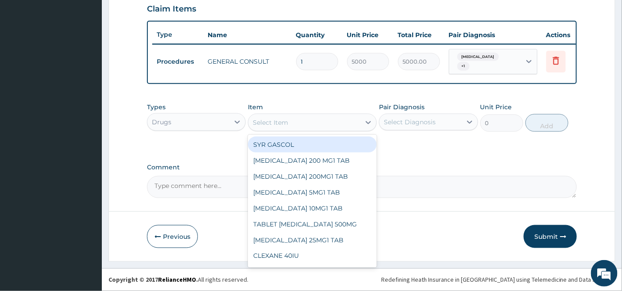
click at [335, 120] on div "Select Item" at bounding box center [304, 123] width 112 height 14
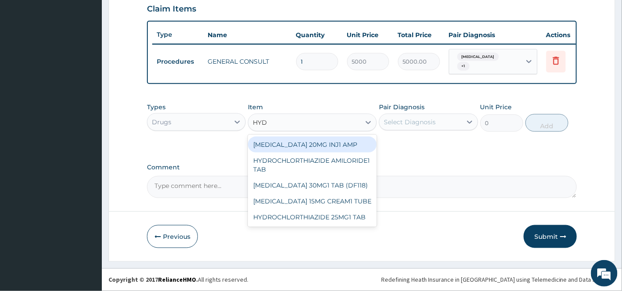
type input "HYDR"
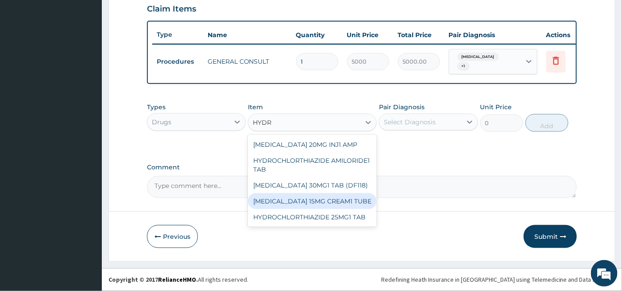
click at [315, 207] on div "[MEDICAL_DATA] 15MG CREAM1 TUBE" at bounding box center [312, 201] width 129 height 16
type input "1350"
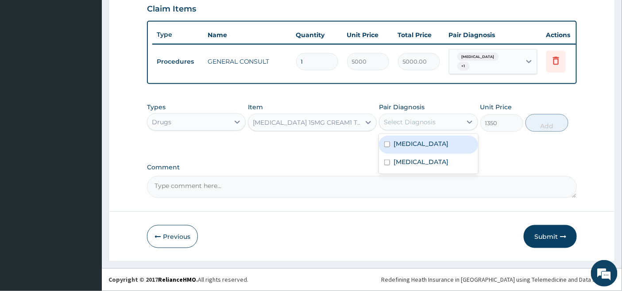
click at [445, 120] on div "Select Diagnosis" at bounding box center [420, 122] width 82 height 14
click at [422, 147] on label "Atopic dermatitis" at bounding box center [421, 143] width 55 height 9
checkbox input "true"
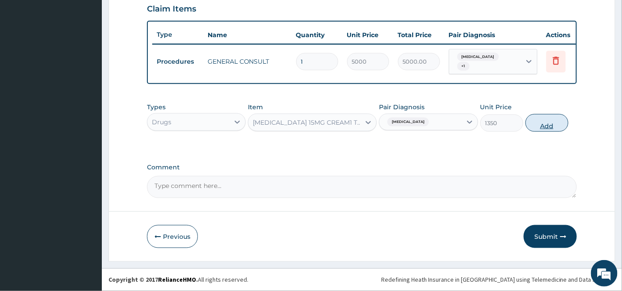
click at [539, 127] on button "Add" at bounding box center [547, 123] width 43 height 18
type input "0"
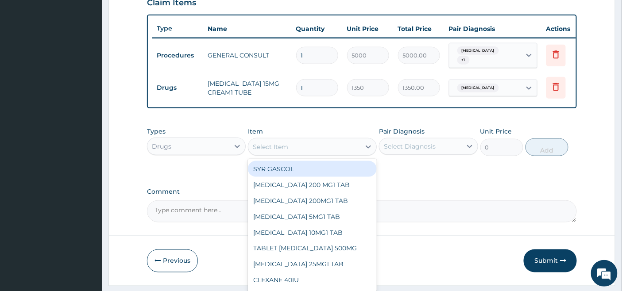
click at [295, 151] on div "Select Item" at bounding box center [304, 147] width 112 height 14
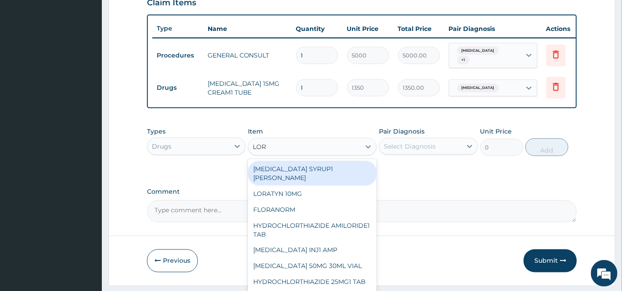
type input "LORA"
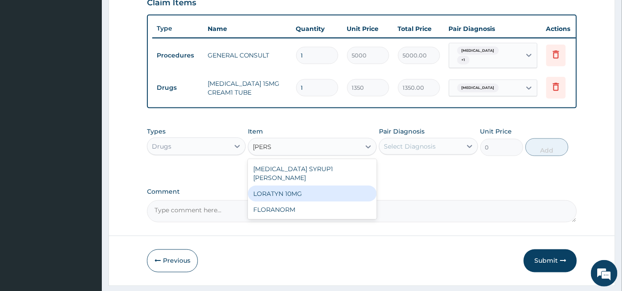
click at [298, 192] on div "LORATYN 10MG" at bounding box center [312, 194] width 129 height 16
type input "34"
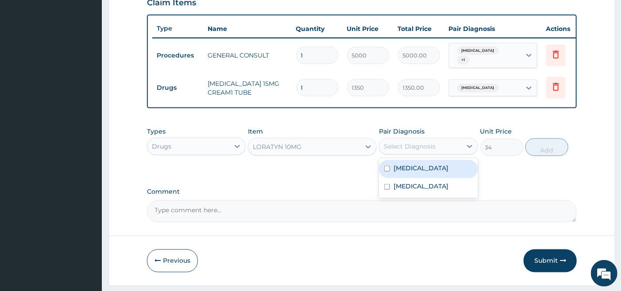
click at [439, 148] on div "Select Diagnosis" at bounding box center [420, 146] width 82 height 14
click at [418, 173] on label "Atopic dermatitis" at bounding box center [421, 168] width 55 height 9
checkbox input "true"
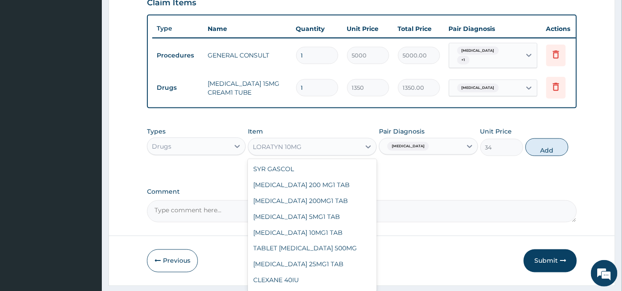
click at [311, 153] on div "LORATYN 10MG" at bounding box center [304, 147] width 112 height 14
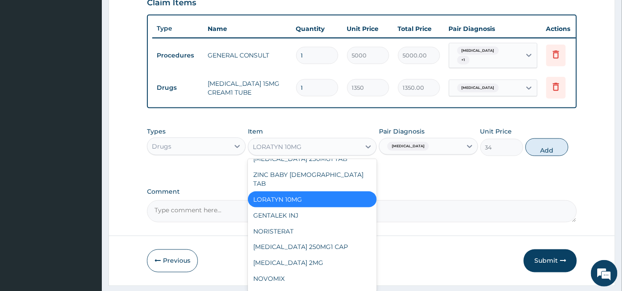
scroll to position [829, 0]
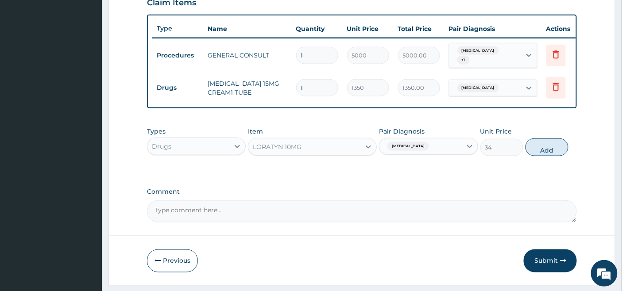
click at [306, 151] on div "LORATYN 10MG" at bounding box center [304, 147] width 112 height 14
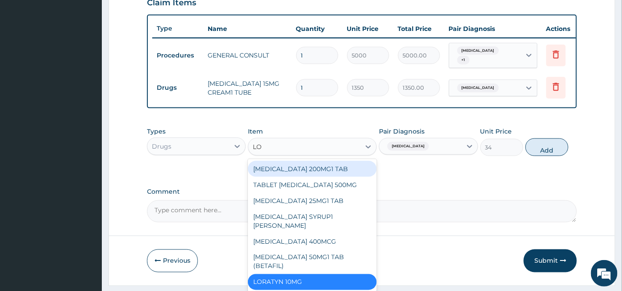
type input "LOR"
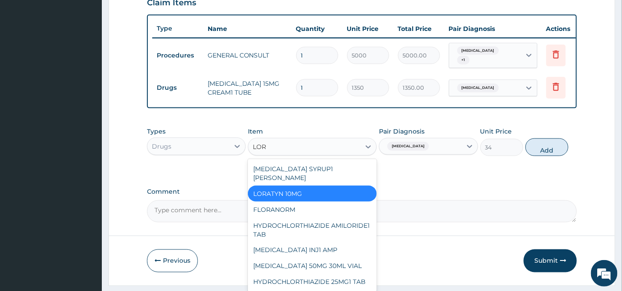
click at [331, 189] on div "LORATYN 10MG" at bounding box center [312, 194] width 129 height 16
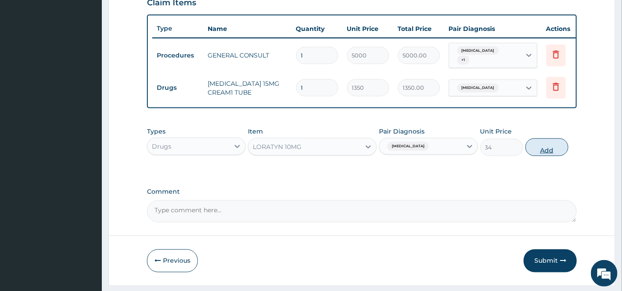
click at [552, 153] on button "Add" at bounding box center [547, 148] width 43 height 18
type input "0"
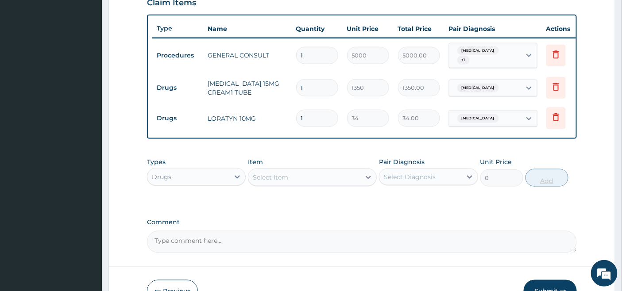
type input "10"
type input "340.00"
type input "1"
type input "34.00"
type input "15"
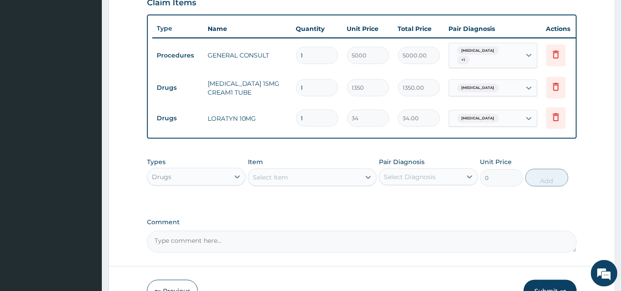
type input "510.00"
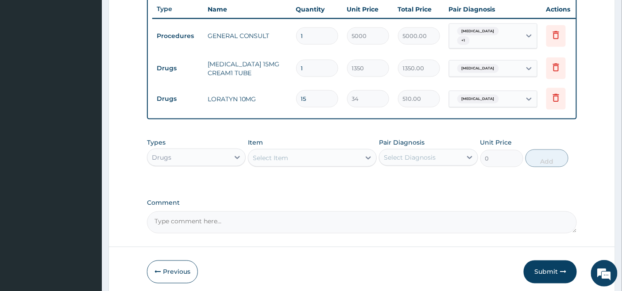
scroll to position [376, 0]
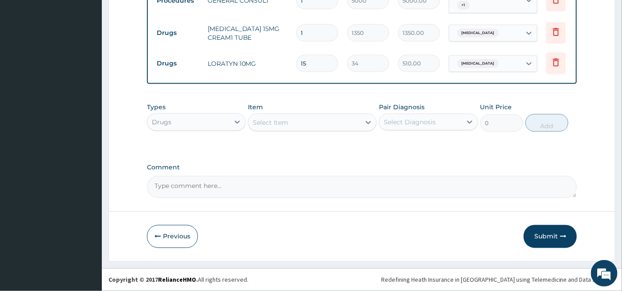
type input "15"
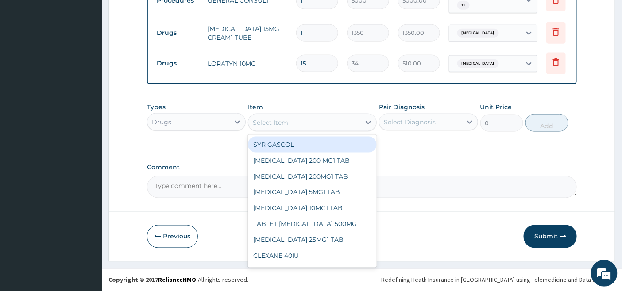
click at [298, 120] on div "Select Item" at bounding box center [304, 123] width 112 height 14
type input "S"
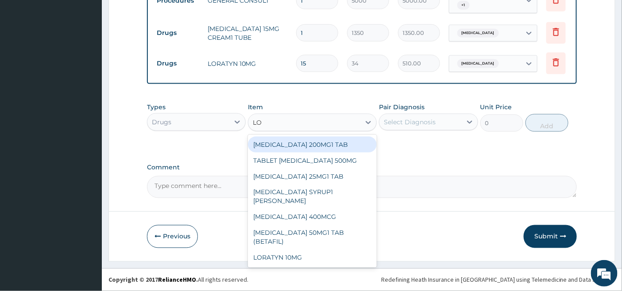
type input "L"
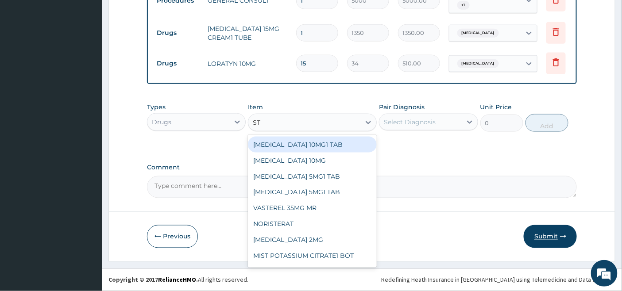
type input "ST"
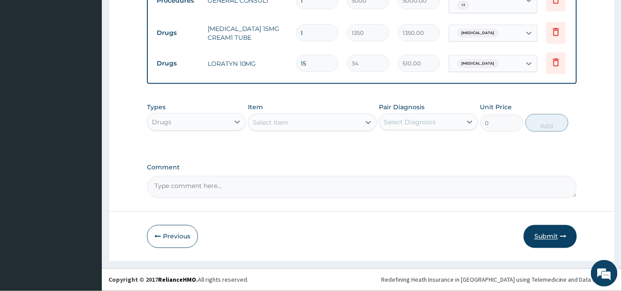
click at [538, 237] on button "Submit" at bounding box center [550, 236] width 53 height 23
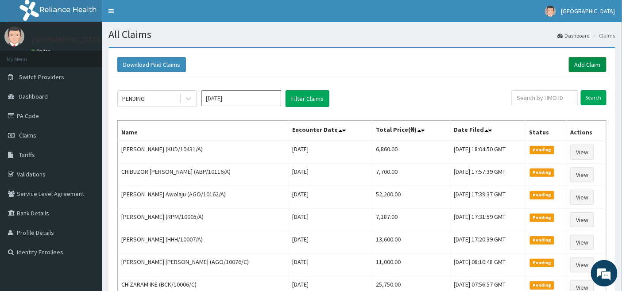
click at [586, 61] on link "Add Claim" at bounding box center [588, 64] width 38 height 15
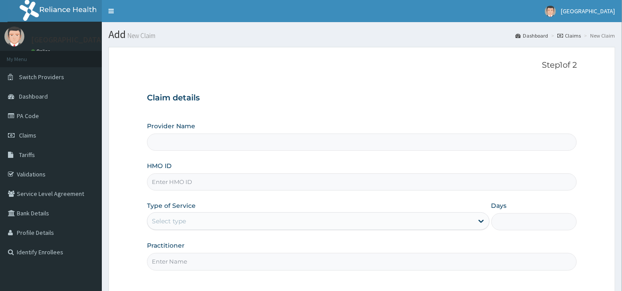
type input "[GEOGRAPHIC_DATA]"
click at [178, 182] on input "HMO ID" at bounding box center [362, 182] width 430 height 17
type input "SSY/10021/D"
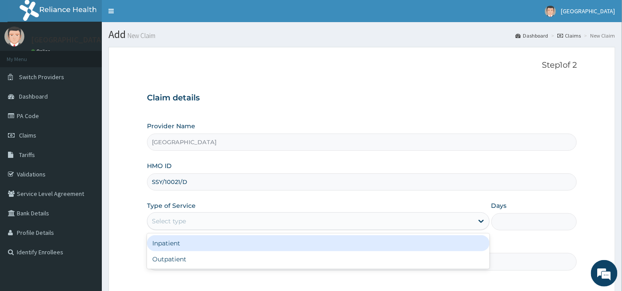
click at [174, 220] on div "Select type" at bounding box center [169, 221] width 34 height 9
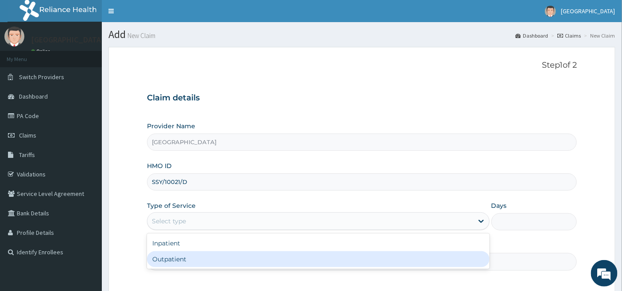
click at [166, 261] on div "Outpatient" at bounding box center [318, 259] width 343 height 16
type input "1"
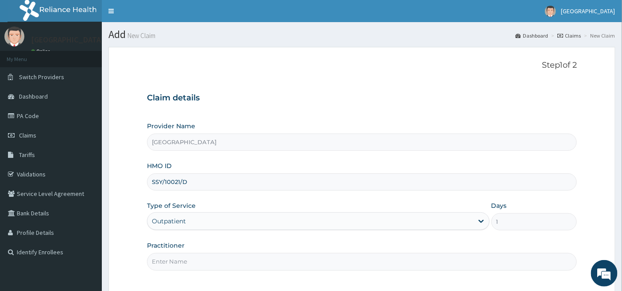
click at [174, 258] on input "Practitioner" at bounding box center [362, 261] width 430 height 17
type input "[PERSON_NAME]"
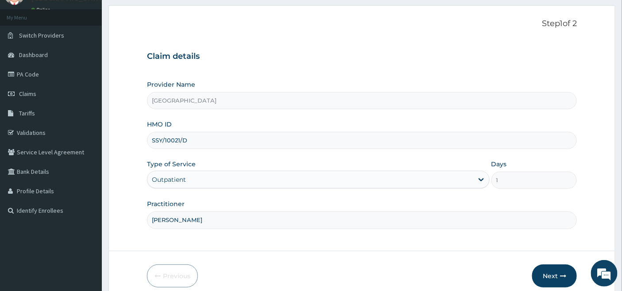
scroll to position [81, 0]
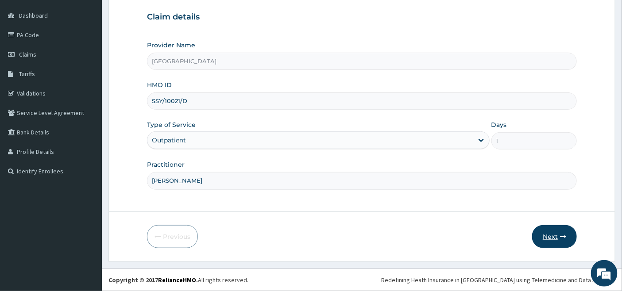
click at [545, 235] on button "Next" at bounding box center [554, 236] width 45 height 23
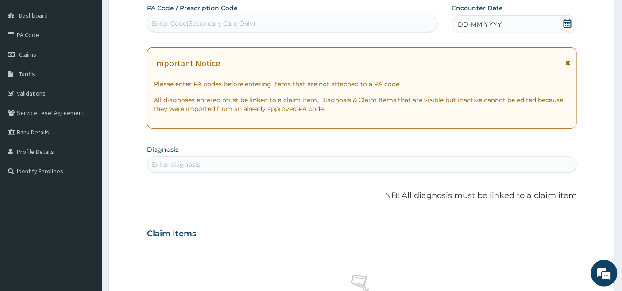
click at [567, 22] on icon at bounding box center [568, 23] width 8 height 9
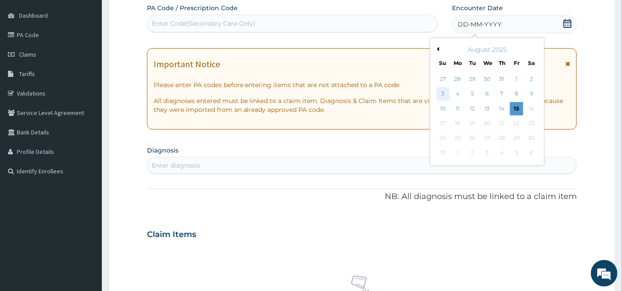
click at [443, 93] on div "3" at bounding box center [443, 94] width 13 height 13
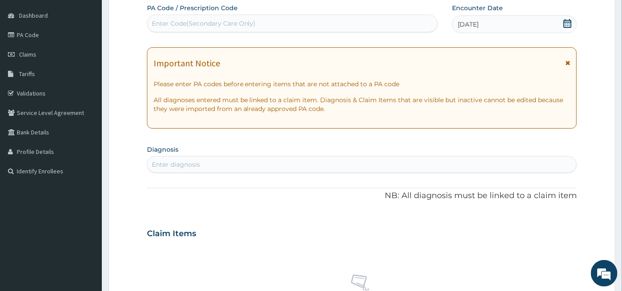
click at [220, 162] on div "Enter diagnosis" at bounding box center [361, 165] width 429 height 14
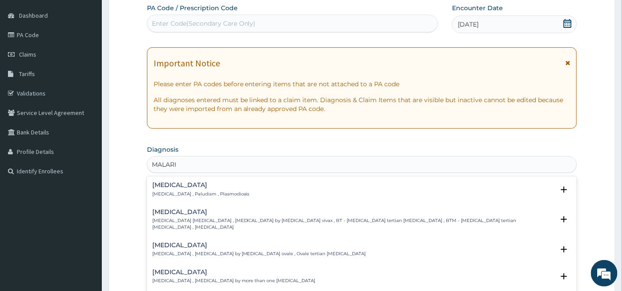
type input "[MEDICAL_DATA]"
click at [168, 191] on p "[MEDICAL_DATA] , Paludism , Plasmodiosis" at bounding box center [200, 194] width 97 height 6
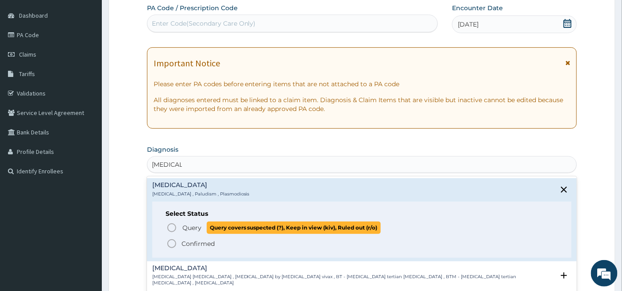
click at [170, 224] on icon "status option query" at bounding box center [171, 228] width 11 height 11
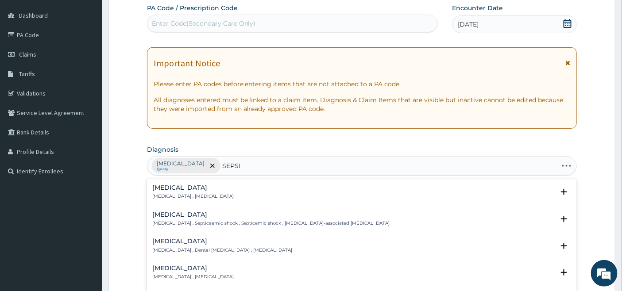
type input "[MEDICAL_DATA]"
click at [162, 182] on div "[MEDICAL_DATA] [MEDICAL_DATA] , [MEDICAL_DATA] Select Status Query Query covers…" at bounding box center [362, 194] width 430 height 27
click at [165, 192] on div "[MEDICAL_DATA] [MEDICAL_DATA] , [MEDICAL_DATA]" at bounding box center [192, 192] width 81 height 15
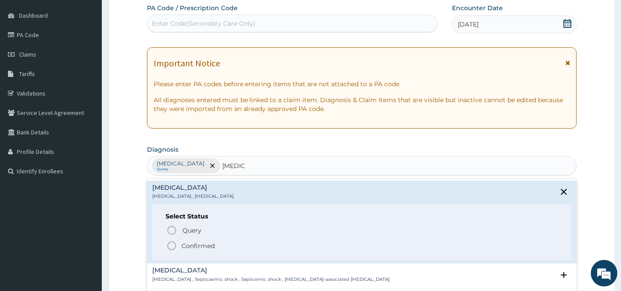
click at [170, 245] on icon "status option filled" at bounding box center [171, 246] width 11 height 11
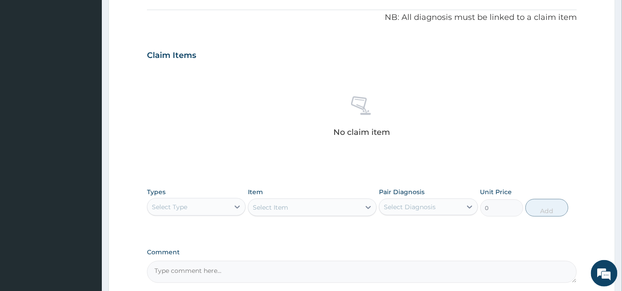
scroll to position [347, 0]
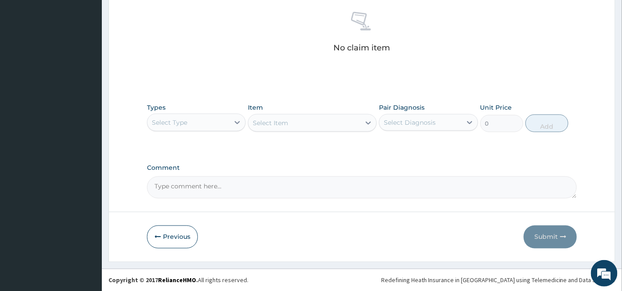
click at [232, 108] on div "Types Select Type" at bounding box center [196, 117] width 99 height 29
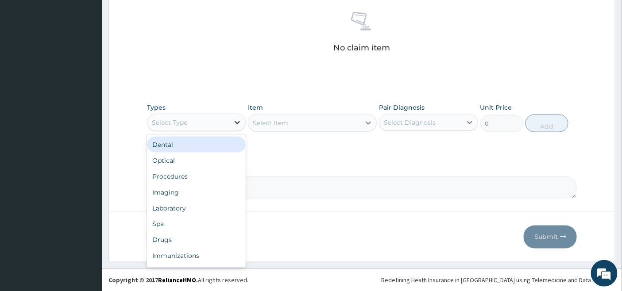
click at [234, 120] on icon at bounding box center [237, 122] width 9 height 9
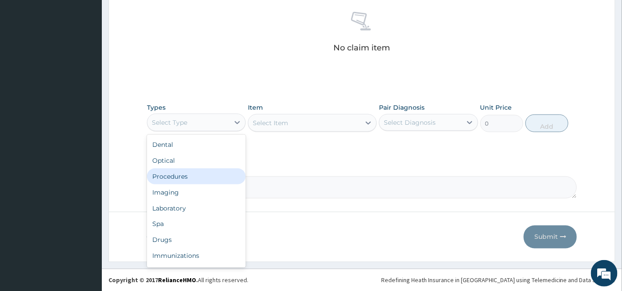
click at [191, 178] on div "Procedures" at bounding box center [196, 177] width 99 height 16
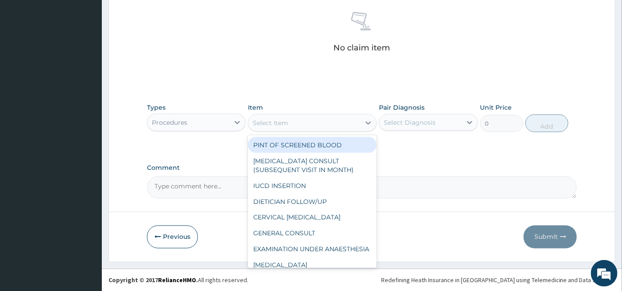
click at [347, 121] on div "Select Item" at bounding box center [304, 123] width 112 height 14
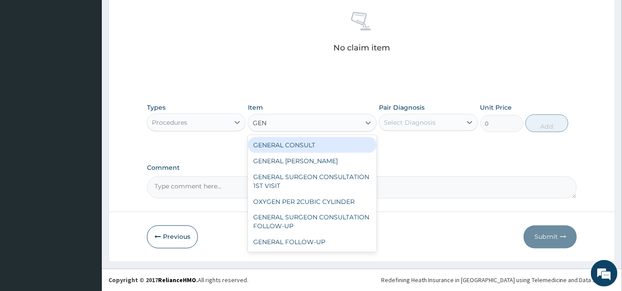
type input "GENE"
click at [348, 147] on div "GENERAL CONSULT" at bounding box center [312, 145] width 129 height 16
type input "5000"
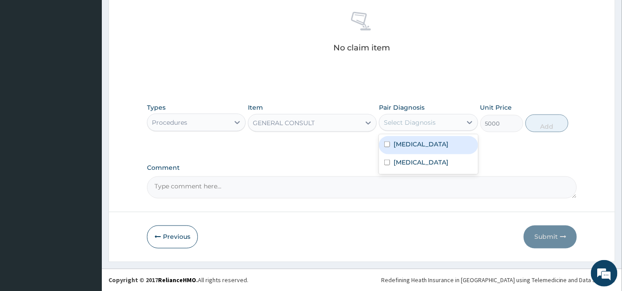
click at [411, 120] on div "Select Diagnosis" at bounding box center [410, 122] width 52 height 9
click at [400, 143] on label "[MEDICAL_DATA]" at bounding box center [421, 144] width 55 height 9
checkbox input "true"
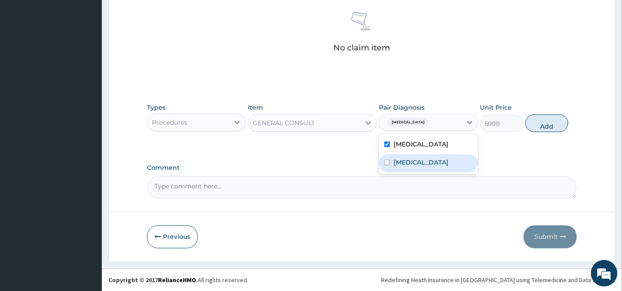
click at [396, 155] on div "[MEDICAL_DATA]" at bounding box center [428, 164] width 99 height 18
checkbox input "true"
click at [551, 123] on button "Add" at bounding box center [547, 124] width 43 height 18
type input "0"
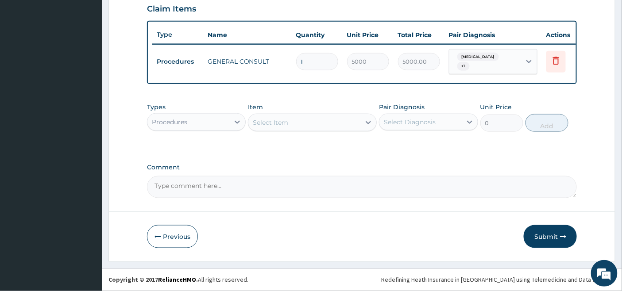
scroll to position [311, 0]
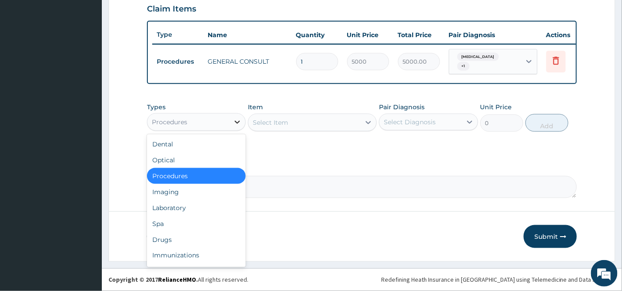
click at [244, 118] on div at bounding box center [237, 122] width 16 height 16
click at [180, 207] on div "Laboratory" at bounding box center [196, 208] width 99 height 16
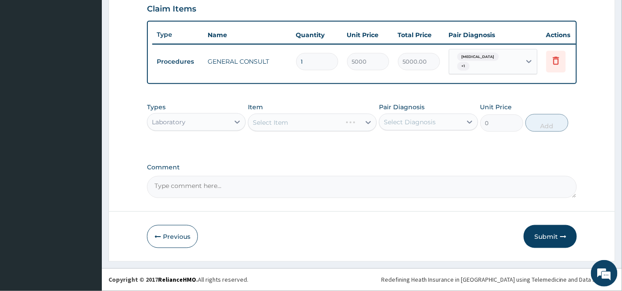
click at [343, 122] on div "Select Item" at bounding box center [312, 123] width 129 height 18
click at [347, 124] on div "Select Item" at bounding box center [312, 123] width 129 height 18
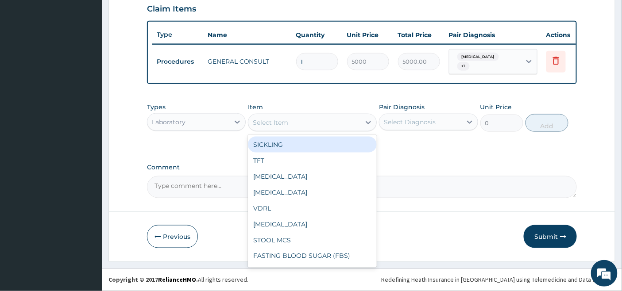
click at [346, 119] on div "Select Item" at bounding box center [304, 123] width 112 height 14
type input "FBC"
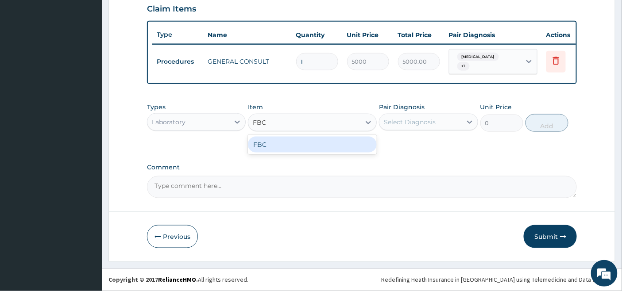
click at [332, 146] on div "FBC" at bounding box center [312, 145] width 129 height 16
type input "4500"
click at [436, 120] on div "Select Diagnosis" at bounding box center [420, 122] width 82 height 14
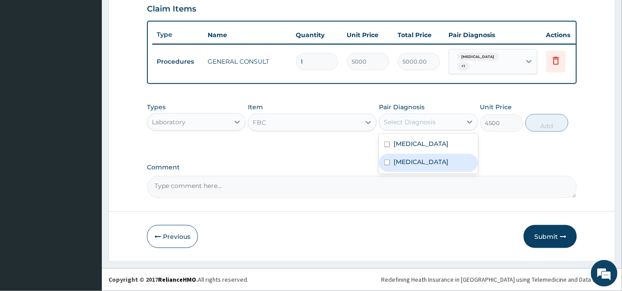
click at [407, 162] on label "[MEDICAL_DATA]" at bounding box center [421, 162] width 55 height 9
checkbox input "true"
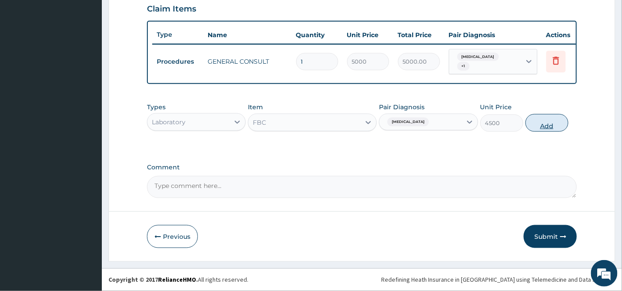
click at [548, 126] on button "Add" at bounding box center [547, 123] width 43 height 18
type input "0"
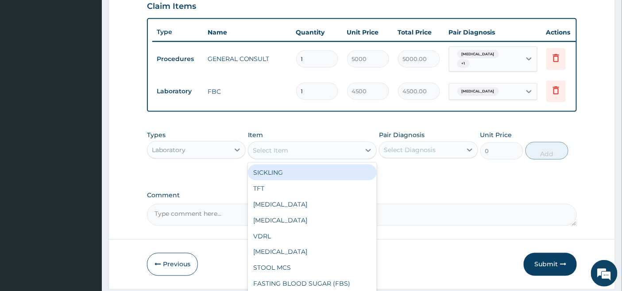
click at [293, 152] on div "Select Item" at bounding box center [304, 150] width 112 height 14
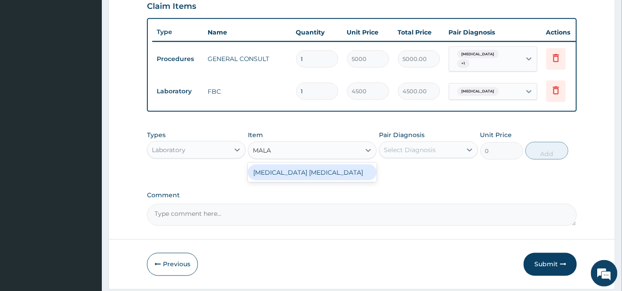
type input "MALAR"
click at [302, 178] on div "[MEDICAL_DATA] [MEDICAL_DATA]" at bounding box center [312, 173] width 129 height 16
type input "2000"
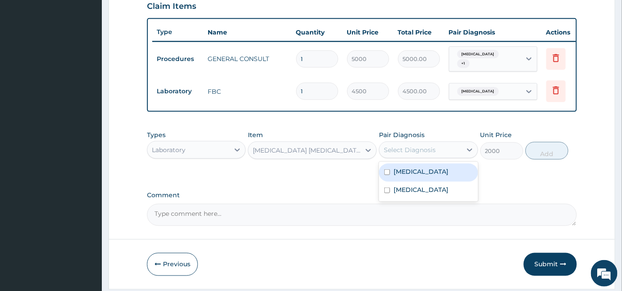
click at [415, 152] on div "Select Diagnosis" at bounding box center [410, 150] width 52 height 9
click at [406, 174] on label "[MEDICAL_DATA]" at bounding box center [421, 171] width 55 height 9
checkbox input "true"
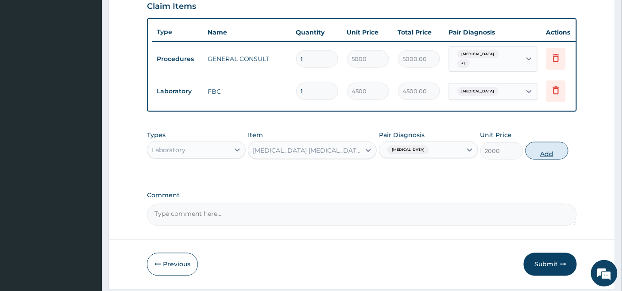
click at [551, 155] on button "Add" at bounding box center [547, 151] width 43 height 18
type input "0"
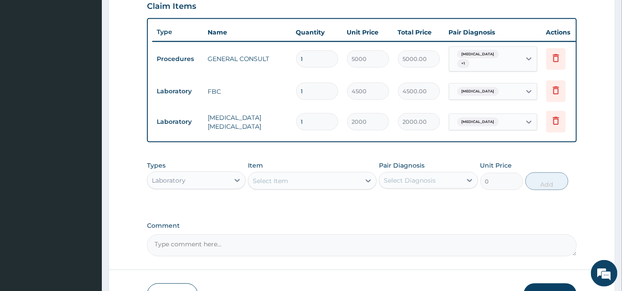
click at [229, 184] on div "Laboratory" at bounding box center [188, 181] width 82 height 14
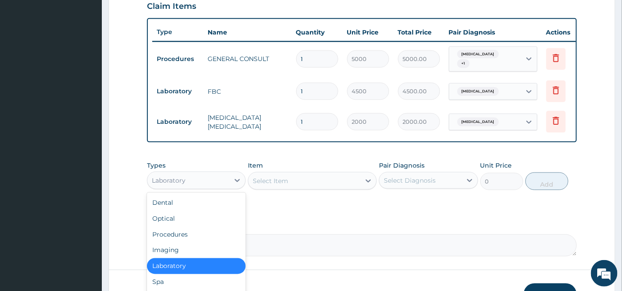
scroll to position [30, 0]
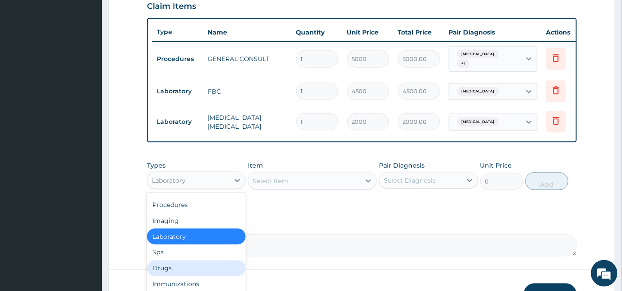
click at [168, 272] on div "Drugs" at bounding box center [196, 269] width 99 height 16
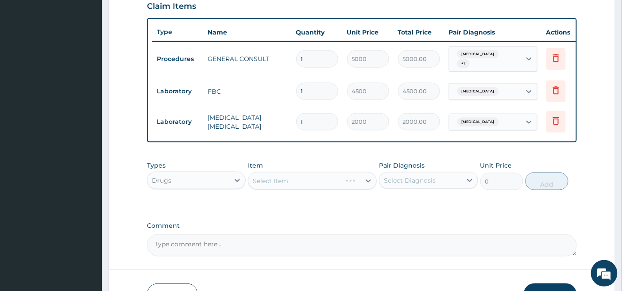
click at [291, 182] on div "Select Item" at bounding box center [312, 181] width 129 height 18
click at [313, 184] on div "Select Item" at bounding box center [304, 181] width 112 height 14
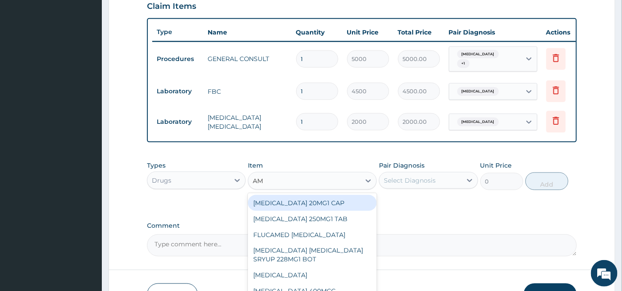
type input "AMO"
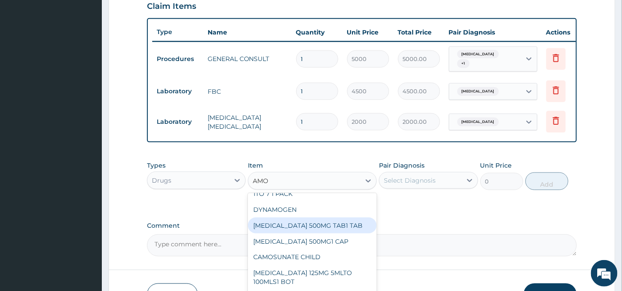
scroll to position [197, 0]
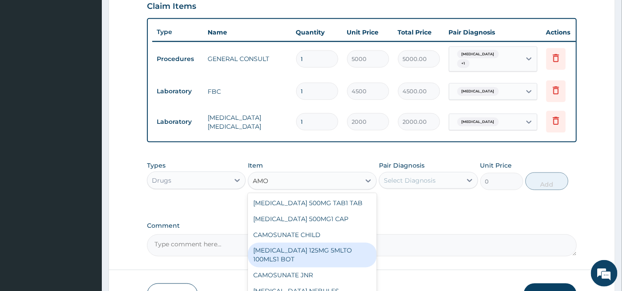
click at [302, 257] on div "AMOXYCILLIN 125MG 5MLTO 100MLS1 BOT" at bounding box center [312, 255] width 129 height 25
type input "2000"
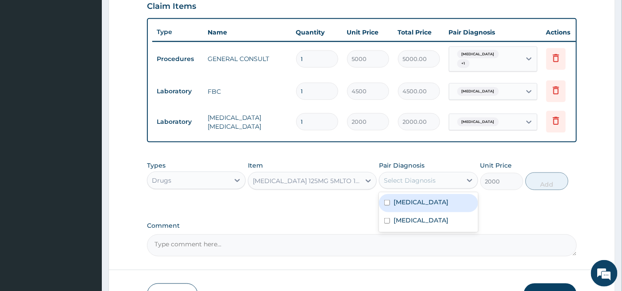
click at [450, 181] on div "Select Diagnosis" at bounding box center [420, 181] width 82 height 14
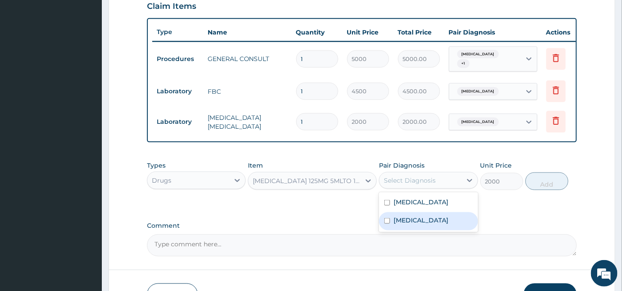
click at [408, 223] on label "Sepsis" at bounding box center [421, 220] width 55 height 9
checkbox input "true"
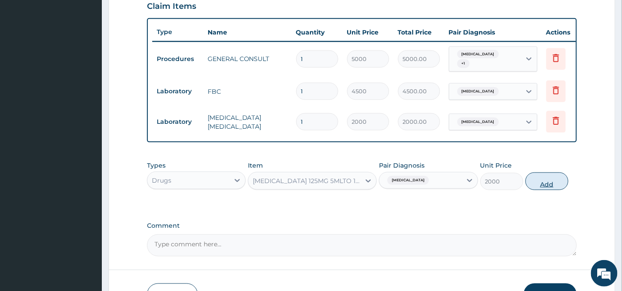
click at [541, 187] on button "Add" at bounding box center [547, 182] width 43 height 18
type input "0"
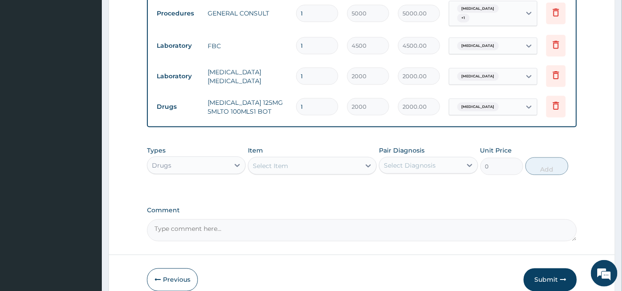
scroll to position [404, 0]
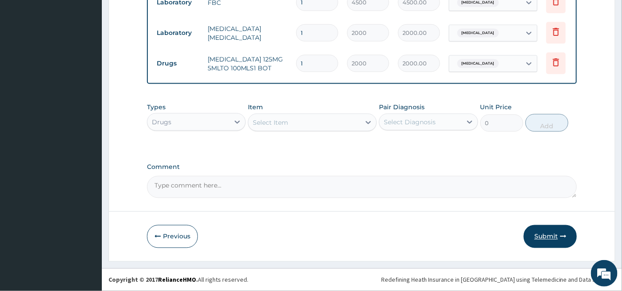
click at [542, 236] on button "Submit" at bounding box center [550, 236] width 53 height 23
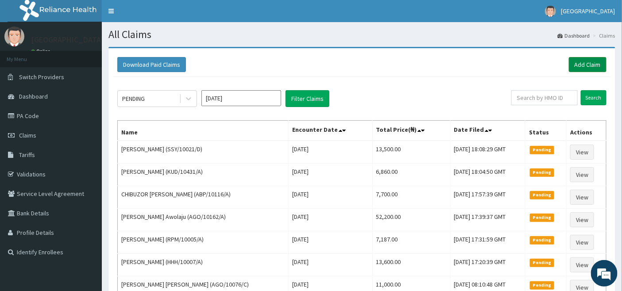
click at [587, 62] on link "Add Claim" at bounding box center [588, 64] width 38 height 15
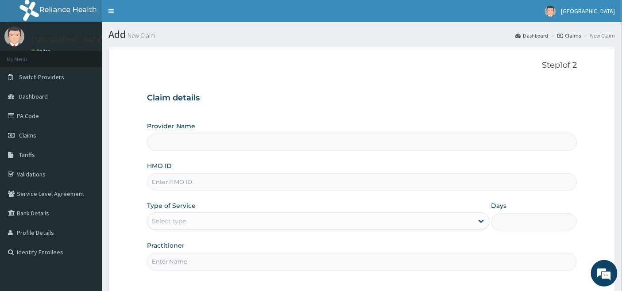
type input "[GEOGRAPHIC_DATA]"
click at [192, 183] on input "HMO ID" at bounding box center [362, 182] width 430 height 17
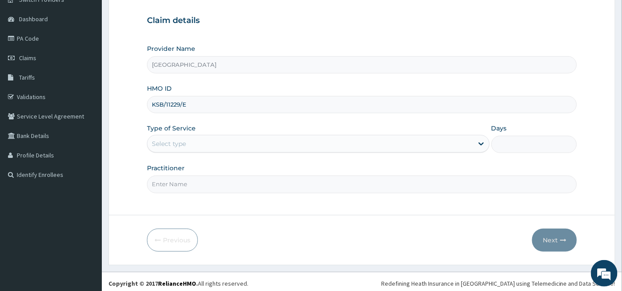
scroll to position [81, 0]
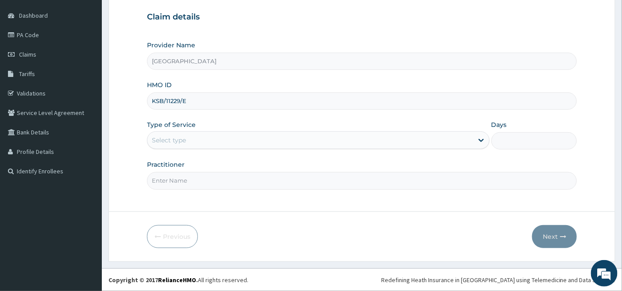
type input "KSB/11229/E"
click at [197, 138] on div "Select type" at bounding box center [310, 140] width 326 height 14
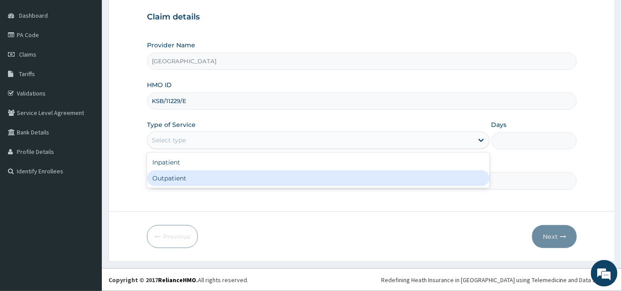
click at [180, 178] on div "Outpatient" at bounding box center [318, 178] width 343 height 16
type input "1"
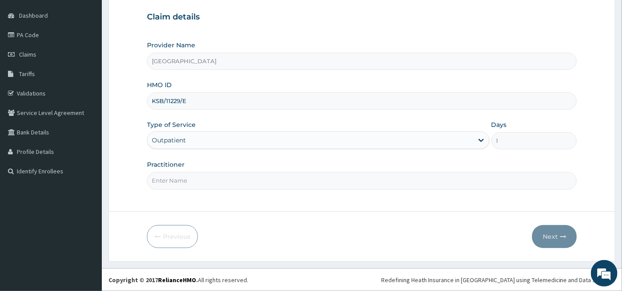
click at [180, 178] on input "Practitioner" at bounding box center [362, 180] width 430 height 17
type input "DR OKOH"
click at [551, 233] on button "Next" at bounding box center [554, 236] width 45 height 23
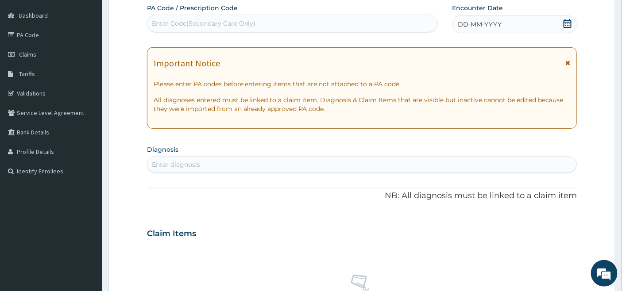
click at [567, 22] on icon at bounding box center [568, 23] width 8 height 9
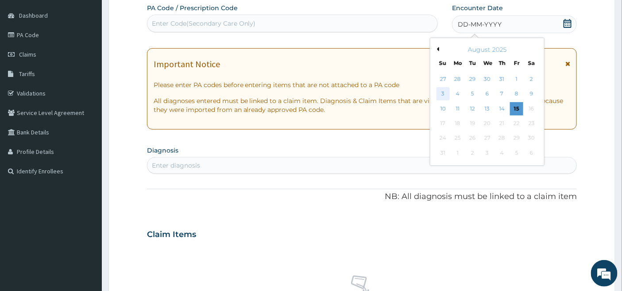
click at [448, 93] on div "3" at bounding box center [443, 94] width 13 height 13
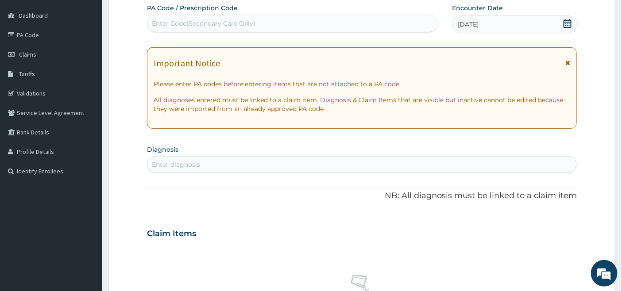
click at [247, 166] on div "Enter diagnosis" at bounding box center [361, 165] width 429 height 14
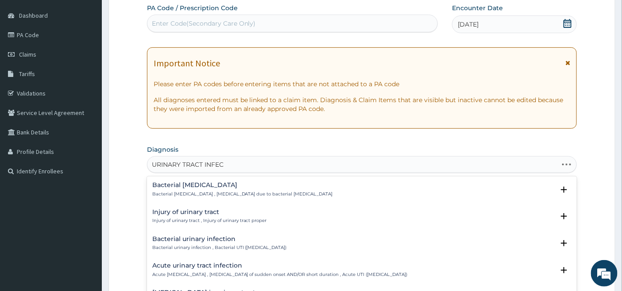
type input "URINARY TRACT INFECT"
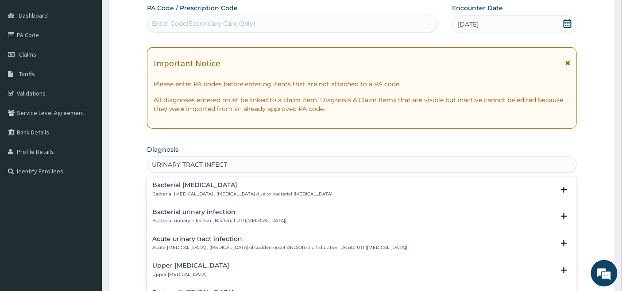
click at [204, 210] on h4 "Bacterial urinary infection" at bounding box center [219, 212] width 135 height 7
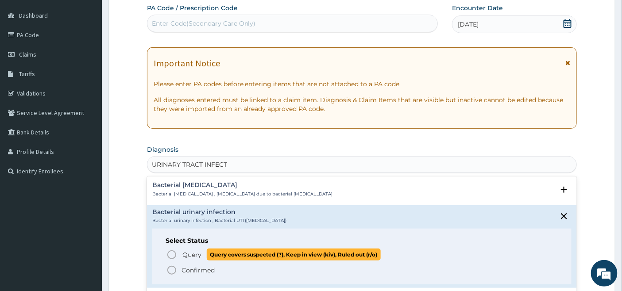
click at [171, 255] on icon "status option query" at bounding box center [171, 255] width 11 height 11
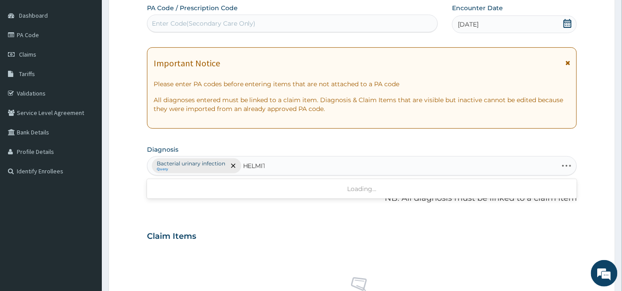
type input "HELMI"
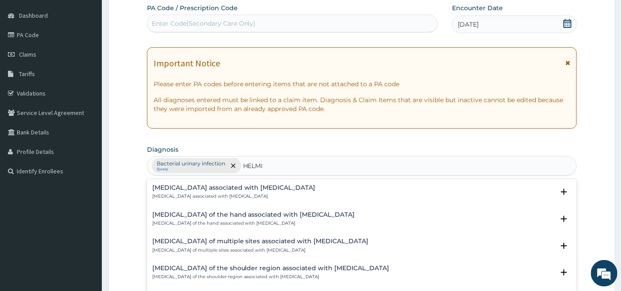
click at [215, 193] on p "Arthropathy associated with helminthiasis" at bounding box center [233, 196] width 163 height 6
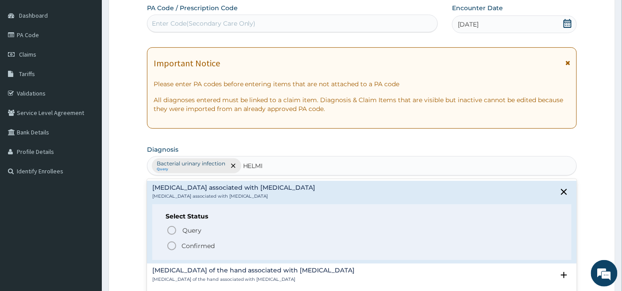
click at [170, 245] on icon "status option filled" at bounding box center [171, 246] width 11 height 11
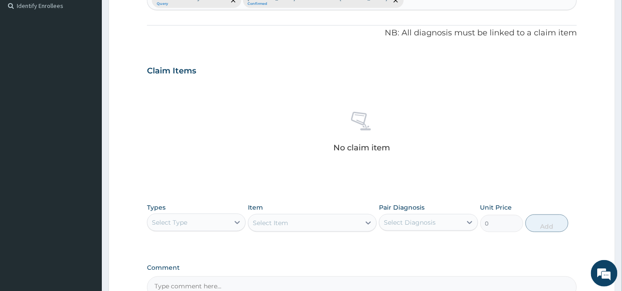
scroll to position [327, 0]
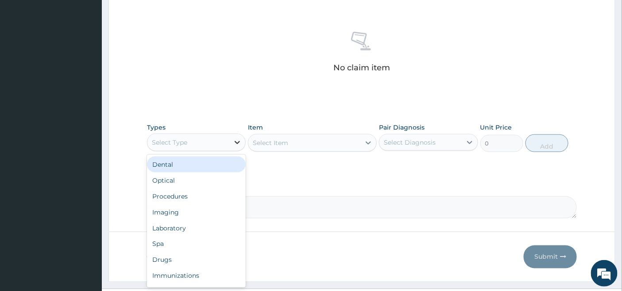
click at [234, 139] on icon at bounding box center [237, 142] width 9 height 9
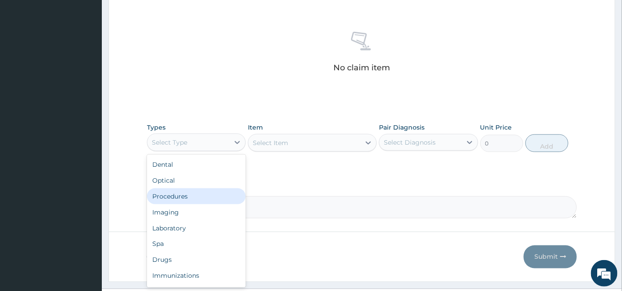
click at [190, 195] on div "Procedures" at bounding box center [196, 197] width 99 height 16
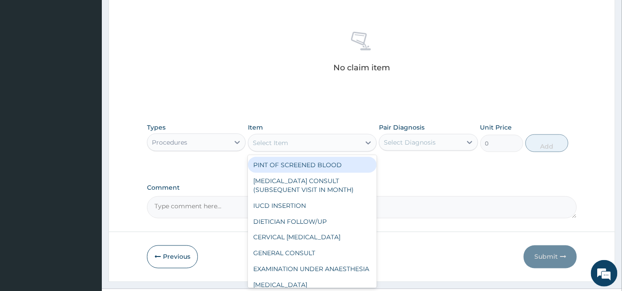
click at [334, 144] on div "Select Item" at bounding box center [304, 143] width 112 height 14
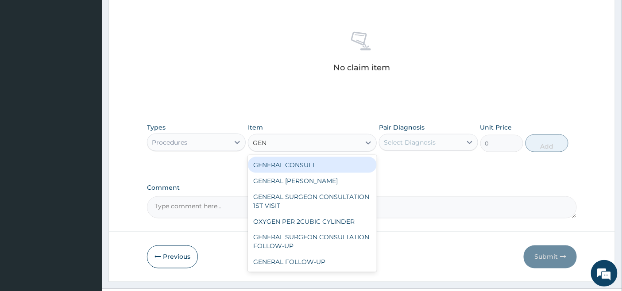
type input "GENE"
click at [319, 162] on div "GENERAL CONSULT" at bounding box center [312, 165] width 129 height 16
type input "5000"
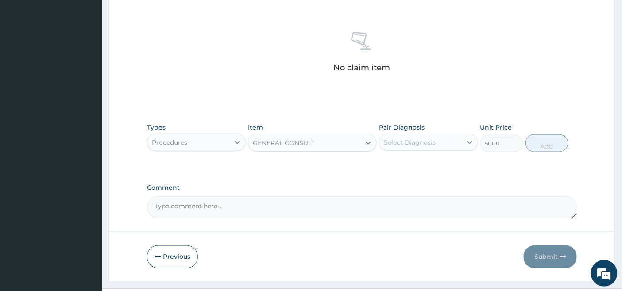
click at [433, 139] on div "Select Diagnosis" at bounding box center [410, 142] width 52 height 9
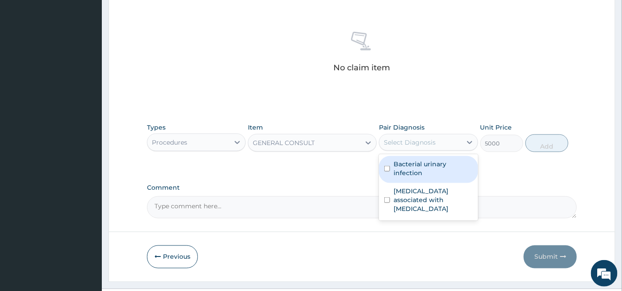
click at [416, 170] on label "Bacterial urinary infection" at bounding box center [433, 169] width 79 height 18
checkbox input "true"
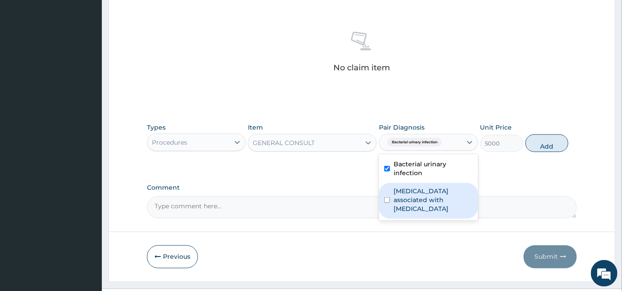
click at [405, 189] on label "Arthropathy associated with helminthiasis" at bounding box center [433, 200] width 79 height 27
checkbox input "true"
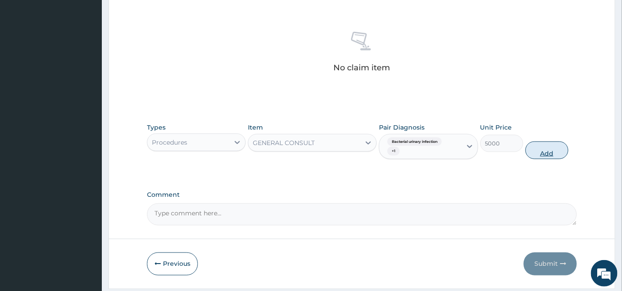
click at [554, 147] on button "Add" at bounding box center [547, 151] width 43 height 18
type input "0"
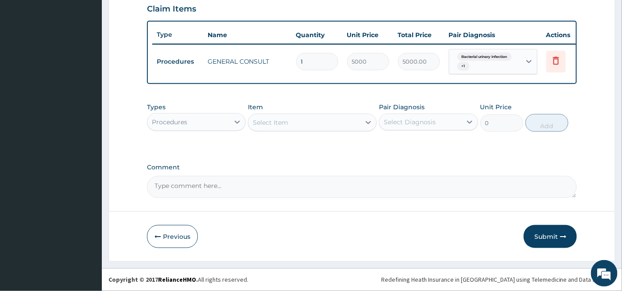
scroll to position [315, 0]
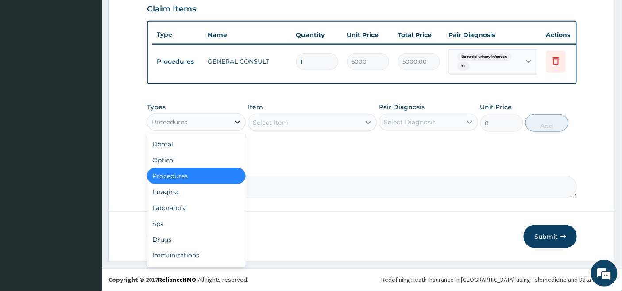
click at [240, 122] on icon at bounding box center [237, 122] width 9 height 9
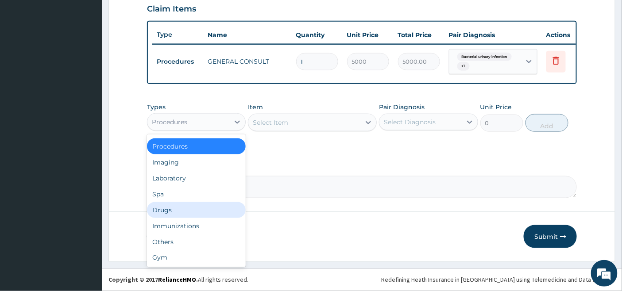
click at [173, 211] on div "Drugs" at bounding box center [196, 210] width 99 height 16
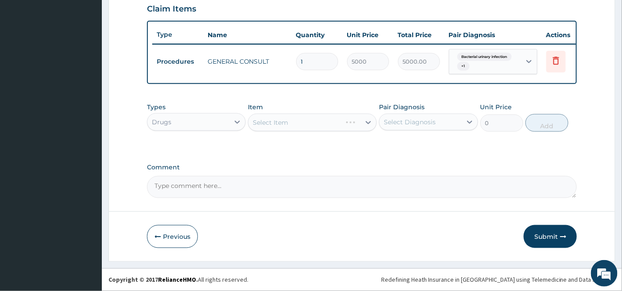
click at [342, 121] on div "Select Item" at bounding box center [312, 123] width 129 height 18
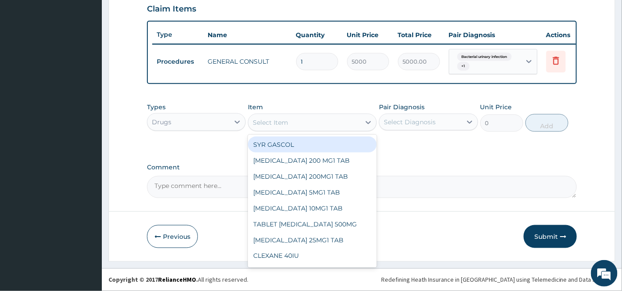
click at [343, 123] on div "Select Item" at bounding box center [304, 123] width 112 height 14
type input "ERY"
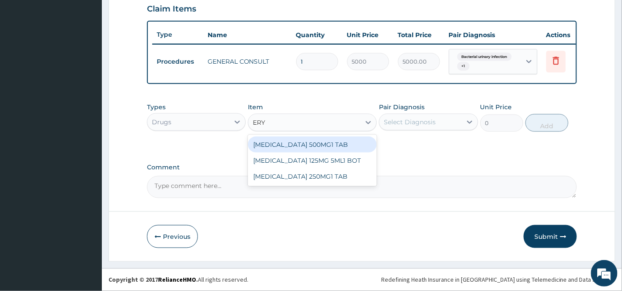
click at [339, 146] on div "ERYTHROMYCIN 500MG1 TAB" at bounding box center [312, 145] width 129 height 16
type input "250"
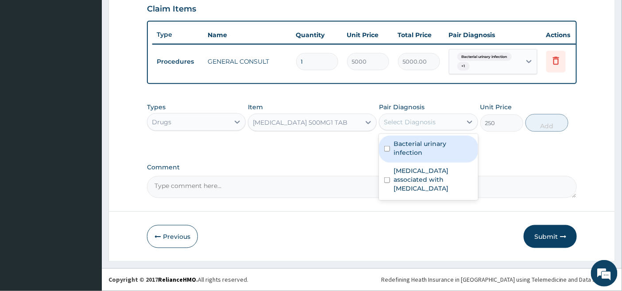
click at [418, 126] on div "Select Diagnosis" at bounding box center [410, 122] width 52 height 9
click at [406, 151] on label "Bacterial urinary infection" at bounding box center [433, 148] width 79 height 18
checkbox input "true"
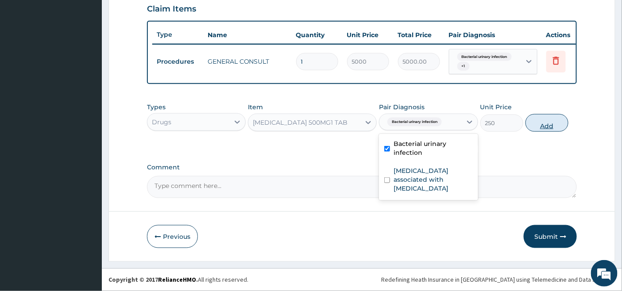
click at [552, 123] on button "Add" at bounding box center [547, 123] width 43 height 18
type input "0"
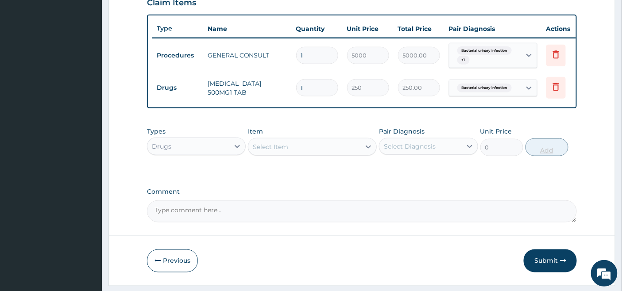
type input "12"
type input "3000.00"
type input "12"
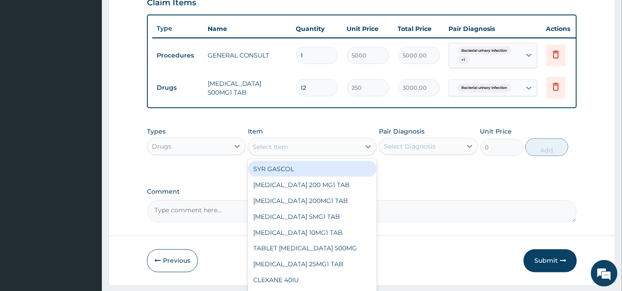
click at [348, 151] on div "Select Item" at bounding box center [304, 147] width 112 height 14
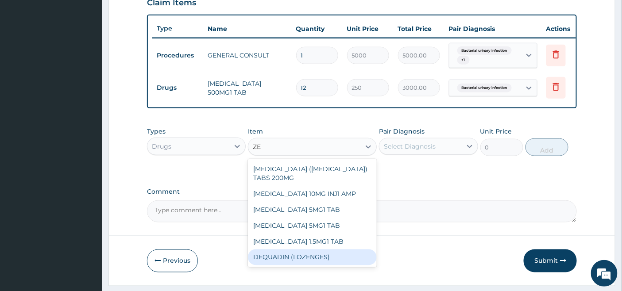
type input "Z"
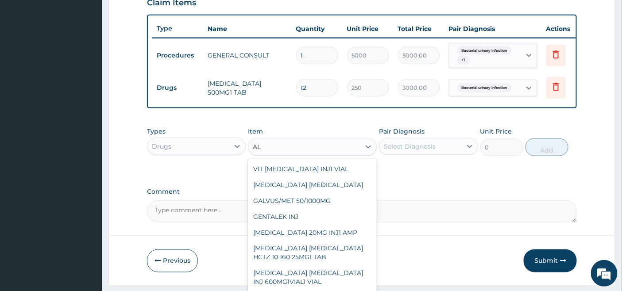
type input "A"
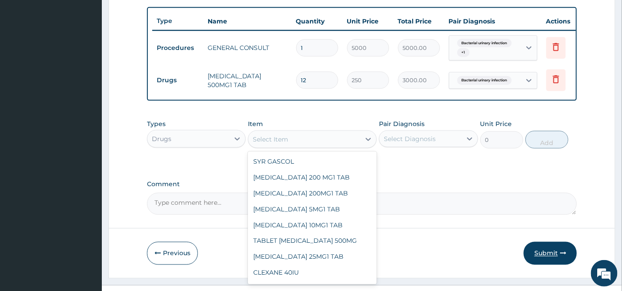
scroll to position [346, 0]
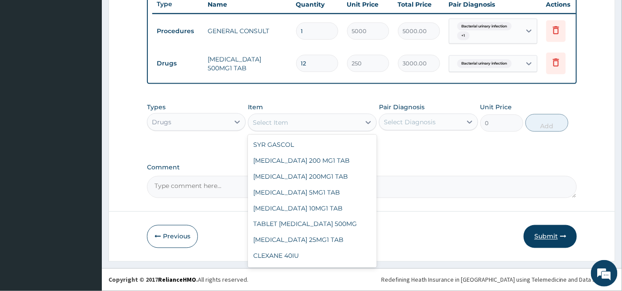
click at [545, 234] on button "Submit" at bounding box center [550, 236] width 53 height 23
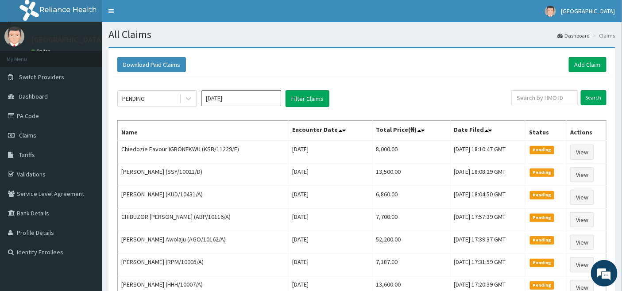
click at [213, 289] on html "R EL Toggle navigation EMEL [GEOGRAPHIC_DATA] - [EMAIL_ADDRESS][DOMAIN_NAME] Me…" at bounding box center [311, 216] width 622 height 433
